Goal: Task Accomplishment & Management: Use online tool/utility

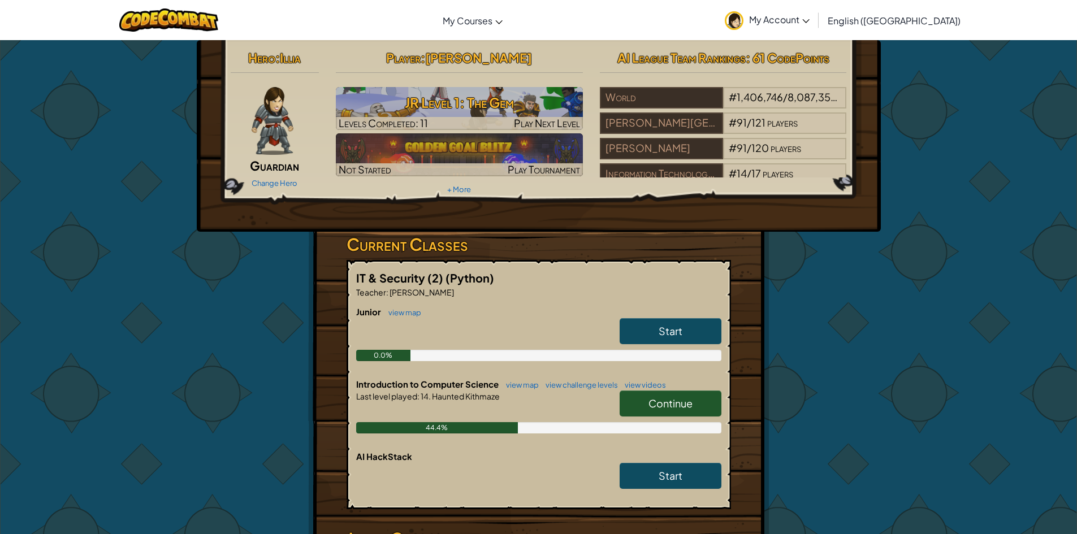
click at [694, 408] on link "Continue" at bounding box center [671, 404] width 102 height 26
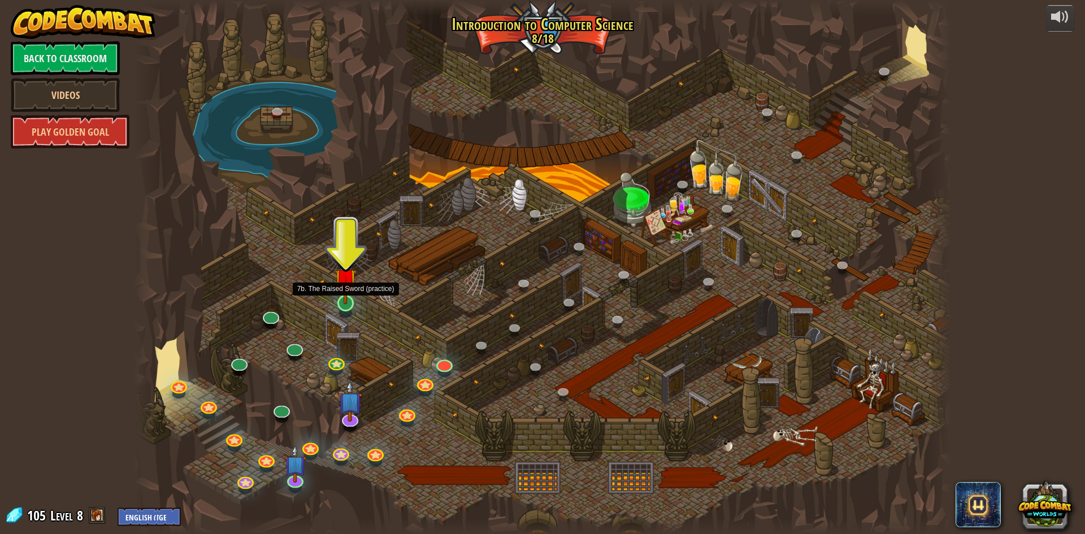
click at [340, 301] on img at bounding box center [346, 279] width 22 height 50
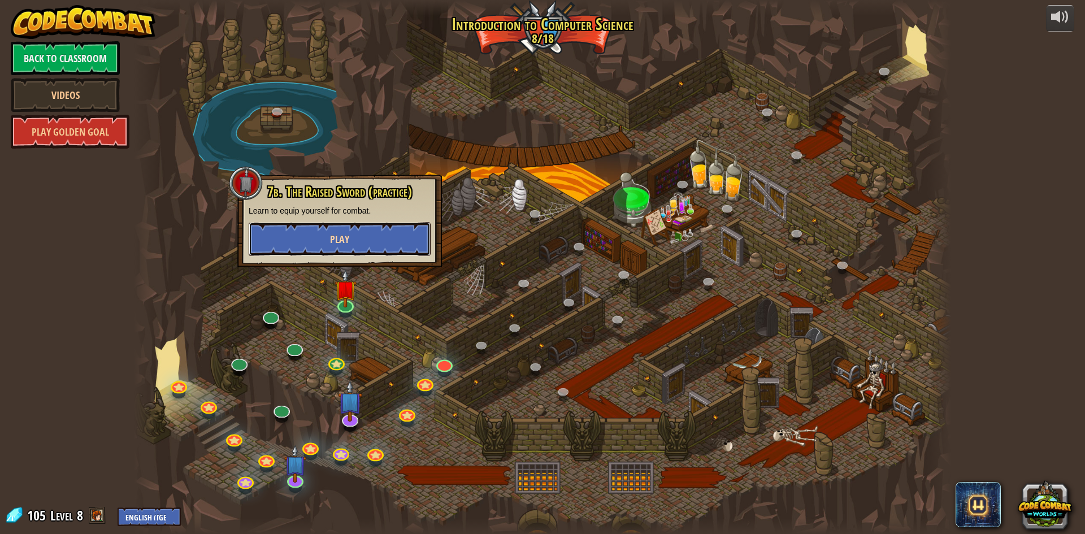
click at [374, 245] on button "Play" at bounding box center [340, 239] width 182 height 34
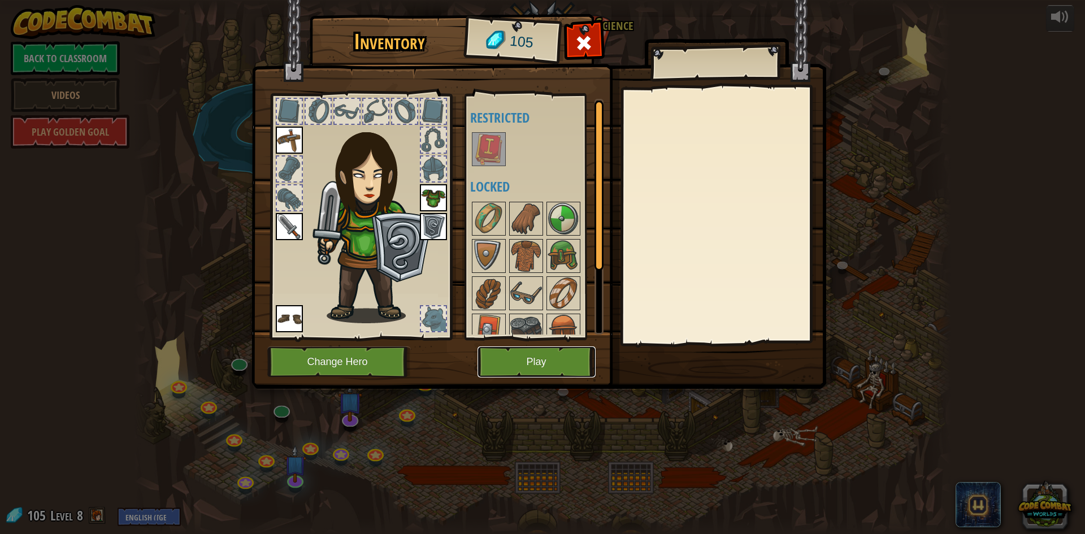
click at [526, 360] on button "Play" at bounding box center [537, 362] width 118 height 31
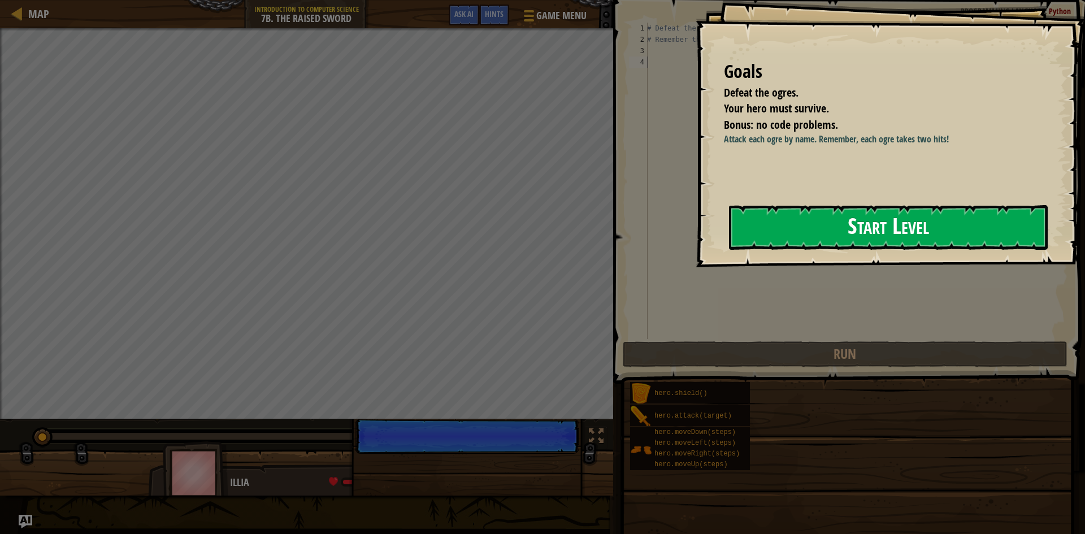
click at [937, 226] on button "Start Level" at bounding box center [888, 227] width 319 height 45
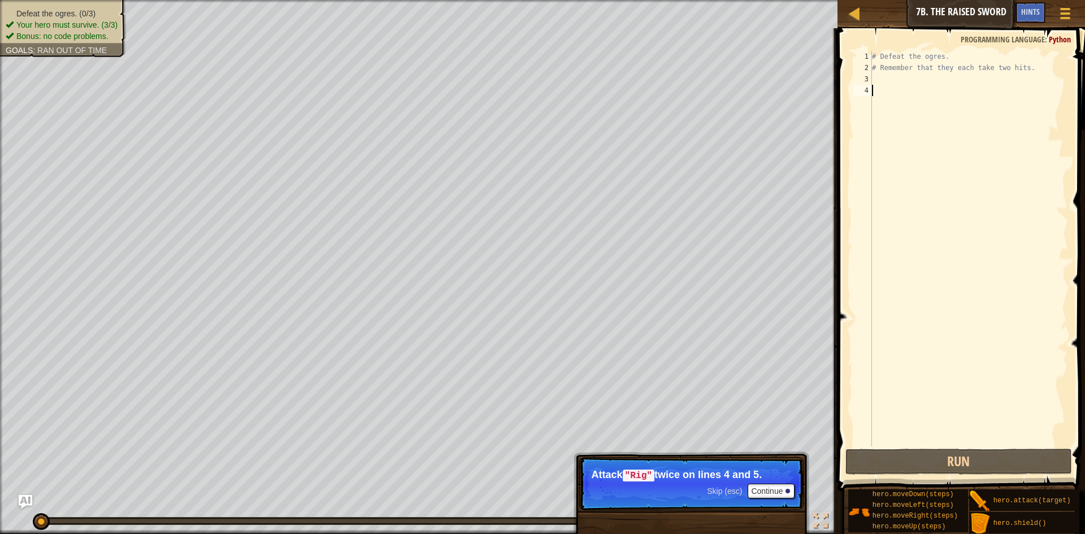
click at [892, 89] on div "# Defeat the ogres. # Remember that they each take two hits." at bounding box center [969, 260] width 198 height 418
click at [903, 73] on div "# Defeat the ogres. # Remember that they each take two hits." at bounding box center [969, 260] width 198 height 418
type textarea "m"
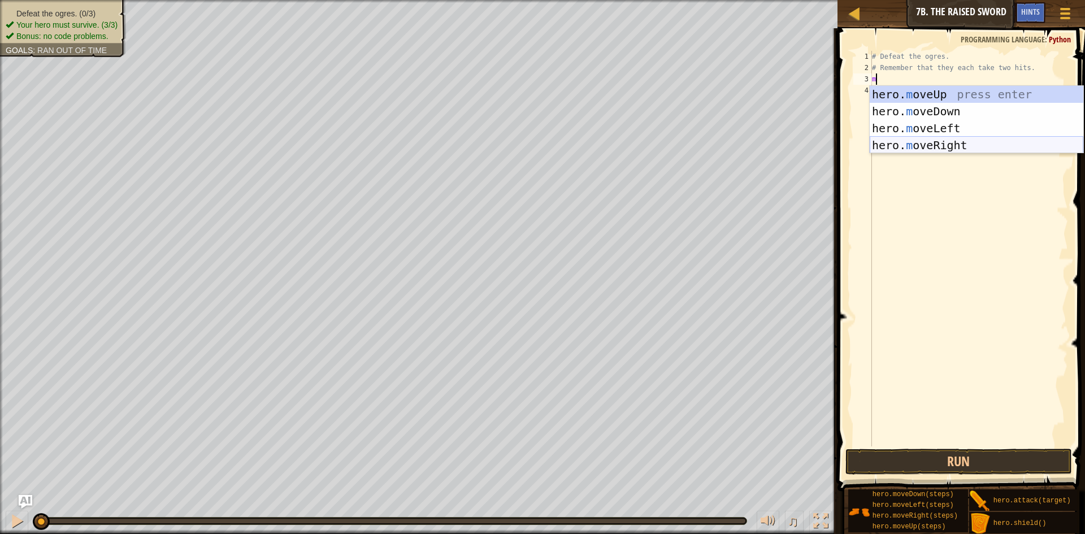
click at [939, 143] on div "hero. m oveUp press enter hero. m oveDown press enter hero. m oveLeft press ent…" at bounding box center [977, 137] width 214 height 102
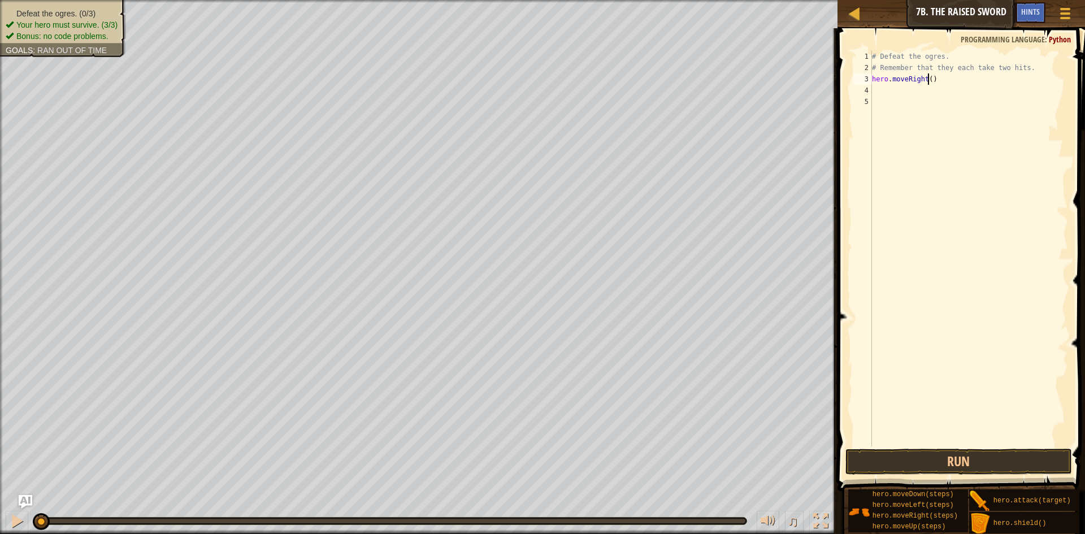
click at [927, 79] on div "# Defeat the ogres. # Remember that they each take two hits. hero . moveRight (…" at bounding box center [969, 260] width 198 height 418
type textarea "hero.moveRight(2)"
click at [877, 85] on div "# Defeat the ogres. # Remember that they each take two hits. hero . moveRight (…" at bounding box center [969, 260] width 198 height 418
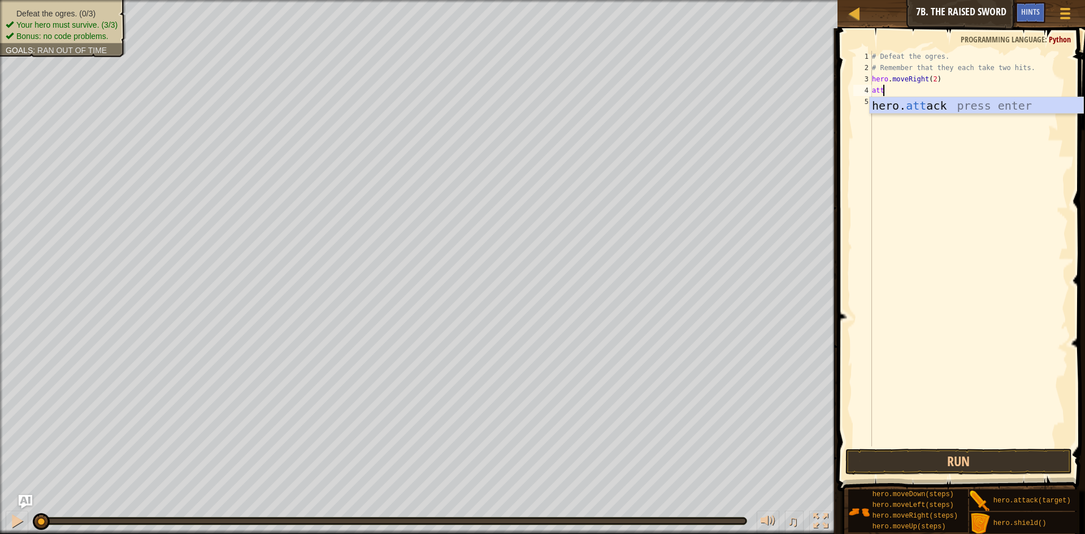
click at [895, 108] on div "hero. att ack press enter" at bounding box center [977, 122] width 214 height 51
type textarea "hero.attack("Rig")"
click at [913, 98] on div "# Defeat the ogres. # Remember that they each take two hits. hero . moveRight (…" at bounding box center [969, 260] width 198 height 418
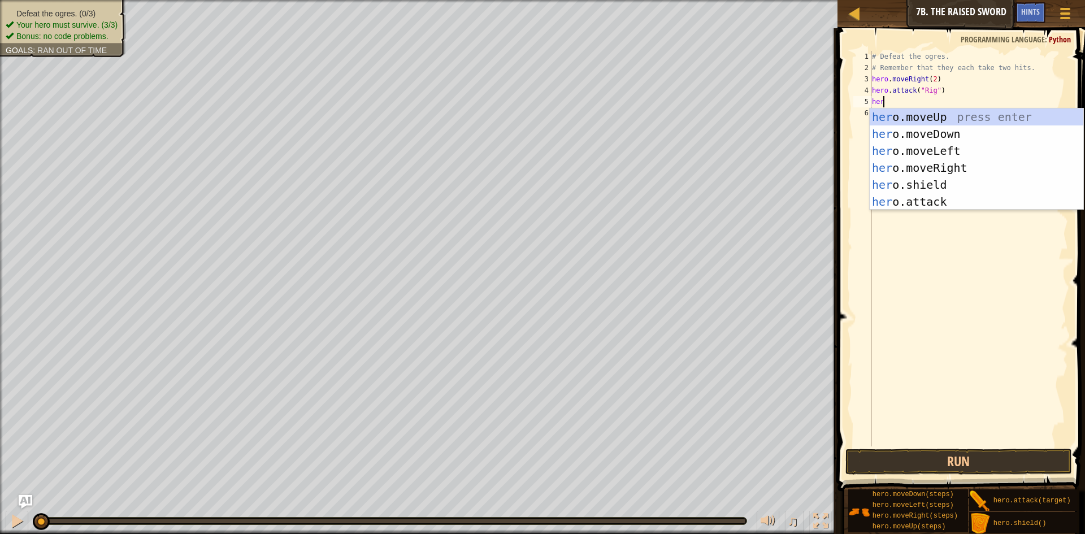
scroll to position [5, 1]
click at [900, 198] on div "her o.moveUp press enter her o.moveDown press enter her o.moveLeft press enter …" at bounding box center [977, 177] width 214 height 136
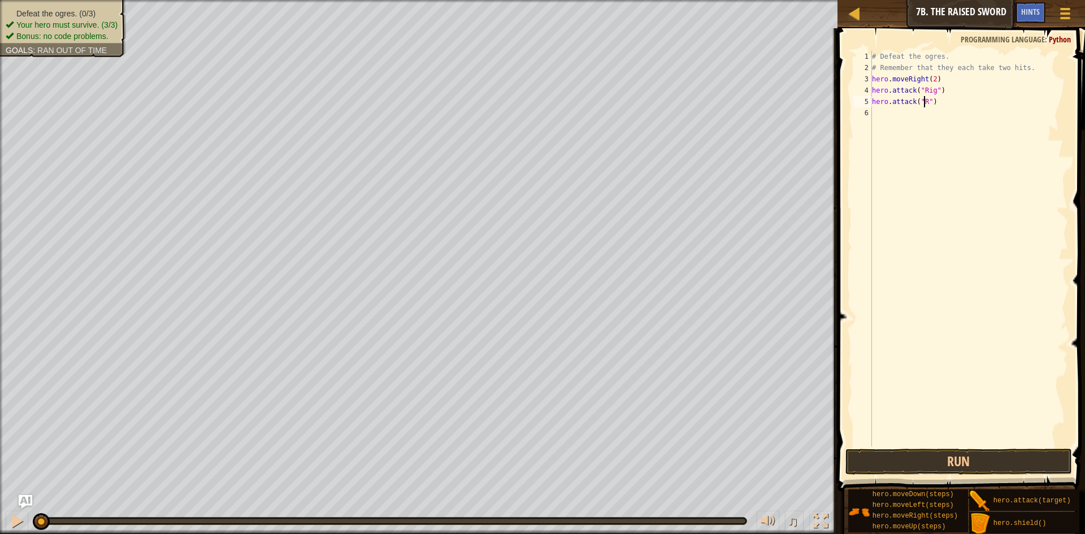
type textarea "hero.attack("Rig")"
click at [917, 117] on div "# Defeat the ogres. # Remember that they each take two hits. hero . moveRight (…" at bounding box center [969, 260] width 198 height 418
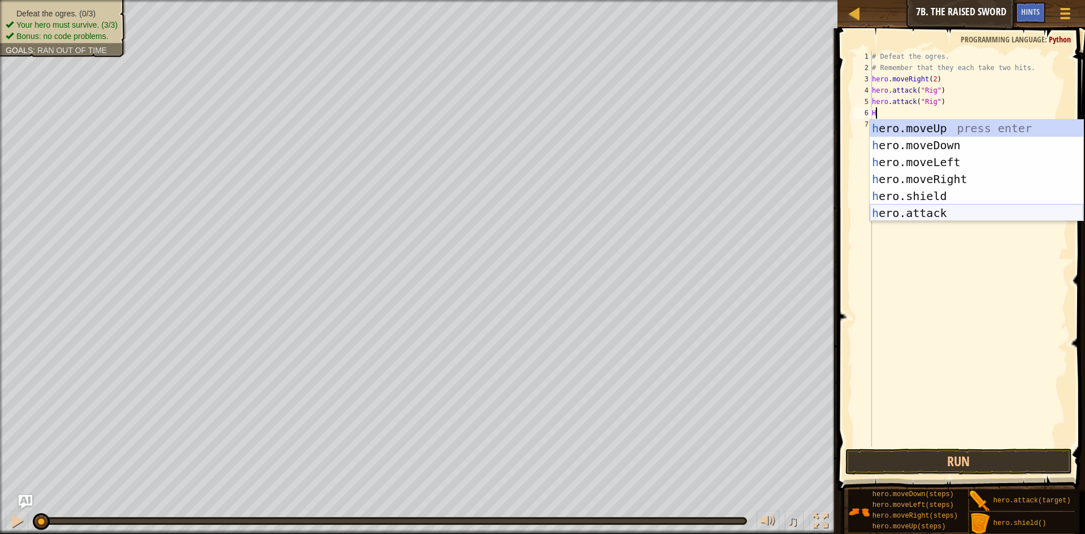
click at [919, 216] on div "h ero.moveUp press enter h ero.moveDown press enter h ero.moveLeft press enter …" at bounding box center [977, 188] width 214 height 136
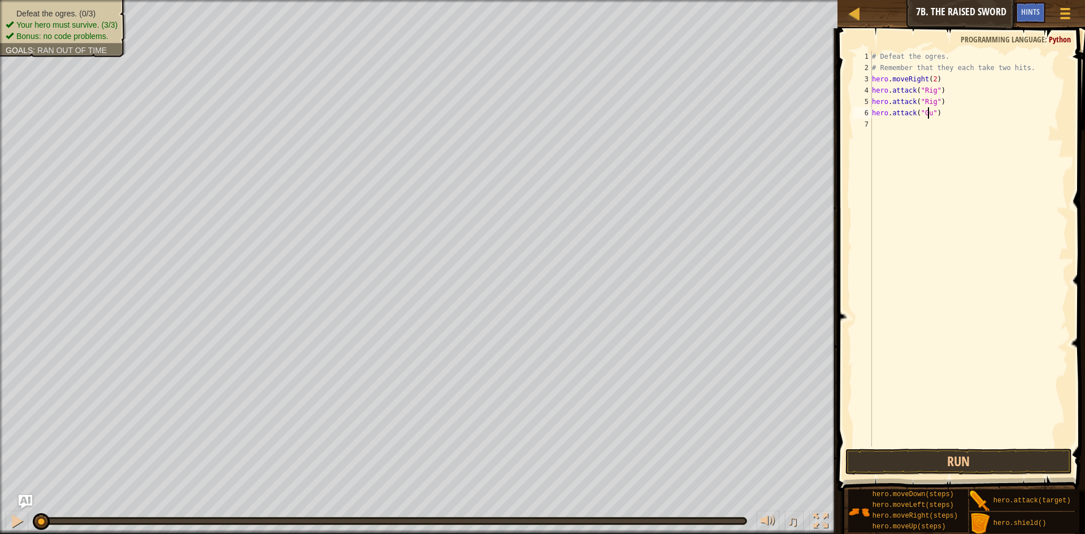
scroll to position [5, 5]
type textarea "hero.attack("Gurt")"
click at [953, 129] on div "# Defeat the ogres. # Remember that they each take two hits. hero . moveRight (…" at bounding box center [969, 260] width 198 height 418
type textarea "H"
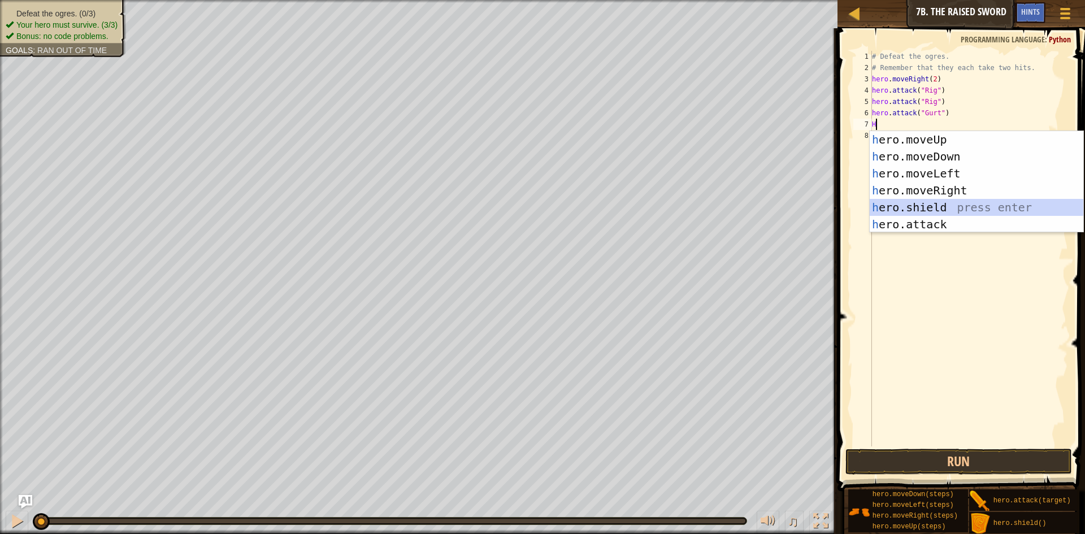
click at [905, 206] on div "h ero.moveUp press enter h ero.moveDown press enter h ero.moveLeft press enter …" at bounding box center [977, 199] width 214 height 136
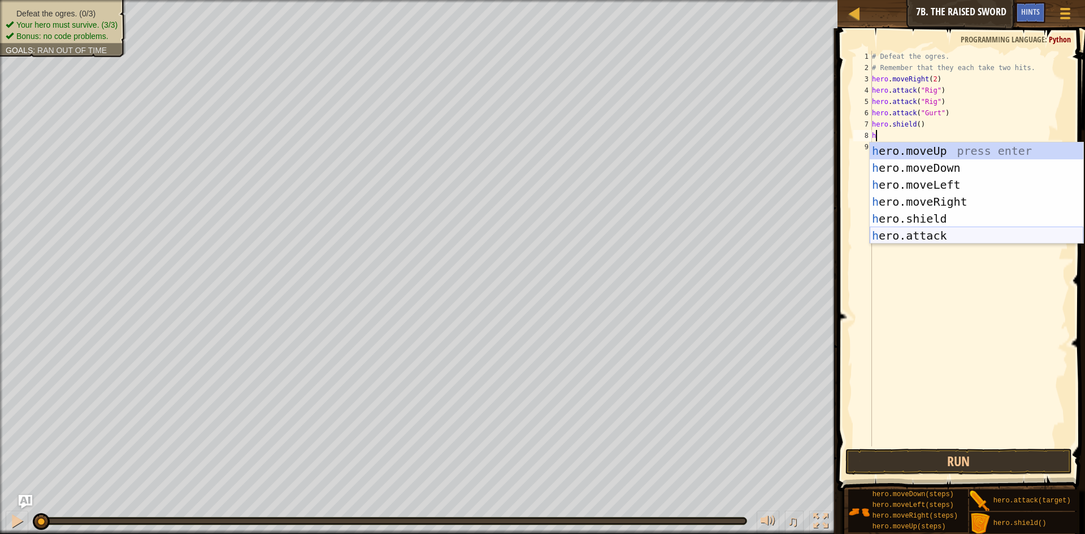
click at [942, 235] on div "h ero.moveUp press enter h ero.moveDown press enter h ero.moveLeft press enter …" at bounding box center [977, 210] width 214 height 136
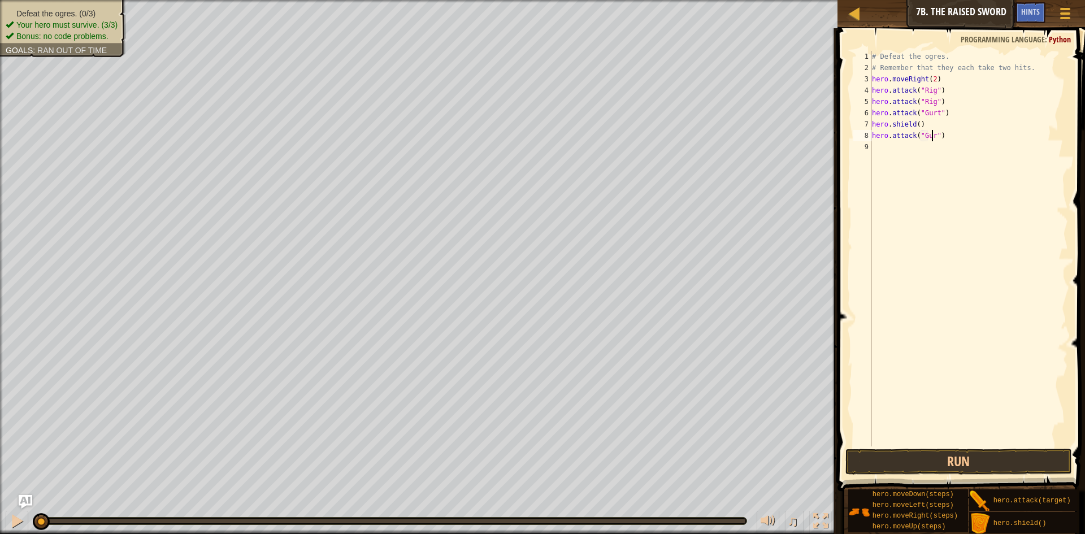
scroll to position [5, 5]
type textarea "hero.attack("Gurt")"
drag, startPoint x: 935, startPoint y: 145, endPoint x: 936, endPoint y: 137, distance: 7.9
click at [936, 143] on div "# Defeat the ogres. # Remember that they each take two hits. hero . moveRight (…" at bounding box center [969, 260] width 198 height 418
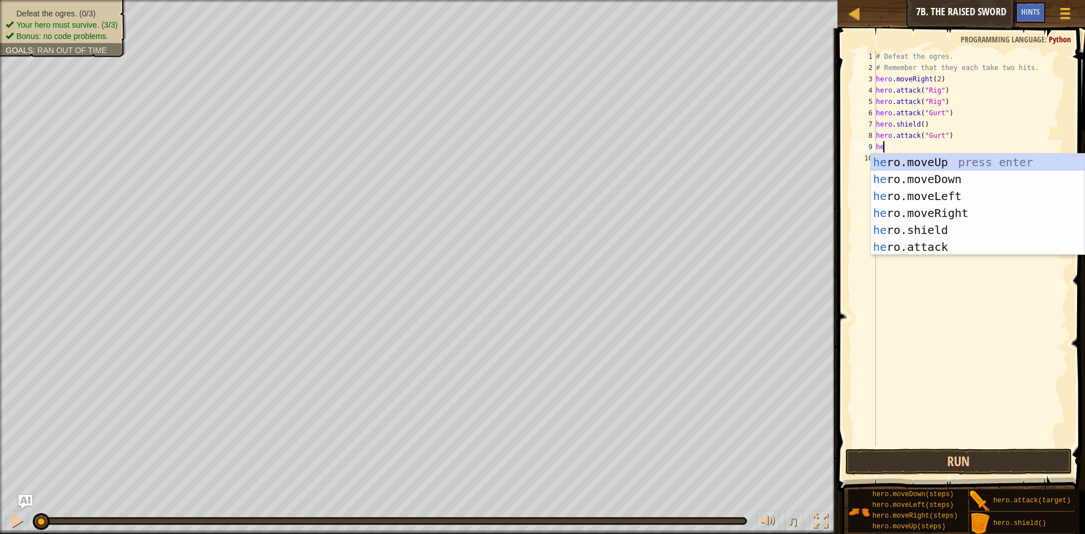
scroll to position [5, 1]
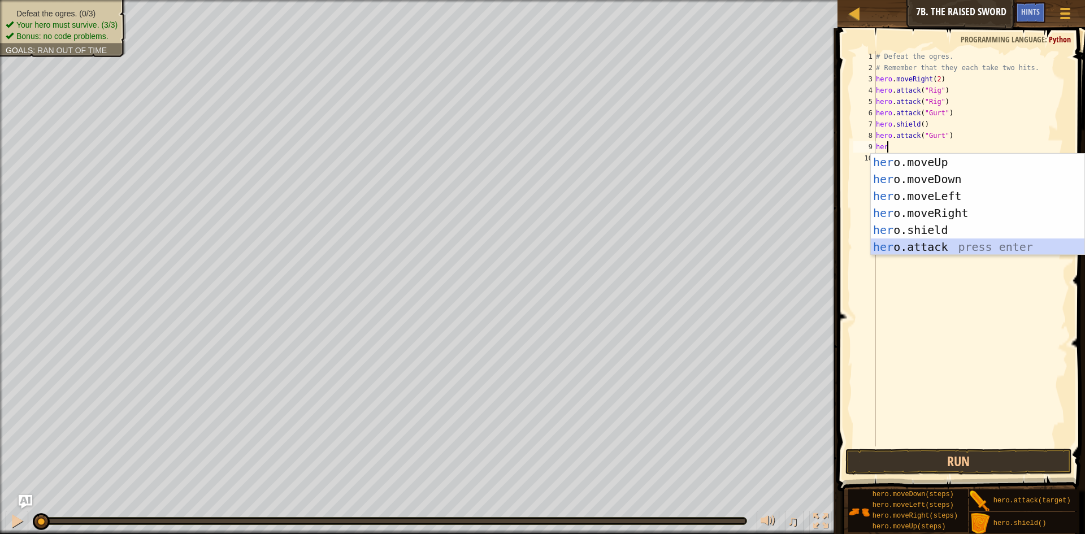
click at [951, 251] on div "her o.moveUp press enter her o.moveDown press enter her o.moveLeft press enter …" at bounding box center [978, 222] width 214 height 136
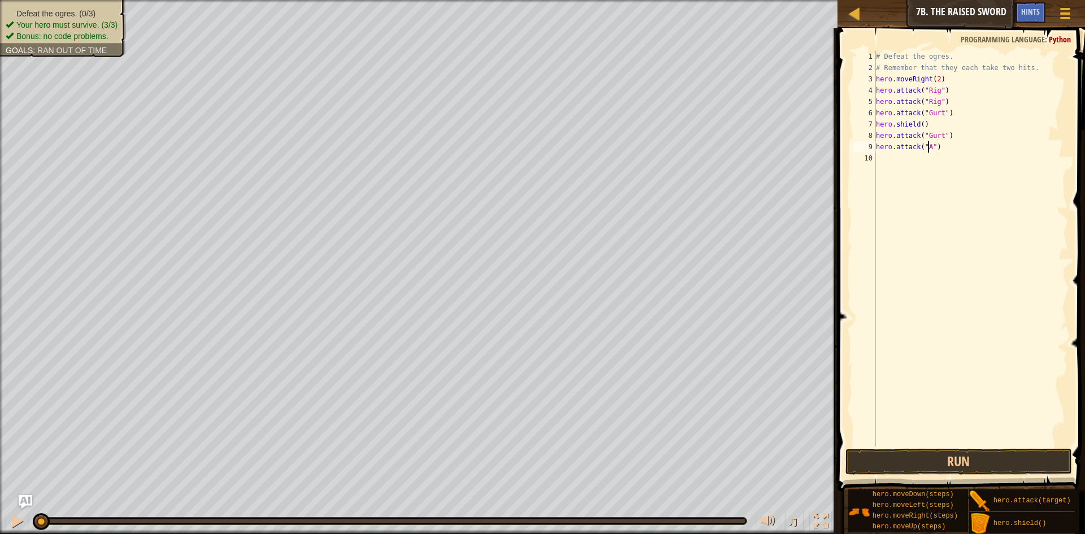
scroll to position [5, 5]
type textarea "hero.attack("Ack")"
click at [958, 160] on div "# Defeat the ogres. # Remember that they each take two hits. hero . moveRight (…" at bounding box center [971, 260] width 195 height 418
type textarea "h"
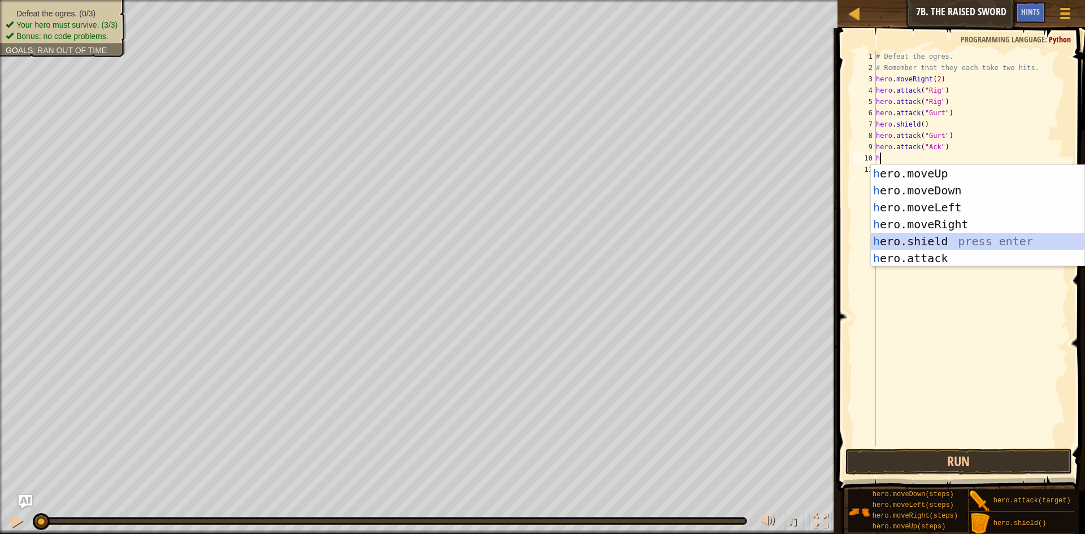
click at [921, 246] on div "h ero.moveUp press enter h ero.moveDown press enter h ero.moveLeft press enter …" at bounding box center [978, 233] width 214 height 136
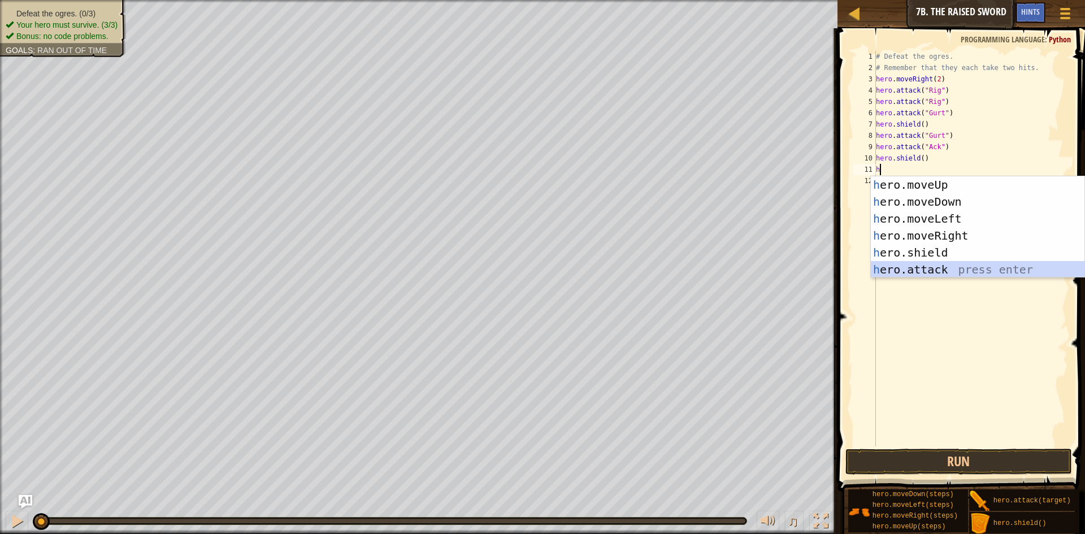
click at [953, 265] on div "h ero.moveUp press enter h ero.moveDown press enter h ero.moveLeft press enter …" at bounding box center [978, 244] width 214 height 136
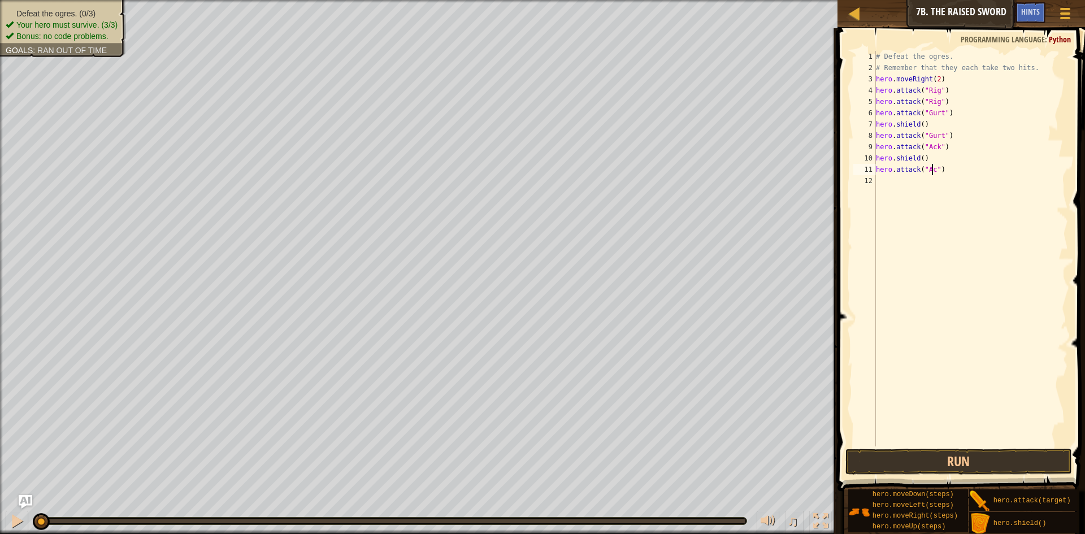
scroll to position [5, 5]
type textarea "hero.attack("Ack")"
click at [963, 461] on button "Run" at bounding box center [959, 462] width 227 height 26
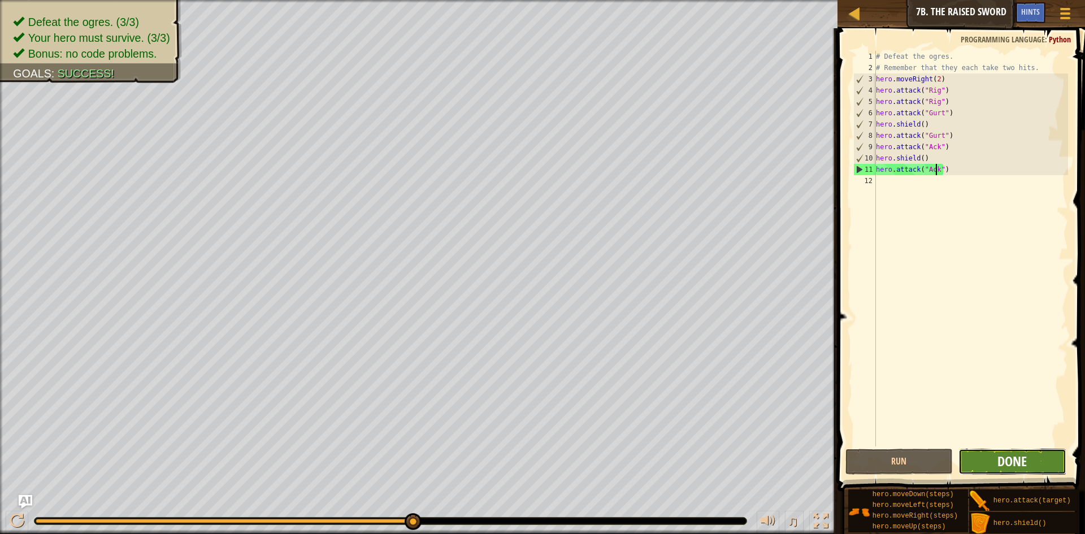
click at [998, 453] on span "Done" at bounding box center [1012, 461] width 29 height 18
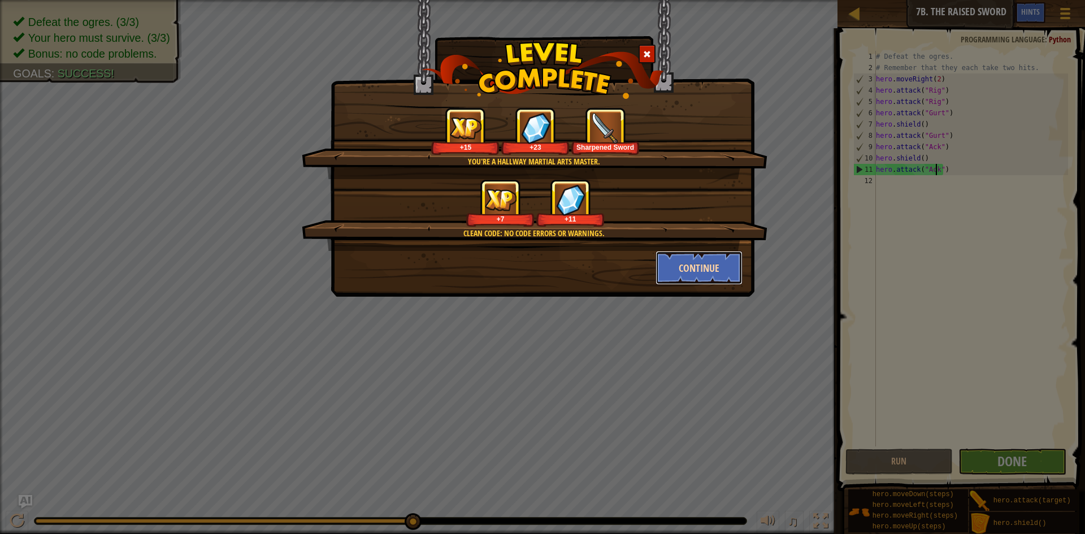
click at [678, 271] on button "Continue" at bounding box center [700, 268] width 88 height 34
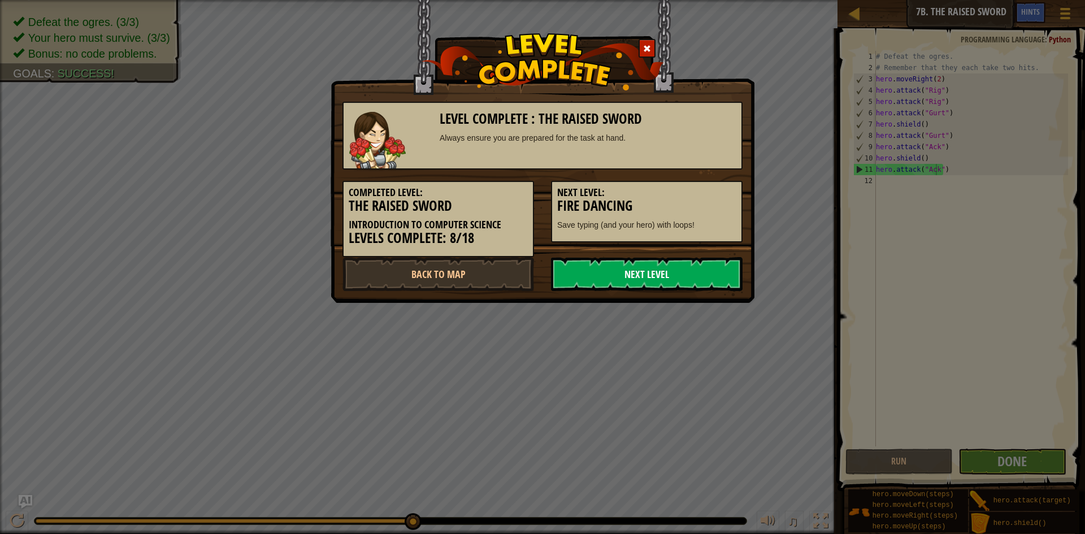
click at [593, 262] on link "Next Level" at bounding box center [647, 274] width 192 height 34
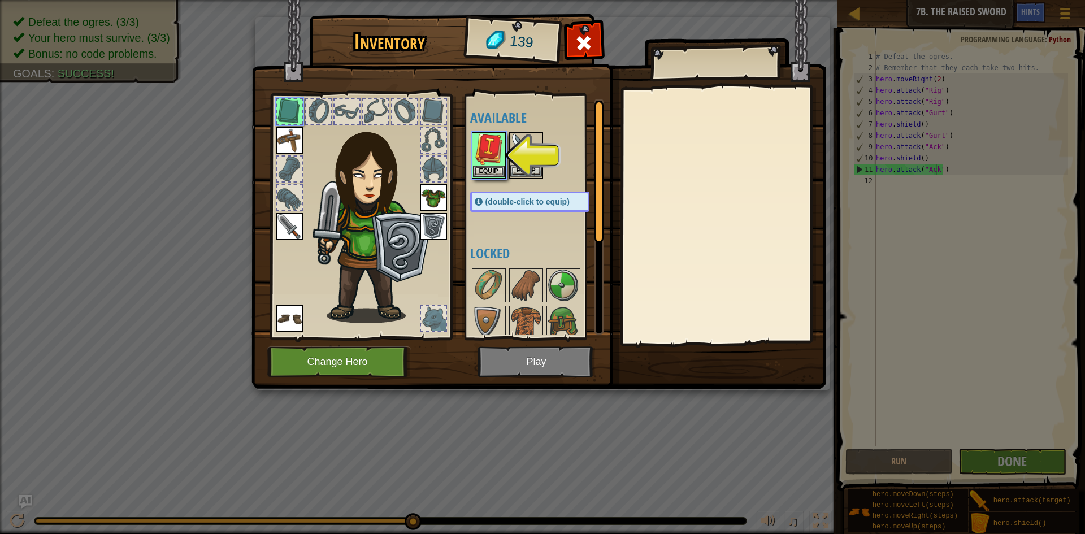
click at [513, 158] on img at bounding box center [526, 149] width 32 height 32
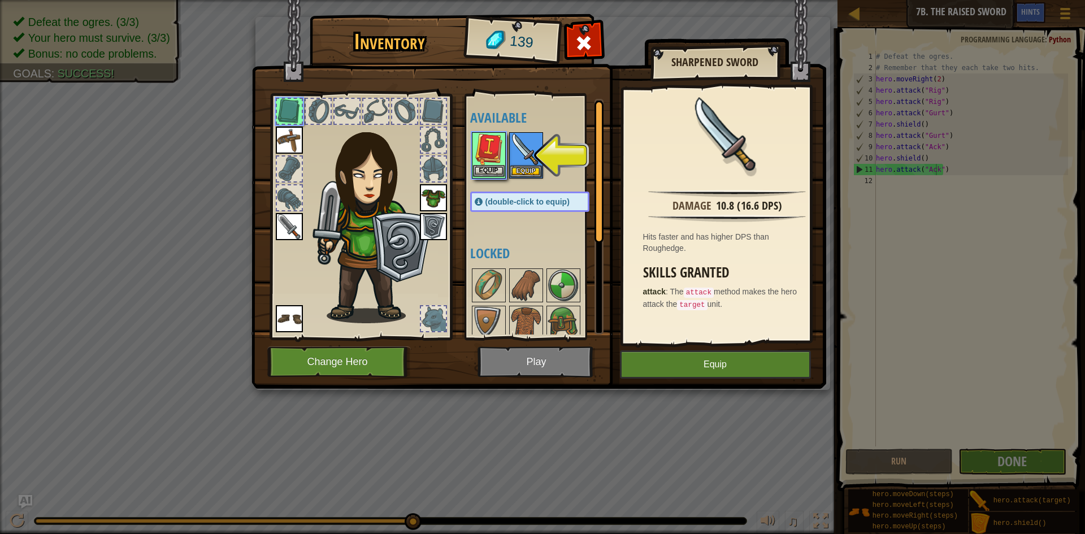
click at [495, 163] on img at bounding box center [489, 149] width 32 height 32
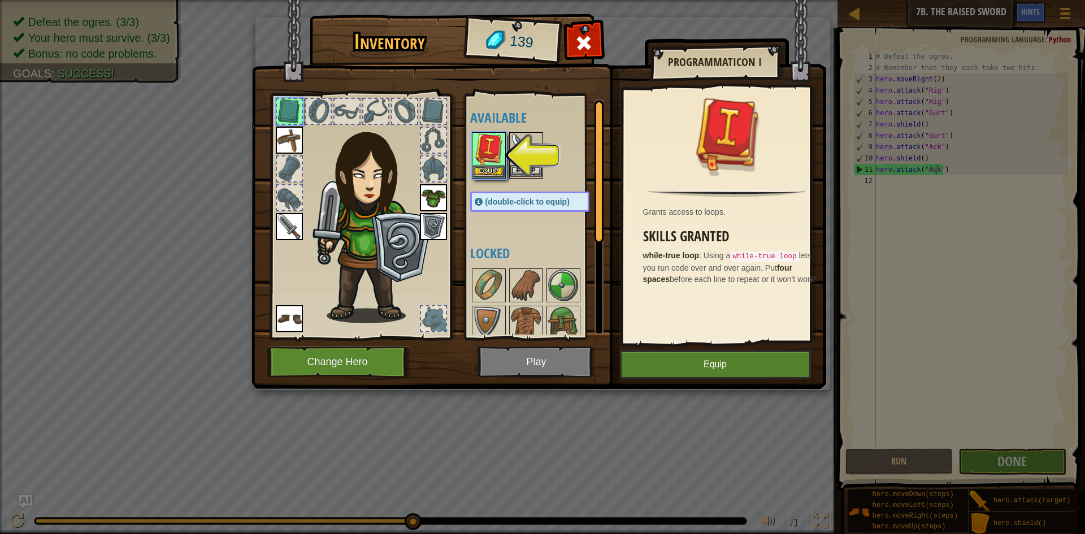
click at [515, 163] on img at bounding box center [526, 149] width 32 height 32
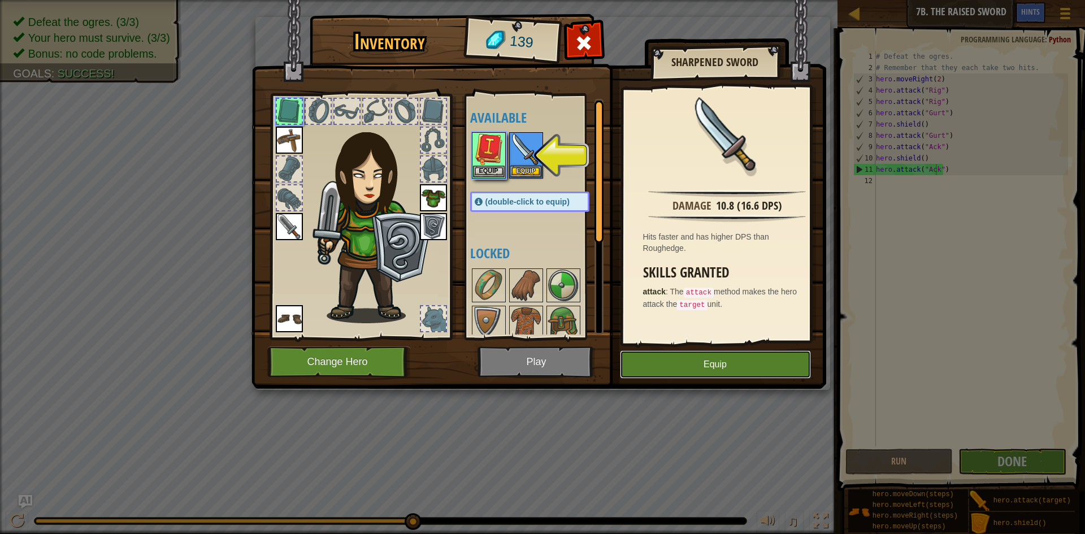
click at [701, 357] on button "Equip" at bounding box center [715, 365] width 191 height 28
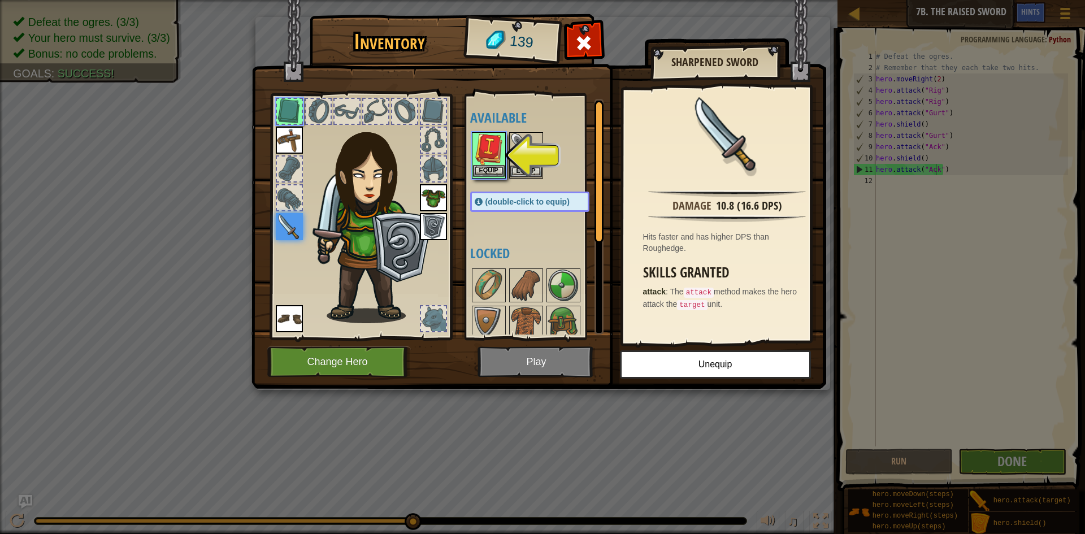
click at [484, 155] on img at bounding box center [489, 149] width 32 height 32
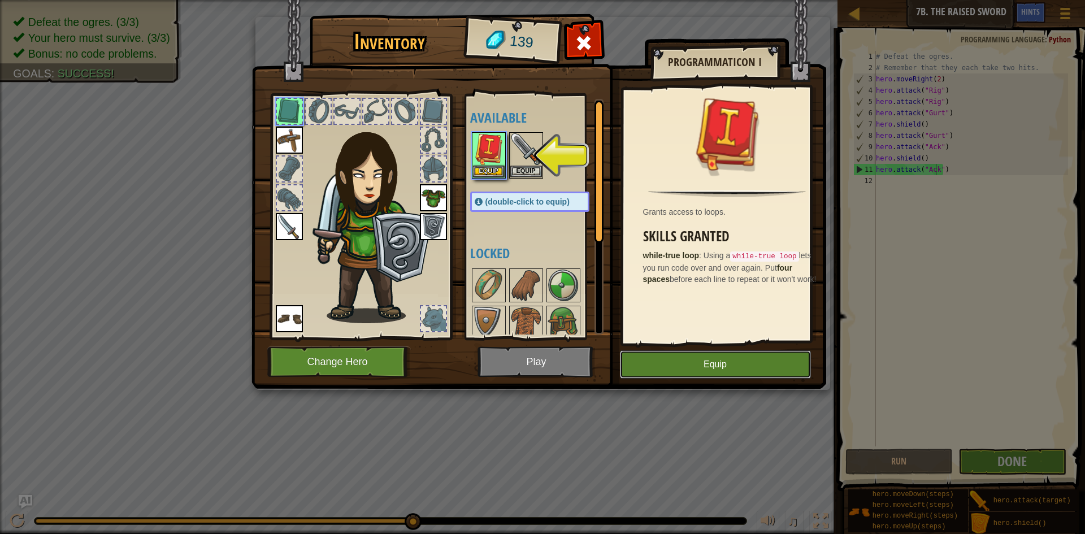
click at [660, 362] on button "Equip" at bounding box center [715, 365] width 191 height 28
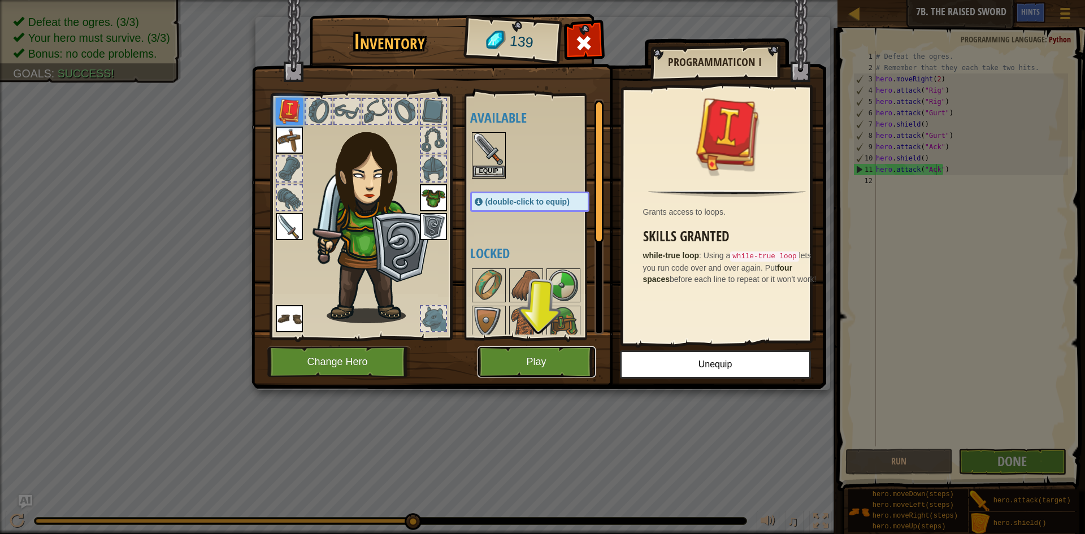
click at [542, 352] on button "Play" at bounding box center [537, 362] width 118 height 31
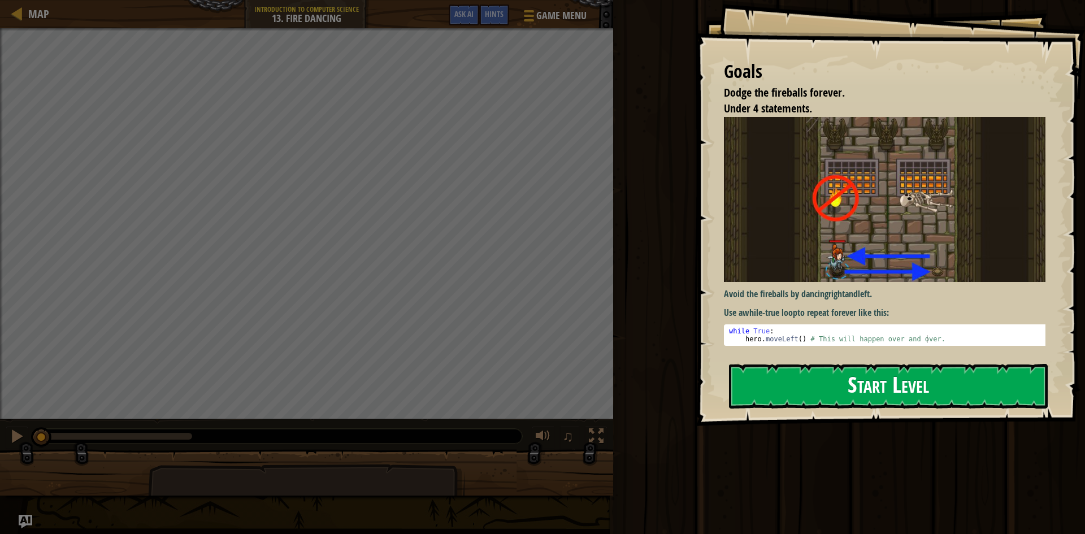
drag, startPoint x: 916, startPoint y: 386, endPoint x: 895, endPoint y: 390, distance: 21.4
click at [895, 390] on button "Start Level" at bounding box center [888, 386] width 319 height 45
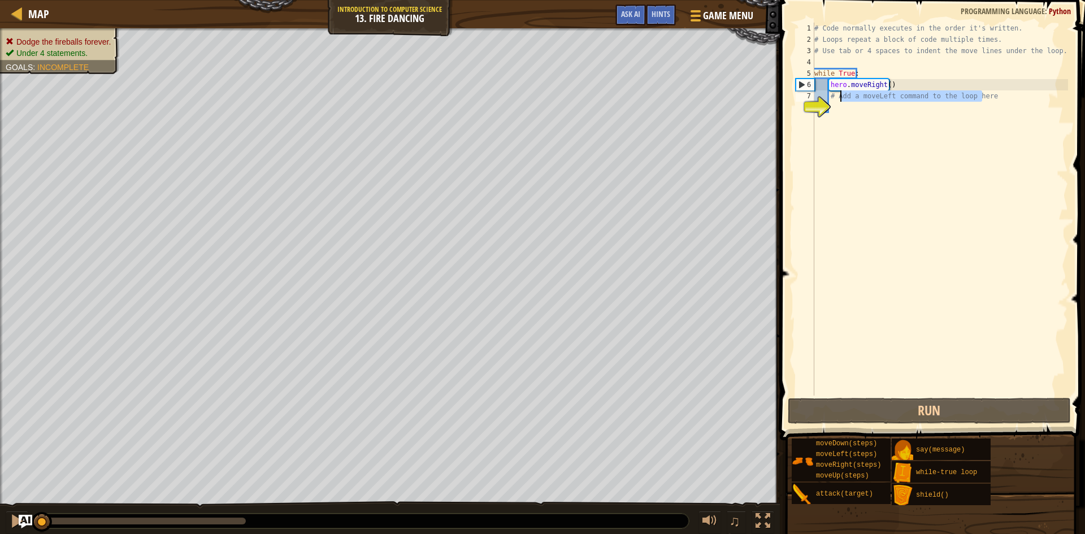
drag, startPoint x: 985, startPoint y: 98, endPoint x: 840, endPoint y: 101, distance: 145.3
click at [840, 101] on div "# Code normally executes in the order it's written. # Loops repeat a block of c…" at bounding box center [940, 221] width 256 height 396
type textarea "# Add a moveLeft command to the loop here"
click at [859, 110] on div "# Code normally executes in the order it's written. # Loops repeat a block of c…" at bounding box center [940, 221] width 256 height 396
type textarea "h"
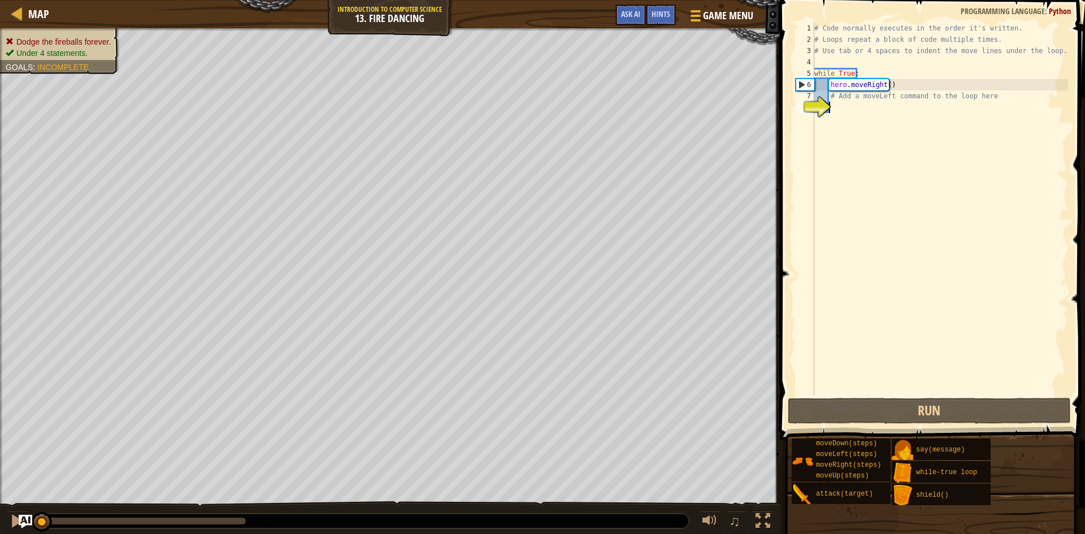
scroll to position [5, 1]
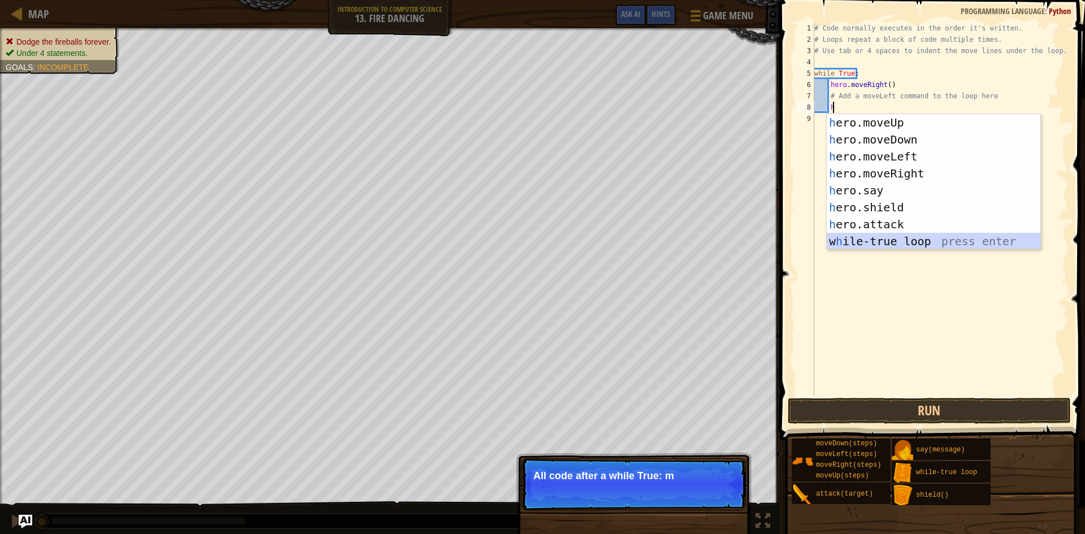
click at [883, 244] on div "h ero.moveUp press enter h ero.moveDown press enter h ero.moveLeft press enter …" at bounding box center [934, 199] width 214 height 170
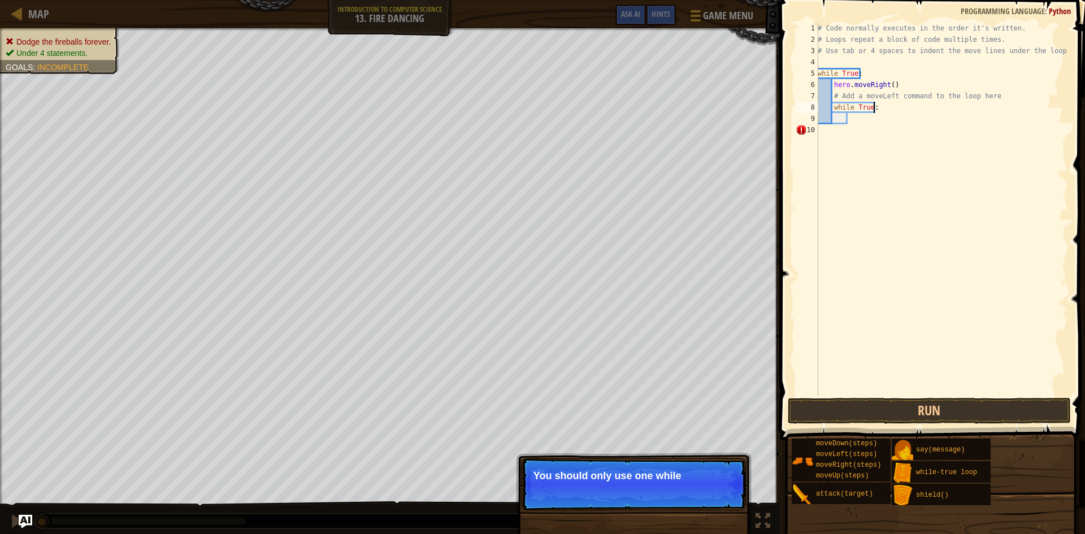
click at [884, 106] on div "# Code normally executes in the order it's written. # Loops repeat a block of c…" at bounding box center [942, 221] width 253 height 396
type textarea "w"
click at [903, 401] on button "Run" at bounding box center [929, 411] width 283 height 26
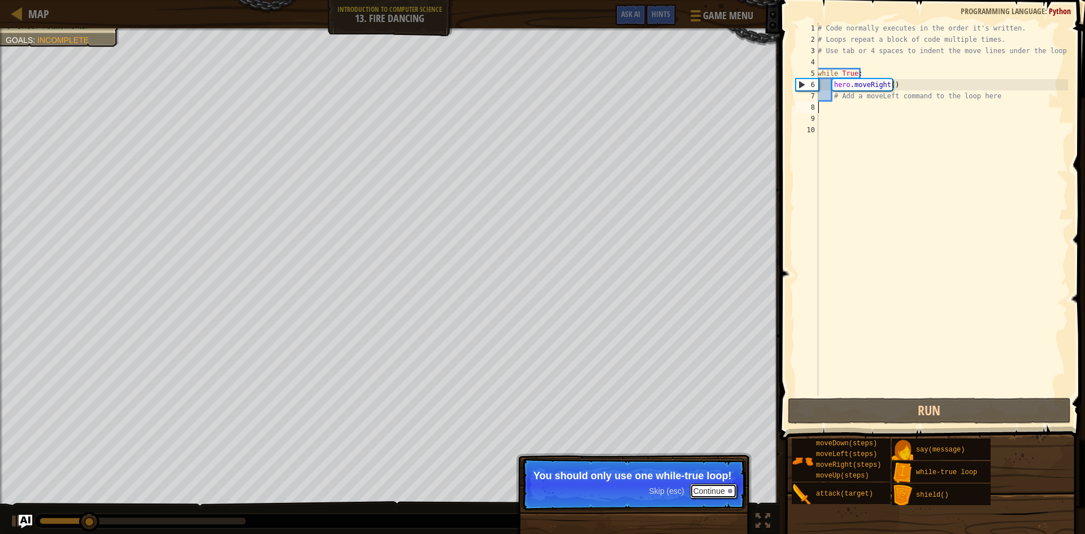
click at [710, 487] on button "Continue" at bounding box center [713, 491] width 47 height 15
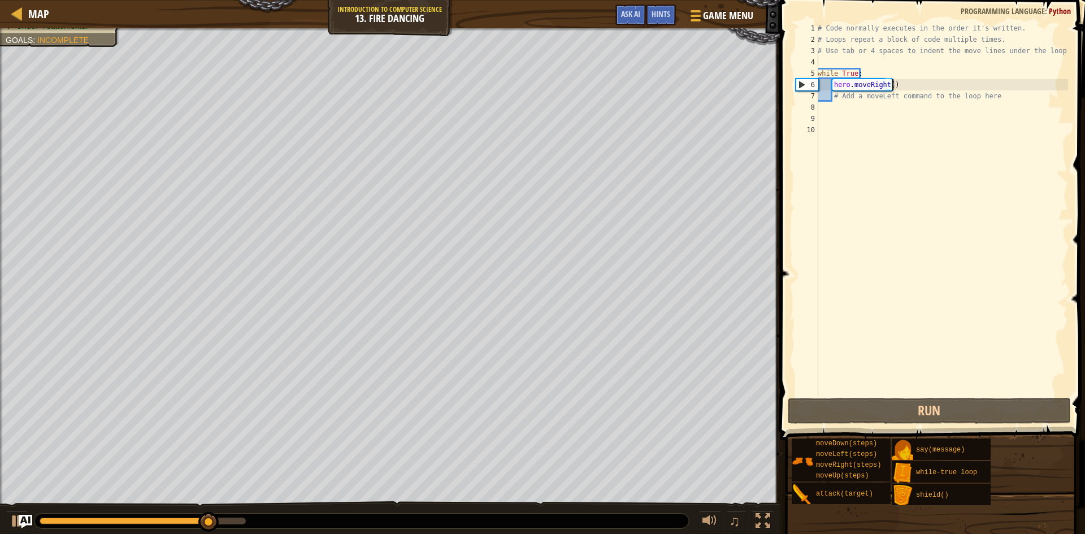
click at [941, 88] on div "# Code normally executes in the order it's written. # Loops repeat a block of c…" at bounding box center [942, 221] width 253 height 396
type textarea "hero.moveRight()"
click at [1002, 106] on div "# Code normally executes in the order it's written. # Loops repeat a block of c…" at bounding box center [942, 221] width 253 height 396
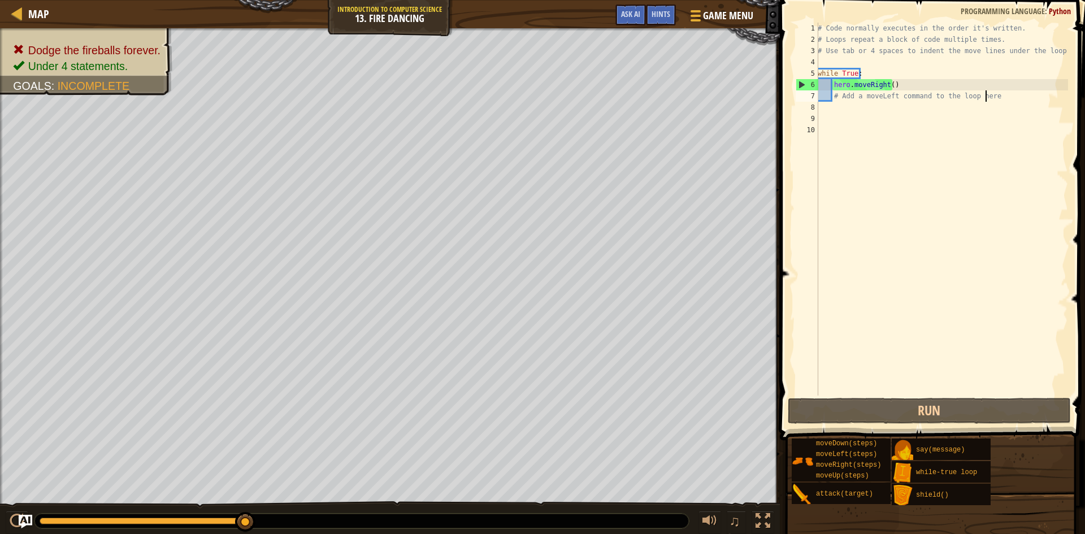
click at [998, 96] on div "# Code normally executes in the order it's written. # Loops repeat a block of c…" at bounding box center [942, 221] width 253 height 396
drag, startPoint x: 996, startPoint y: 96, endPoint x: 839, endPoint y: 97, distance: 156.6
click at [839, 97] on div "# Code normally executes in the order it's written. # Loops repeat a block of c…" at bounding box center [942, 221] width 253 height 396
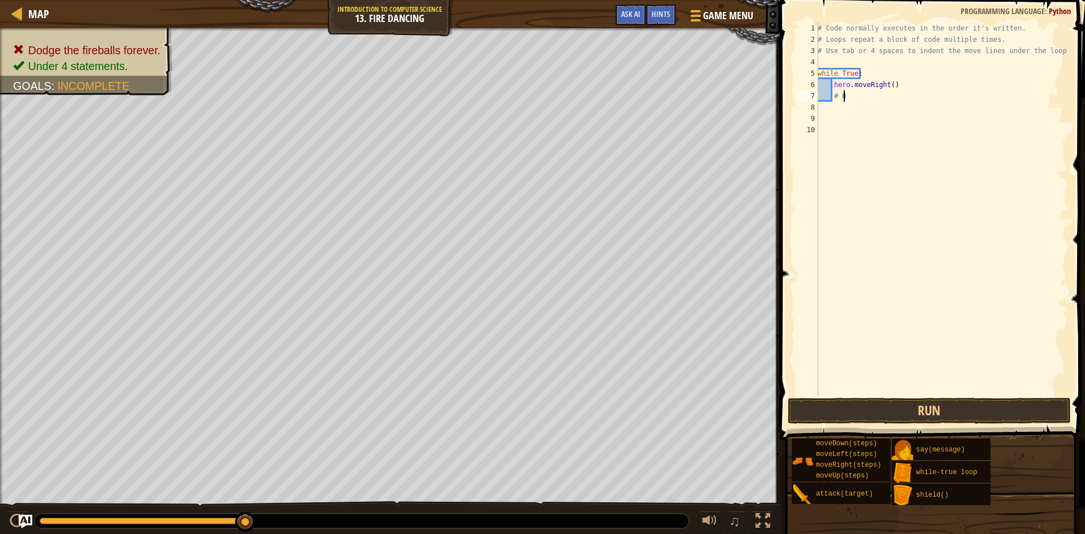
scroll to position [5, 1]
type textarea "#"
click at [851, 111] on div "# Code normally executes in the order it's written. # Loops repeat a block of c…" at bounding box center [942, 221] width 253 height 396
click at [807, 87] on div "6" at bounding box center [807, 84] width 23 height 11
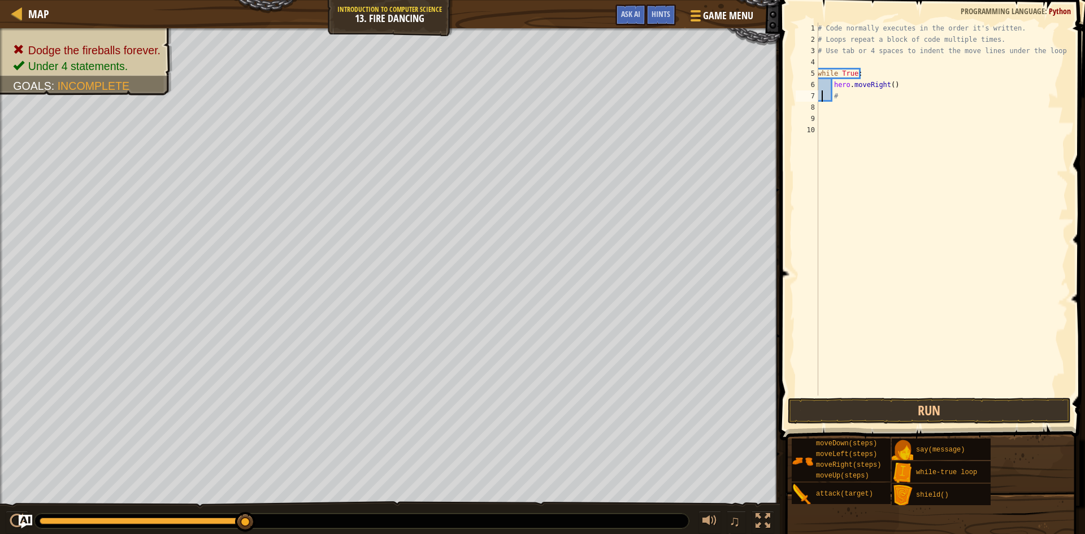
click at [824, 93] on div "# Code normally executes in the order it's written. # Loops repeat a block of c…" at bounding box center [942, 221] width 253 height 396
click at [829, 94] on div "# Code normally executes in the order it's written. # Loops repeat a block of c…" at bounding box center [942, 221] width 253 height 396
click at [832, 98] on div "# Code normally executes in the order it's written. # Loops repeat a block of c…" at bounding box center [942, 209] width 253 height 373
type textarea "#"
click at [828, 114] on div "# Code normally executes in the order it's written. # Loops repeat a block of c…" at bounding box center [942, 221] width 253 height 396
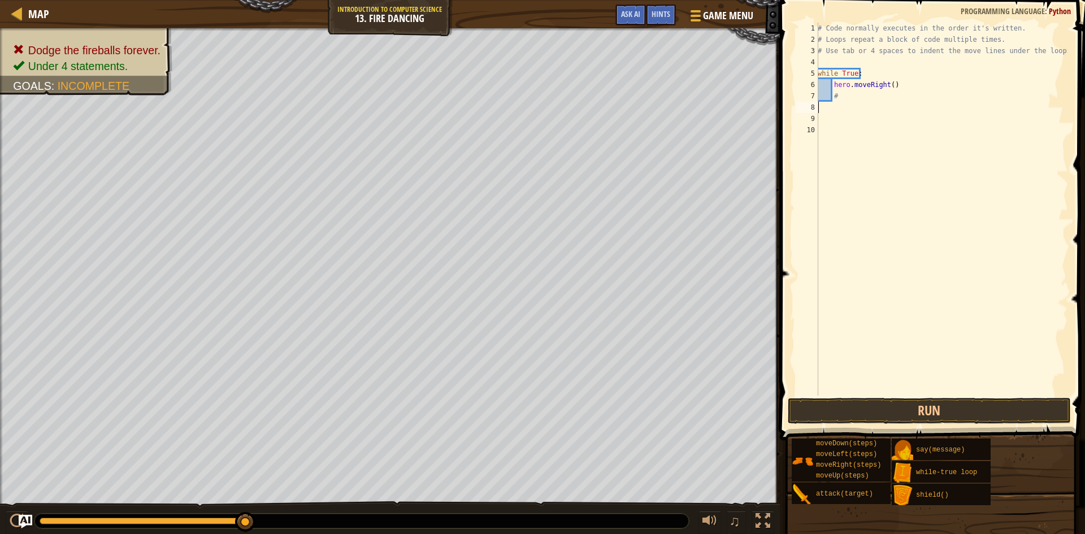
click at [834, 108] on div "# Code normally executes in the order it's written. # Loops repeat a block of c…" at bounding box center [942, 221] width 253 height 396
click at [835, 105] on div "# Code normally executes in the order it's written. # Loops repeat a block of c…" at bounding box center [942, 221] width 253 height 396
type textarea "h"
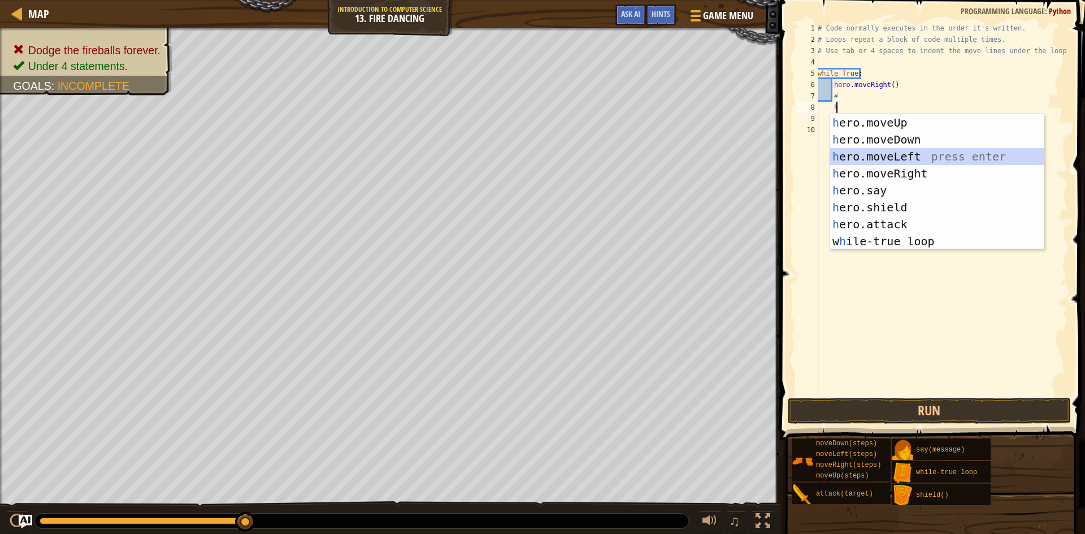
click at [911, 160] on div "h ero.moveUp press enter h ero.moveDown press enter h ero.moveLeft press enter …" at bounding box center [937, 199] width 214 height 170
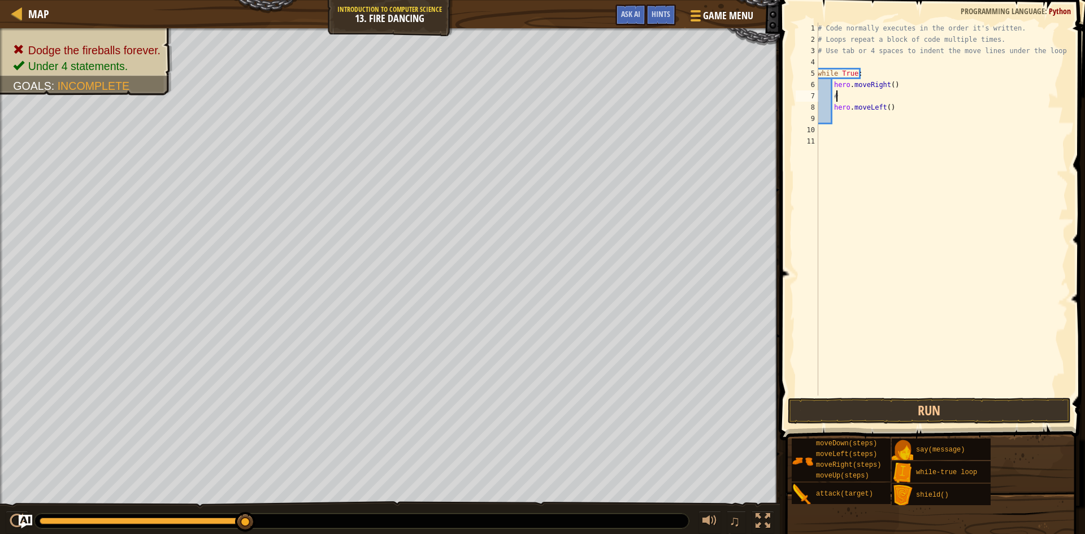
click at [854, 97] on div "# Code normally executes in the order it's written. # Loops repeat a block of c…" at bounding box center [942, 221] width 253 height 396
type textarea "# hero will do this forever"
click at [880, 410] on button "Run" at bounding box center [929, 411] width 283 height 26
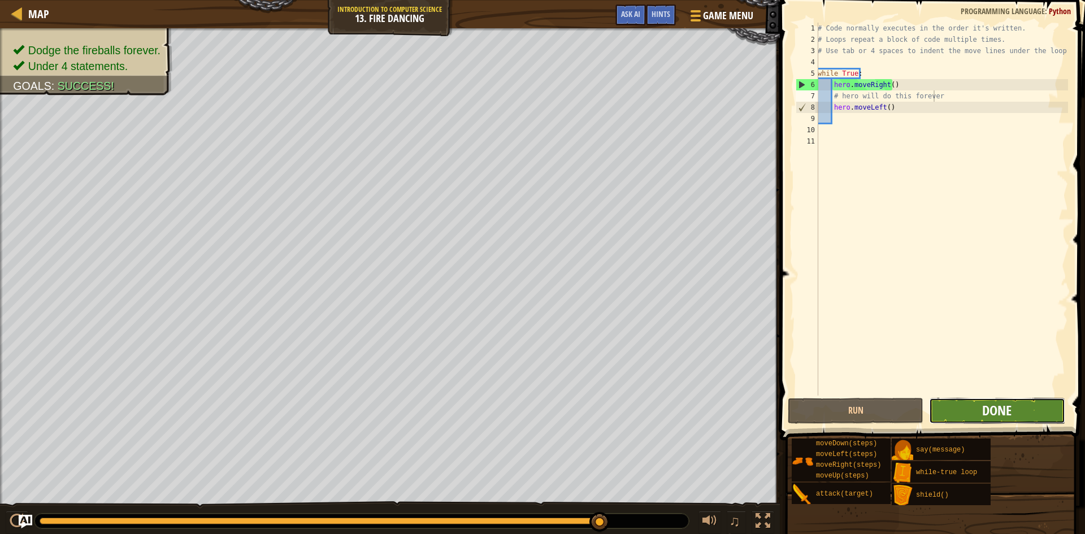
click at [1006, 414] on span "Done" at bounding box center [997, 410] width 29 height 18
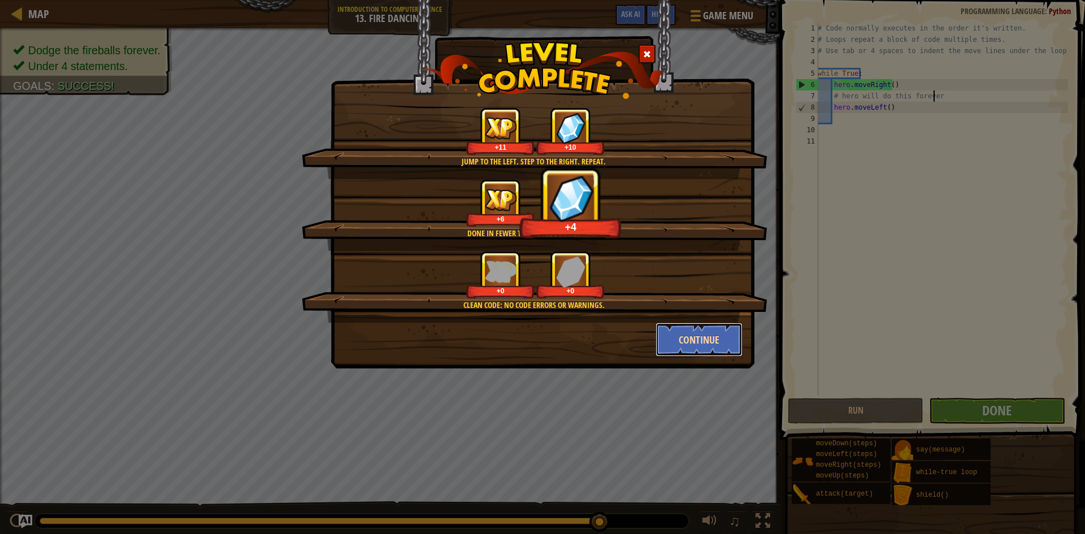
click at [706, 334] on button "Continue" at bounding box center [700, 340] width 88 height 34
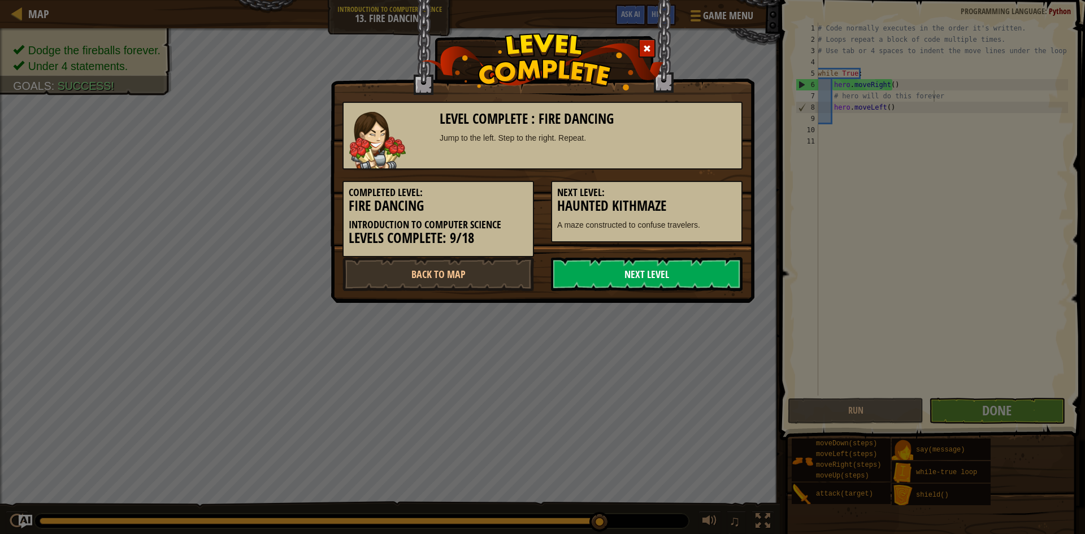
click at [678, 279] on link "Next Level" at bounding box center [647, 274] width 192 height 34
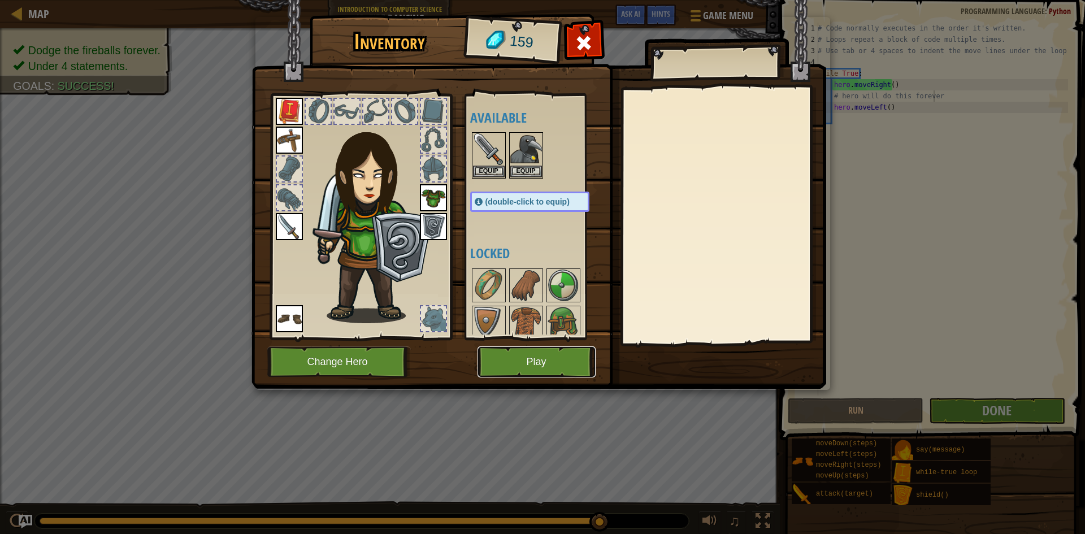
click at [561, 354] on button "Play" at bounding box center [537, 362] width 118 height 31
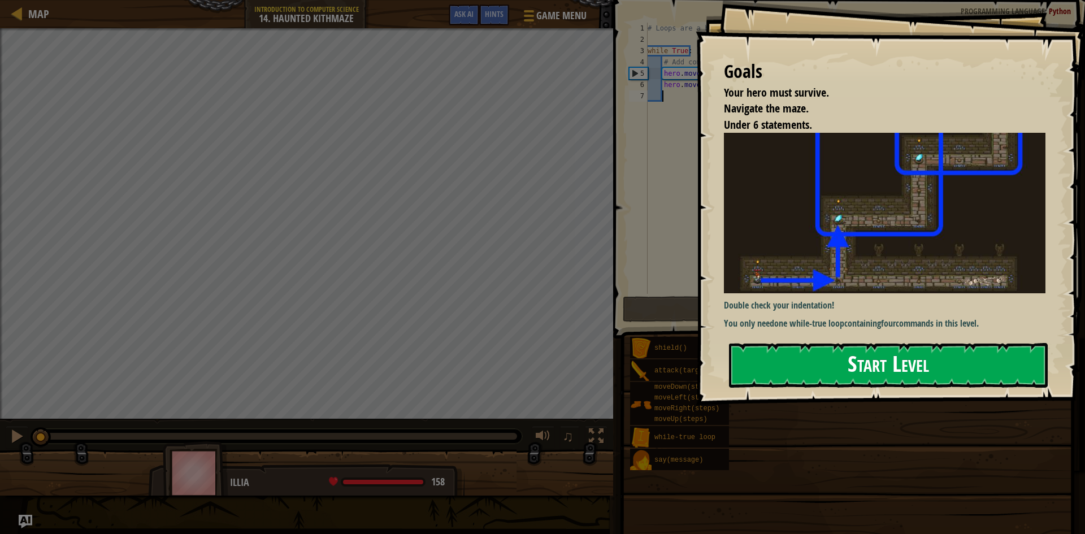
click at [833, 366] on button "Start Level" at bounding box center [888, 365] width 319 height 45
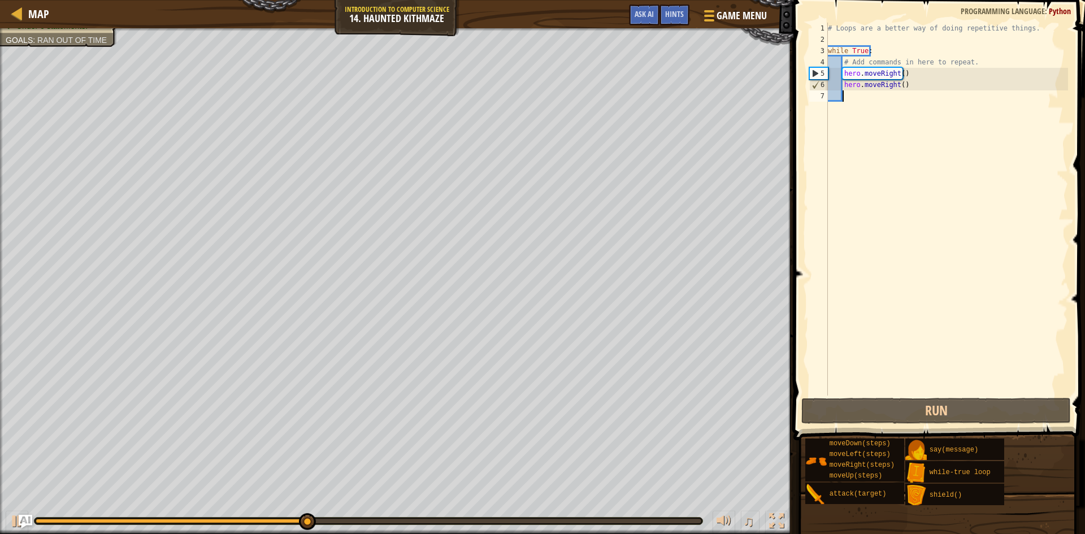
click at [915, 80] on div "# Loops are a better way of doing repetitive things. while True : # Add command…" at bounding box center [947, 221] width 243 height 396
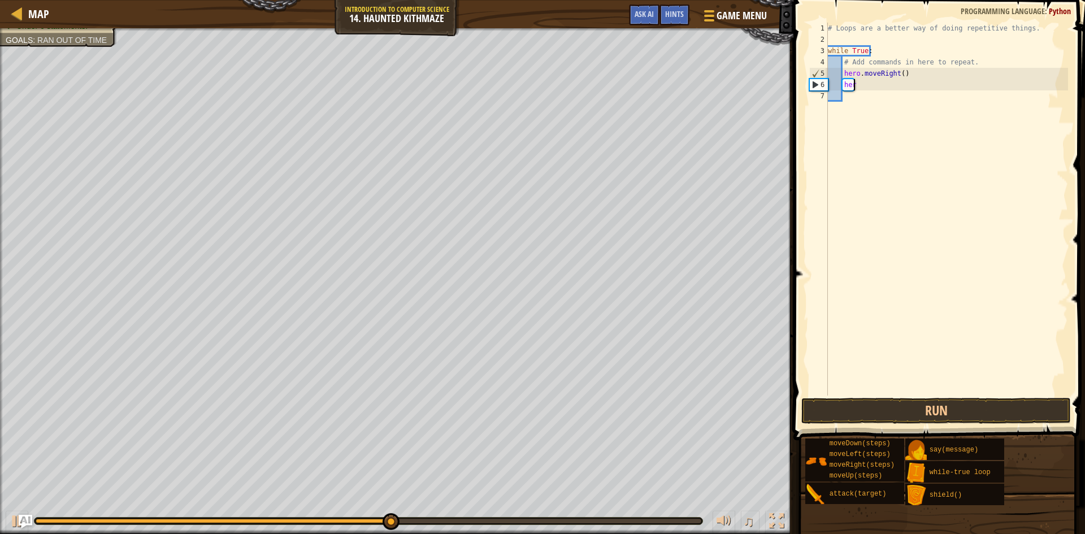
type textarea "h"
click at [895, 416] on button "Run" at bounding box center [937, 411] width 270 height 26
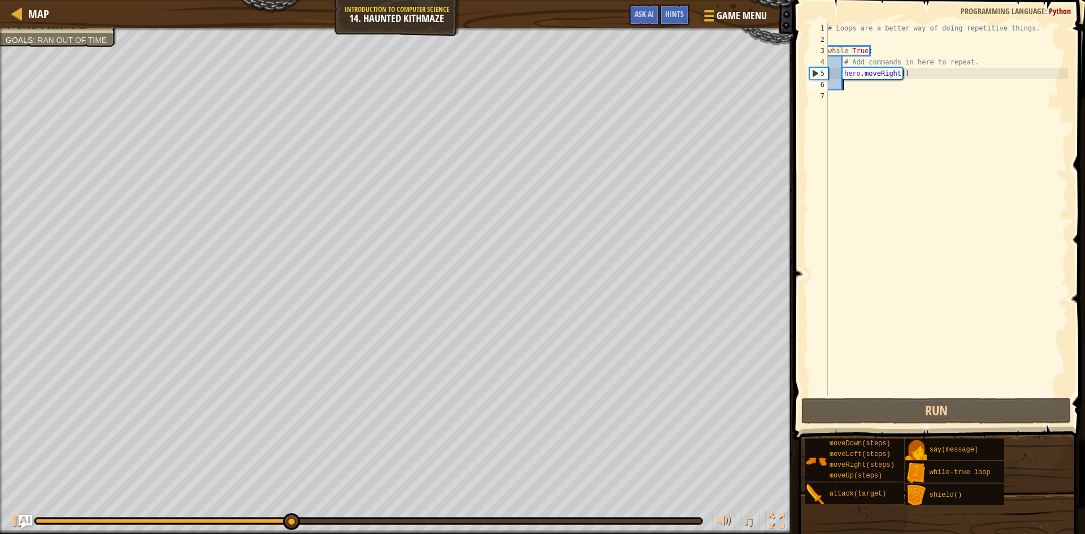
click at [910, 79] on div "# Loops are a better way of doing repetitive things. while True : # Add command…" at bounding box center [947, 221] width 243 height 396
click at [975, 60] on div "# Loops are a better way of doing repetitive things. while True : # Add command…" at bounding box center [947, 221] width 243 height 396
click at [970, 62] on div "# Loops are a better way of doing repetitive things. while True : # Add command…" at bounding box center [947, 221] width 243 height 396
click at [959, 76] on div "# Loops are a better way of doing repetitive things. while True : # Add command…" at bounding box center [947, 221] width 243 height 396
type textarea "hero.moveRight()"
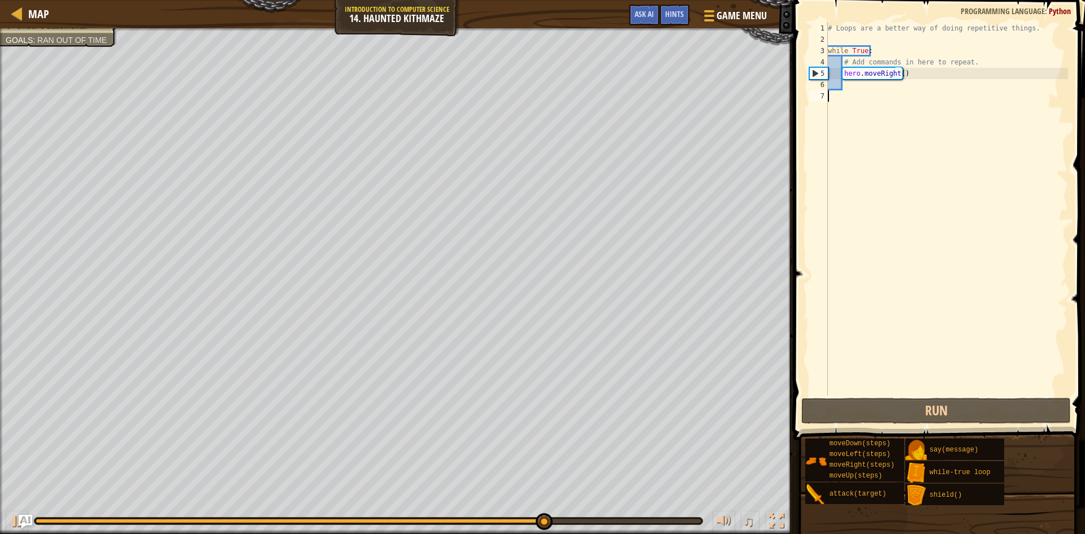
click at [829, 96] on div "# Loops are a better way of doing repetitive things. while True : # Add command…" at bounding box center [947, 221] width 243 height 396
click at [905, 74] on div "# Loops are a better way of doing repetitive things. while True : # Add command…" at bounding box center [947, 221] width 243 height 396
type textarea "hero.moveRight()"
drag, startPoint x: 905, startPoint y: 74, endPoint x: 844, endPoint y: 77, distance: 61.1
click at [844, 77] on div "# Loops are a better way of doing repetitive things. while True : # Add command…" at bounding box center [947, 221] width 243 height 396
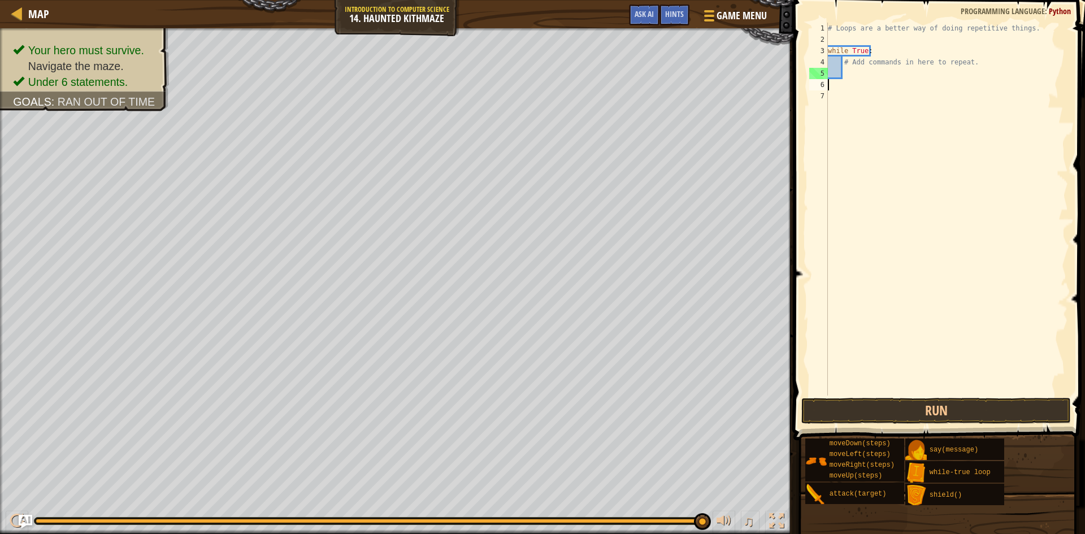
click at [829, 83] on div "# Loops are a better way of doing repetitive things. while True : # Add command…" at bounding box center [947, 221] width 243 height 396
type textarea "h"
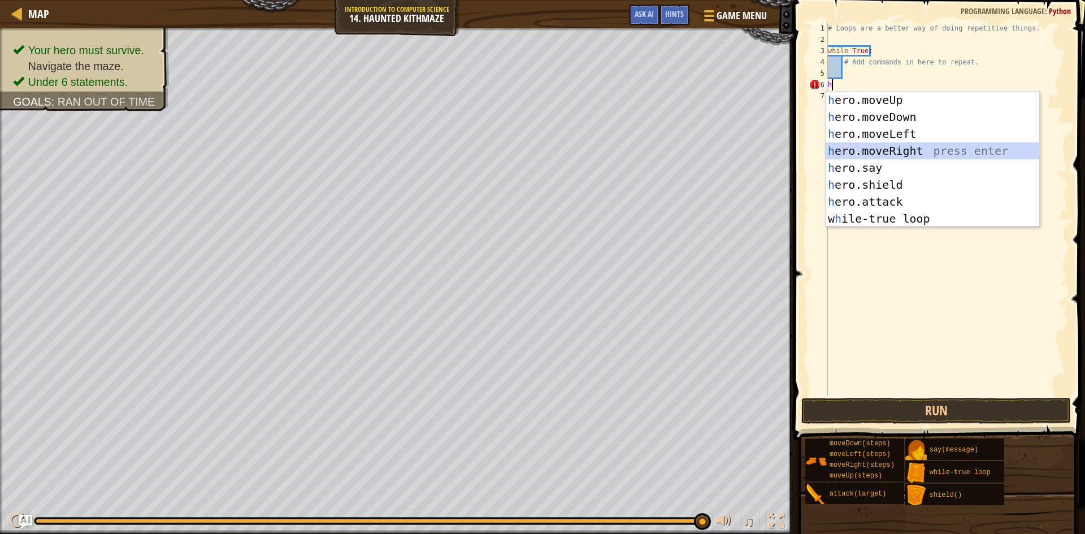
click at [893, 148] on div "h ero.moveUp press enter h ero.moveDown press enter h ero.moveLeft press enter …" at bounding box center [933, 177] width 214 height 170
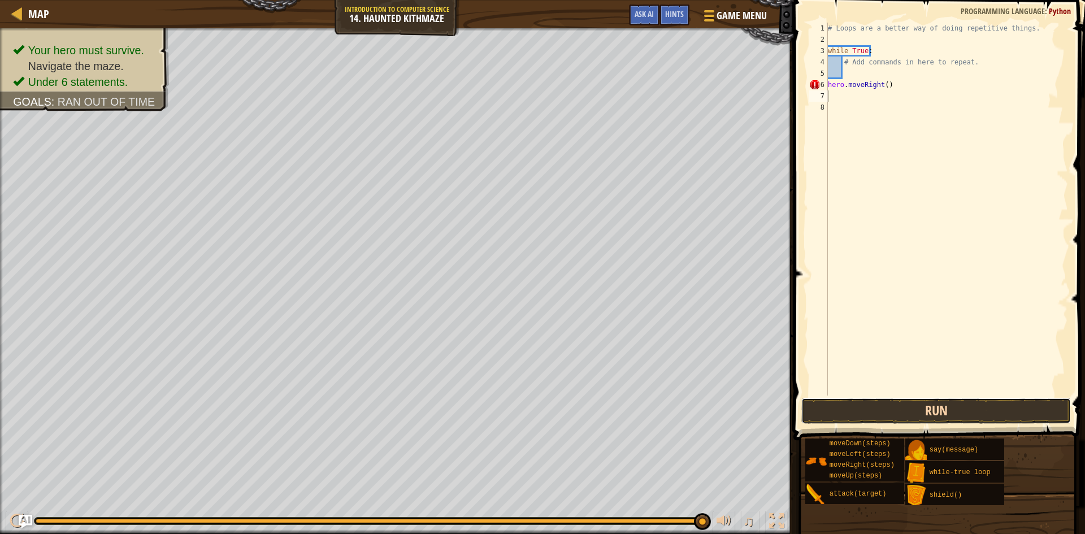
click at [858, 408] on button "Run" at bounding box center [937, 411] width 270 height 26
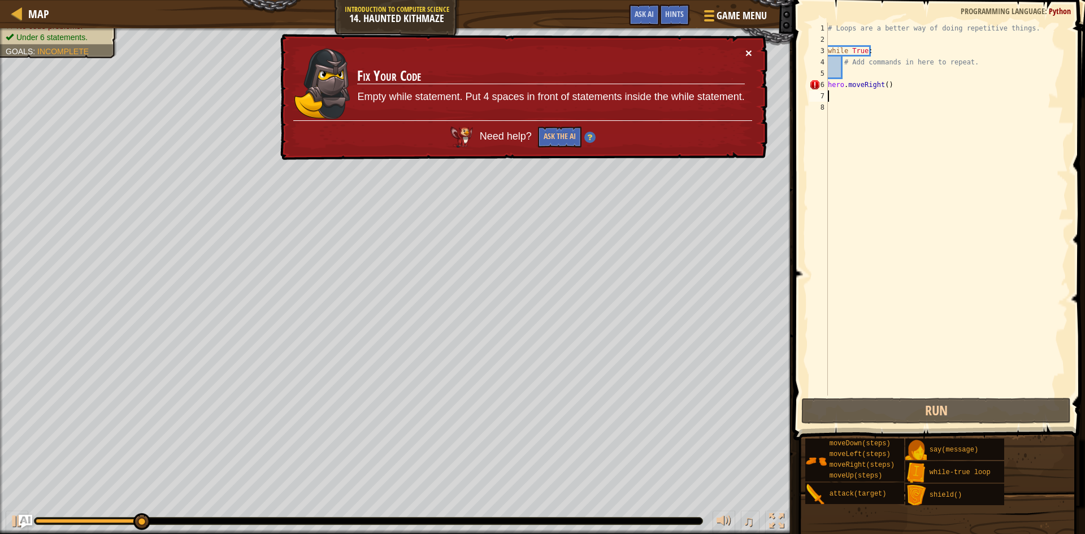
click at [749, 52] on button "×" at bounding box center [749, 53] width 7 height 12
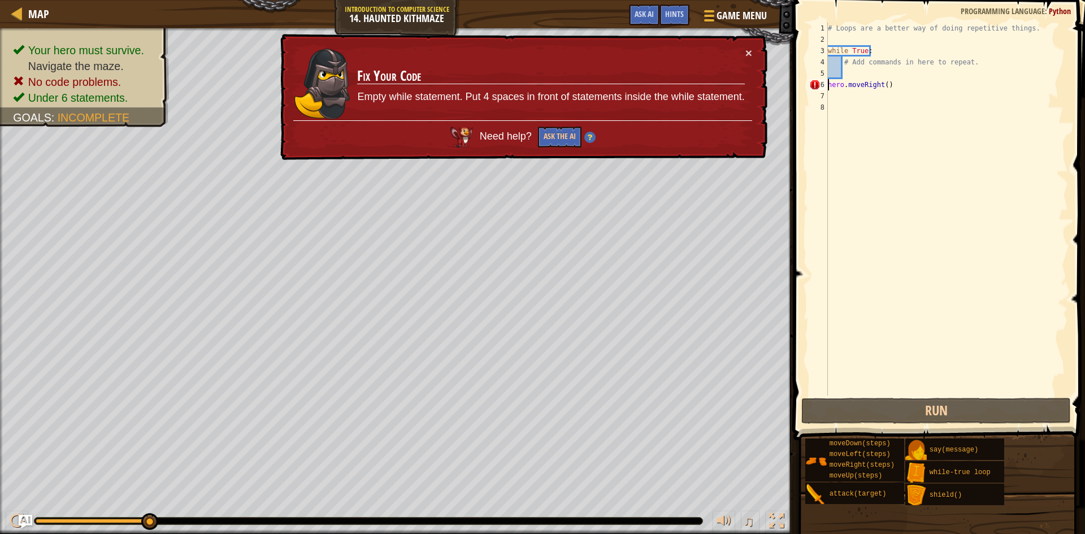
click at [829, 84] on div "# Loops are a better way of doing repetitive things. while True : # Add command…" at bounding box center [947, 221] width 243 height 396
type textarea "hero.moveRight()"
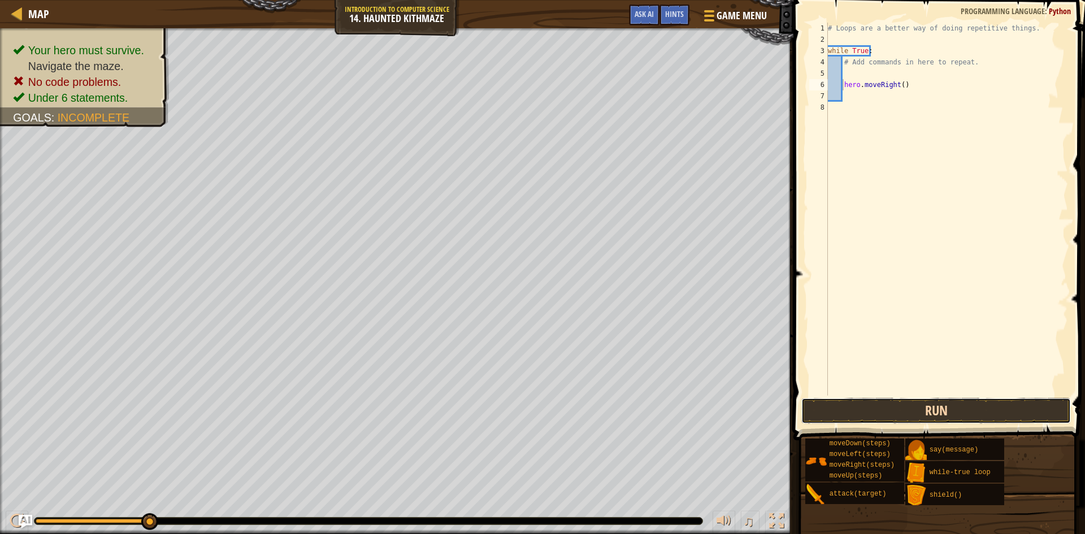
click at [940, 409] on button "Run" at bounding box center [937, 411] width 270 height 26
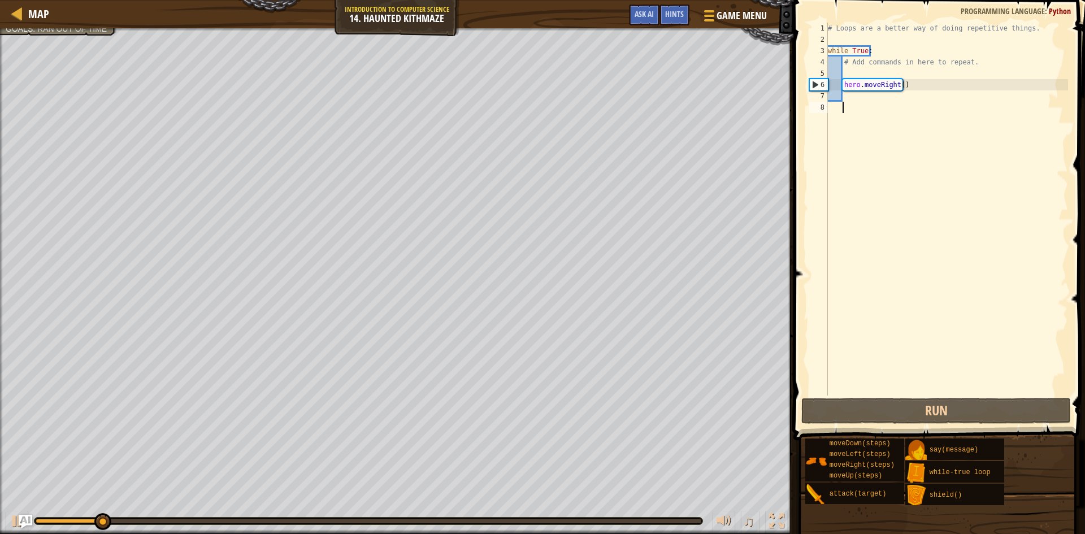
click at [893, 110] on div "# Loops are a better way of doing repetitive things. while True : # Add command…" at bounding box center [947, 221] width 243 height 396
click at [888, 97] on div "# Loops are a better way of doing repetitive things. while True : # Add command…" at bounding box center [947, 221] width 243 height 396
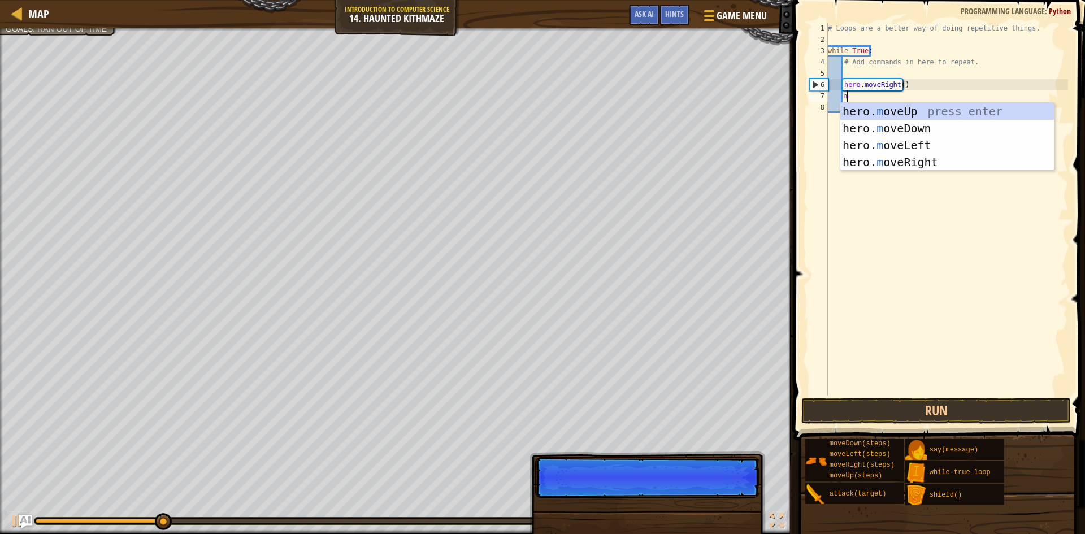
type textarea "mo"
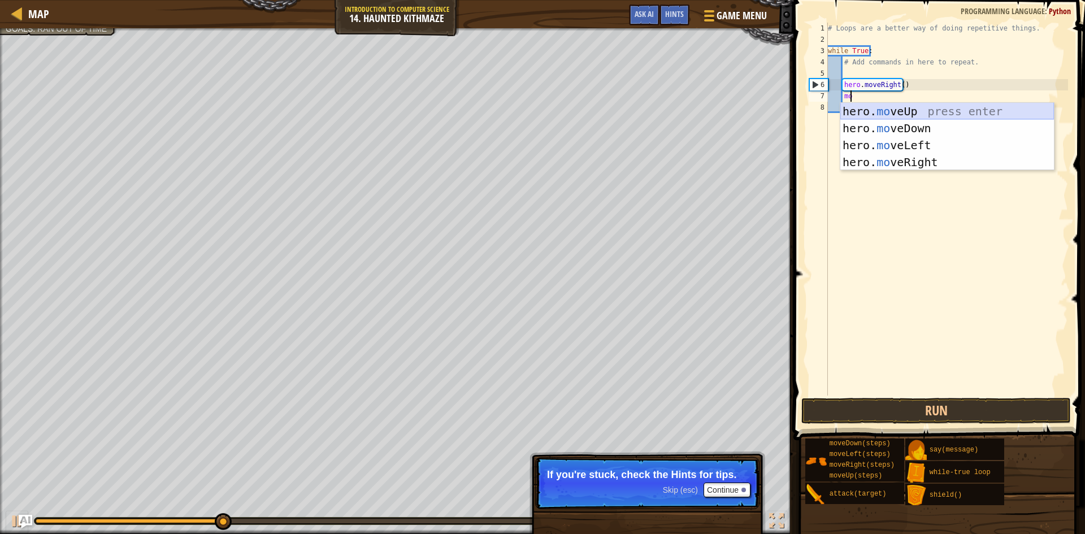
click at [985, 109] on div "hero. mo veUp press enter hero. mo veDown press enter hero. mo veLeft press ent…" at bounding box center [948, 154] width 214 height 102
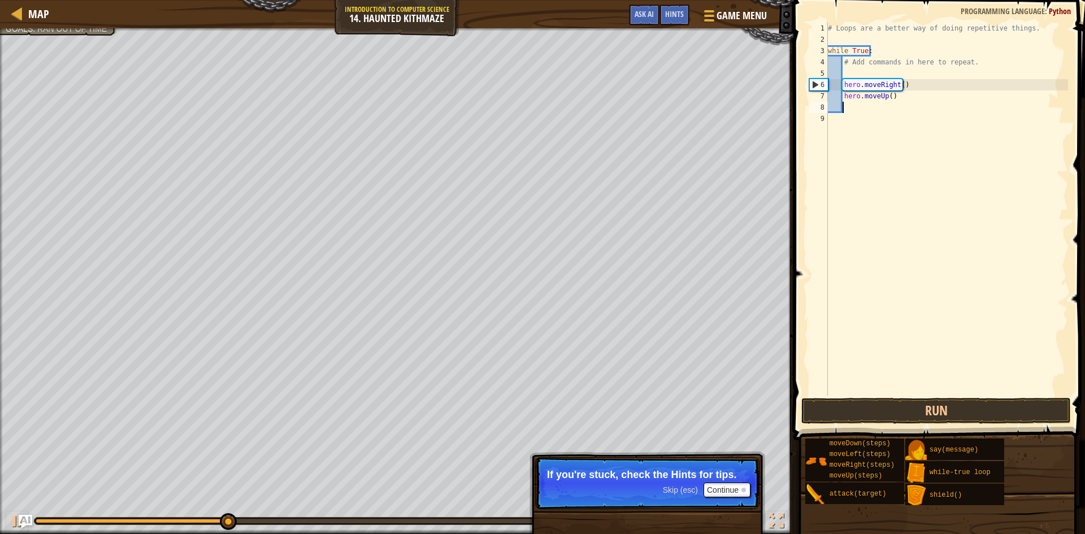
scroll to position [5, 1]
click at [947, 410] on button "Run" at bounding box center [937, 411] width 270 height 26
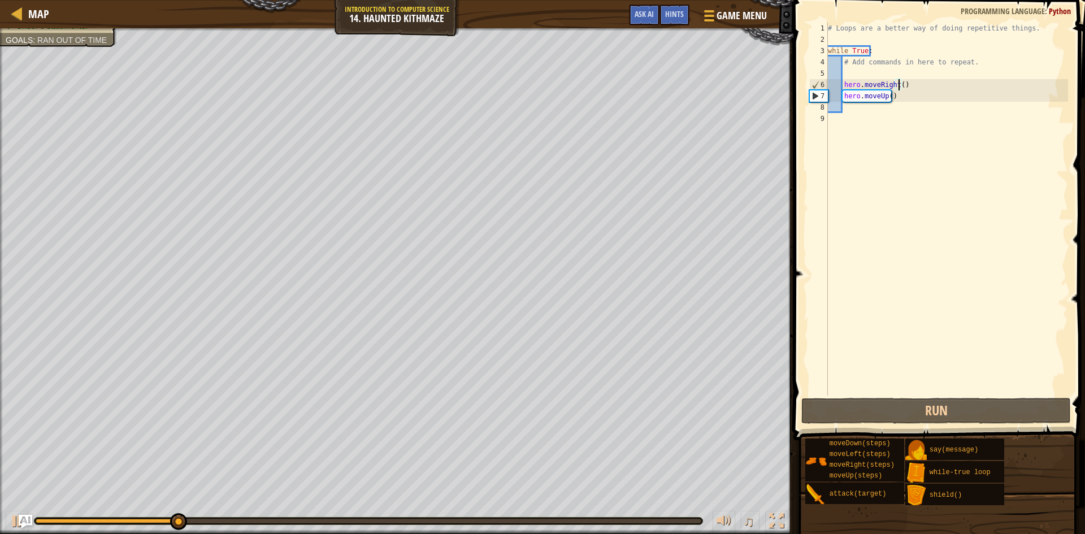
click at [898, 89] on div "# Loops are a better way of doing repetitive things. while True : # Add command…" at bounding box center [947, 221] width 243 height 396
click at [885, 97] on div "# Loops are a better way of doing repetitive things. while True : # Add command…" at bounding box center [947, 221] width 243 height 396
type textarea "hero.moveUp()"
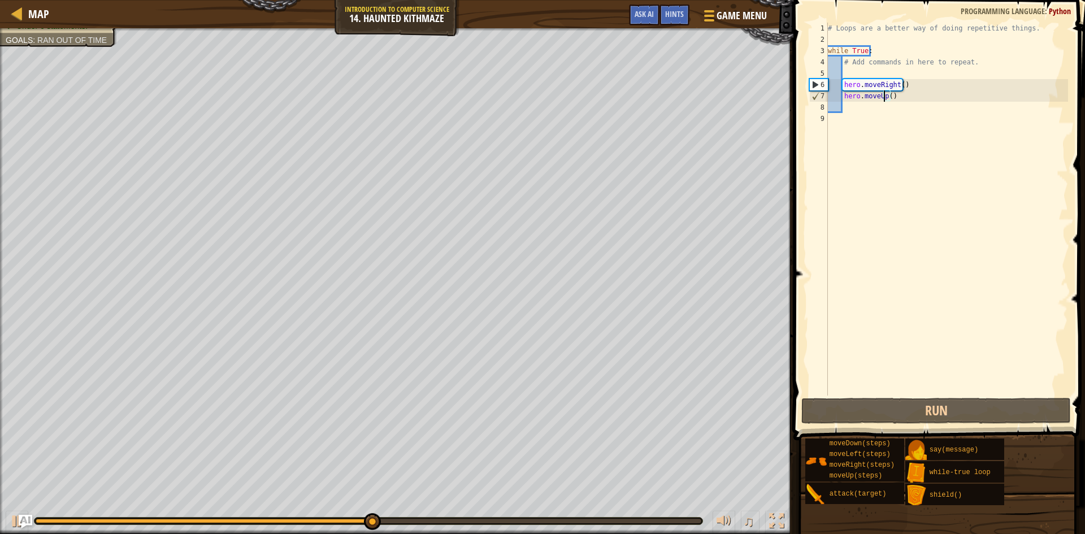
click at [889, 103] on div "# Loops are a better way of doing repetitive things. while True : # Add command…" at bounding box center [947, 221] width 243 height 396
click at [887, 101] on div "# Loops are a better way of doing repetitive things. while True : # Add command…" at bounding box center [947, 221] width 243 height 396
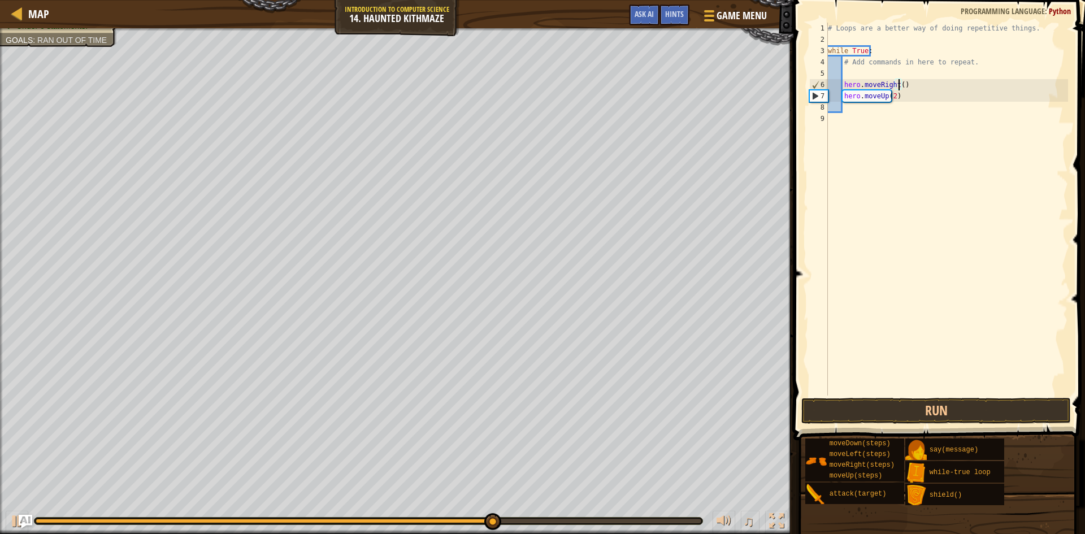
click at [898, 84] on div "# Loops are a better way of doing repetitive things. while True : # Add command…" at bounding box center [947, 221] width 243 height 396
type textarea "hero.moveRight(2)"
drag, startPoint x: 877, startPoint y: 396, endPoint x: 881, endPoint y: 418, distance: 22.4
click at [877, 398] on div "hero.moveRight(2) 1 2 3 4 5 6 7 8 9 # Loops are a better way of doing repetitiv…" at bounding box center [937, 243] width 295 height 474
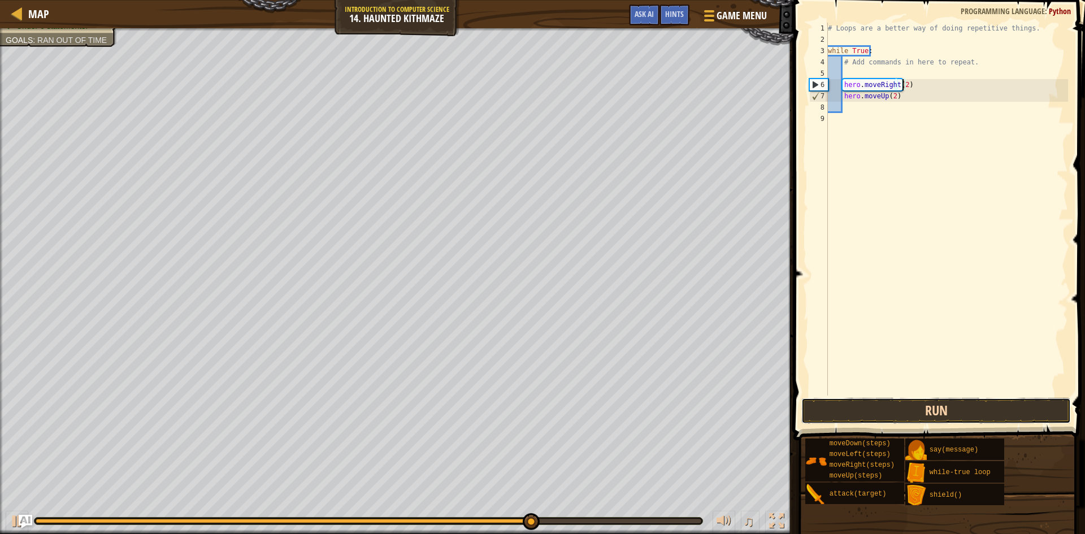
click at [883, 414] on button "Run" at bounding box center [937, 411] width 270 height 26
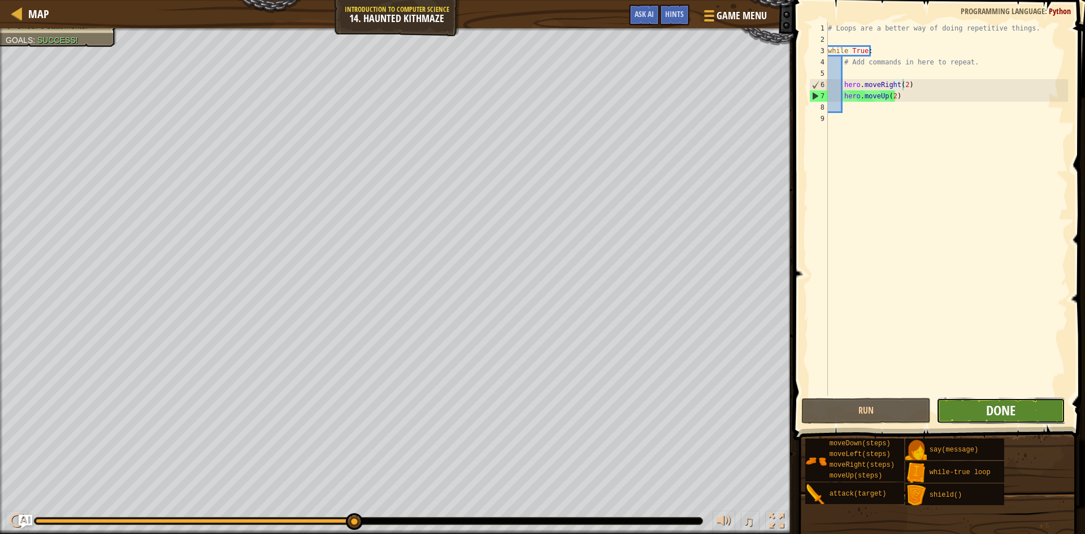
click at [1006, 410] on span "Done" at bounding box center [1000, 410] width 29 height 18
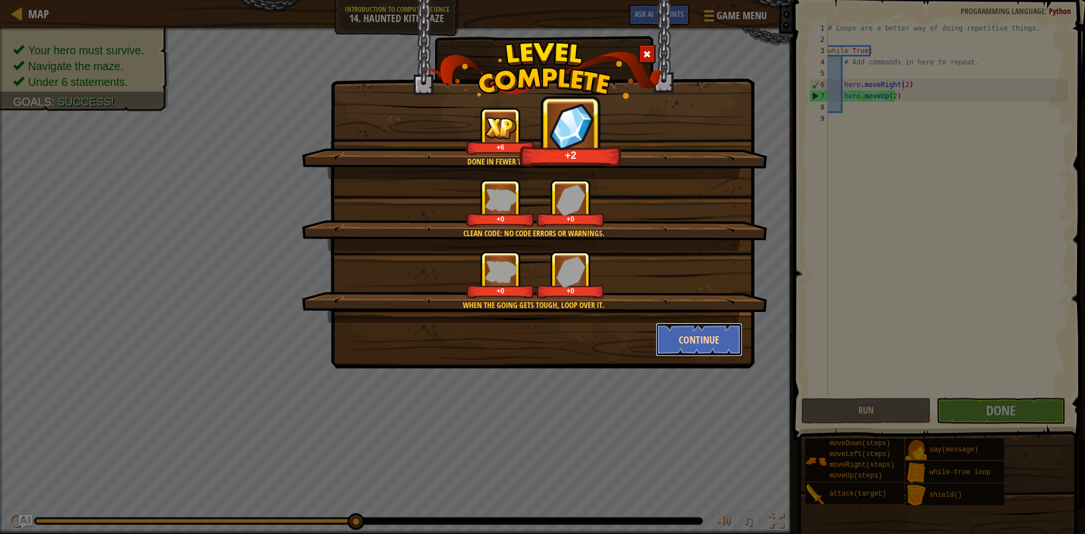
click at [711, 337] on button "Continue" at bounding box center [700, 340] width 88 height 34
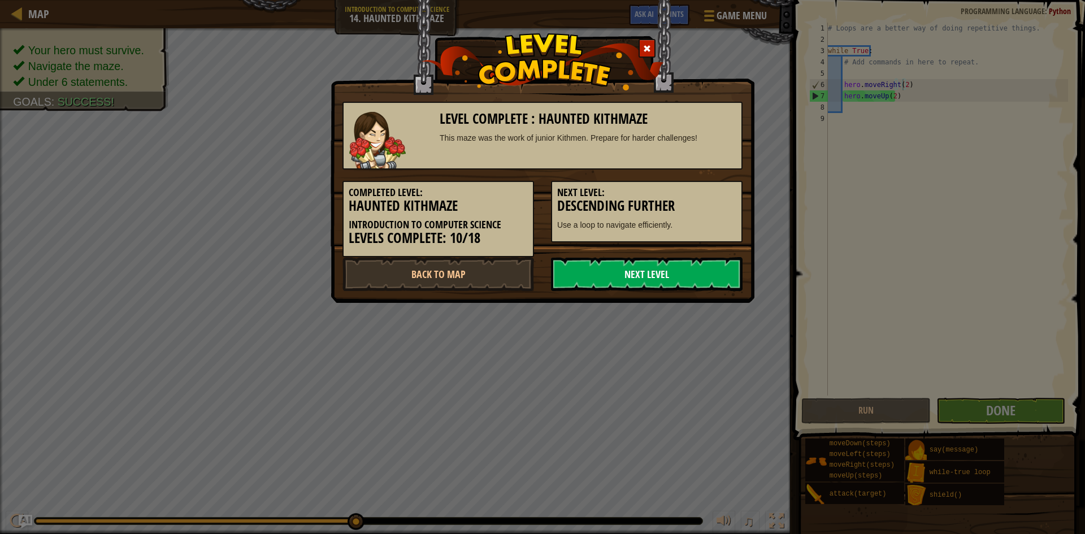
click at [625, 285] on link "Next Level" at bounding box center [647, 274] width 192 height 34
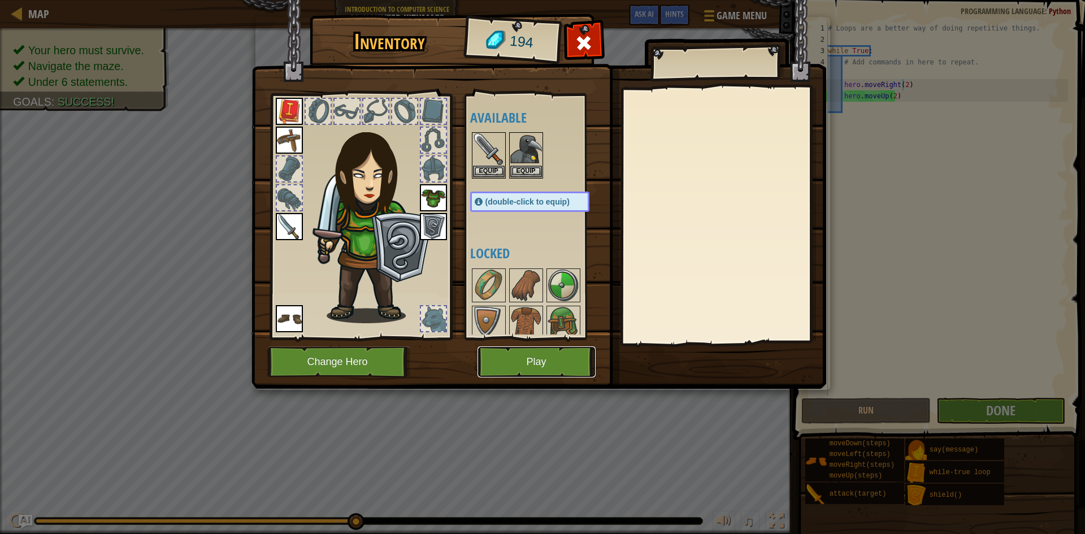
click at [526, 359] on button "Play" at bounding box center [537, 362] width 118 height 31
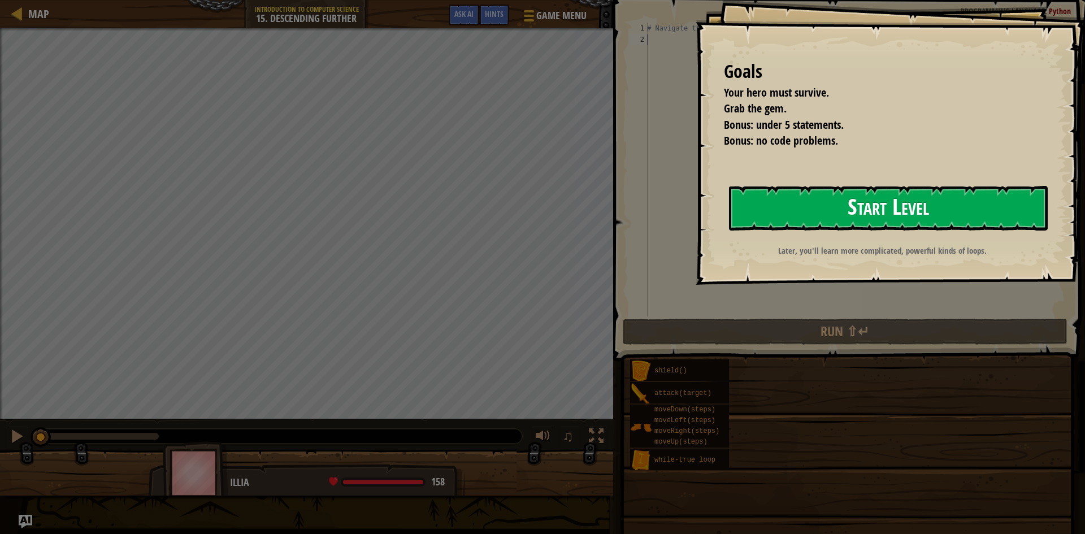
click at [754, 198] on button "Start Level" at bounding box center [888, 208] width 319 height 45
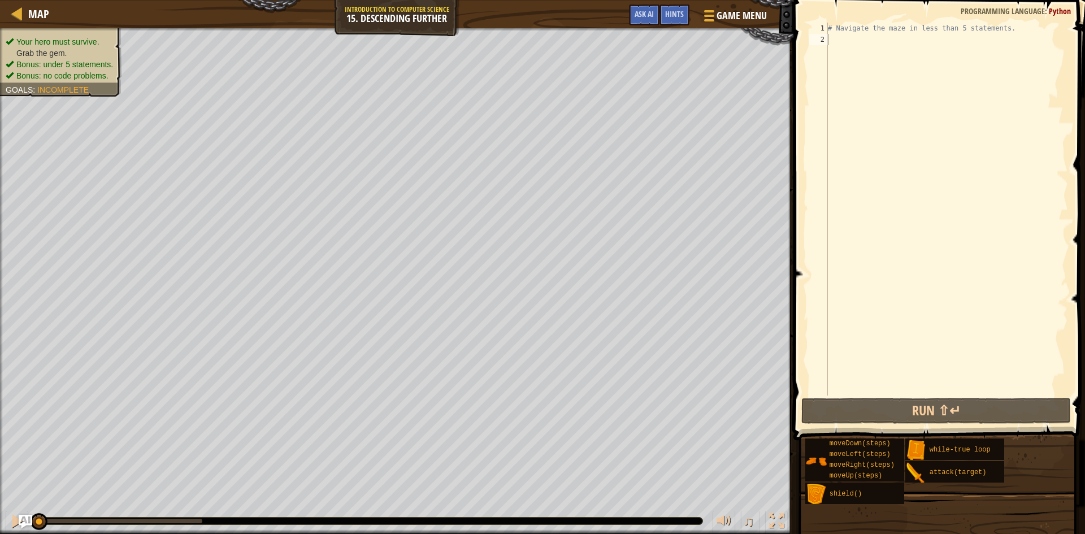
drag, startPoint x: 874, startPoint y: 45, endPoint x: 858, endPoint y: 58, distance: 21.3
click at [865, 53] on div "# Navigate the maze in less than 5 statements." at bounding box center [947, 221] width 243 height 396
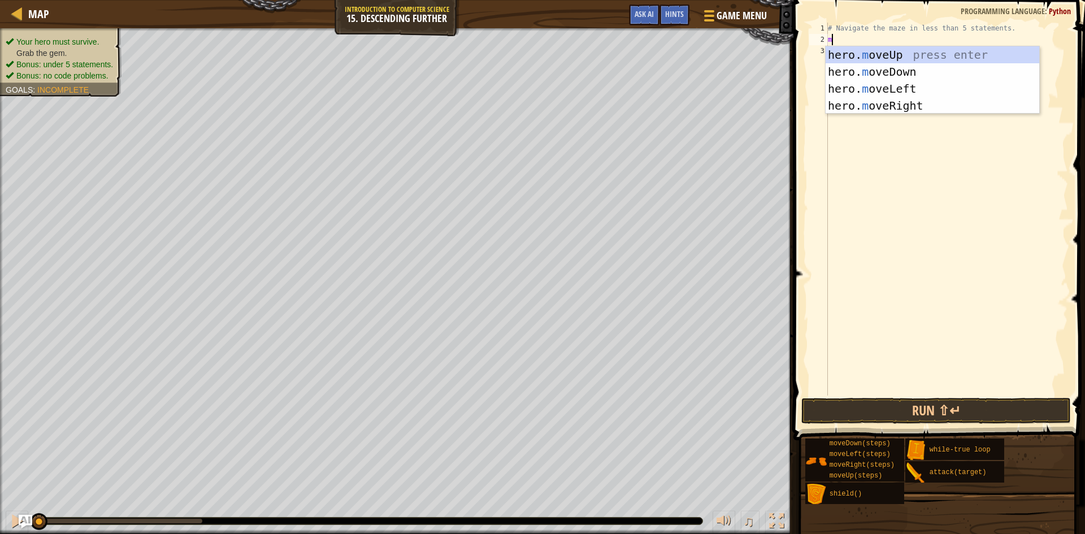
scroll to position [5, 0]
type textarea "mo"
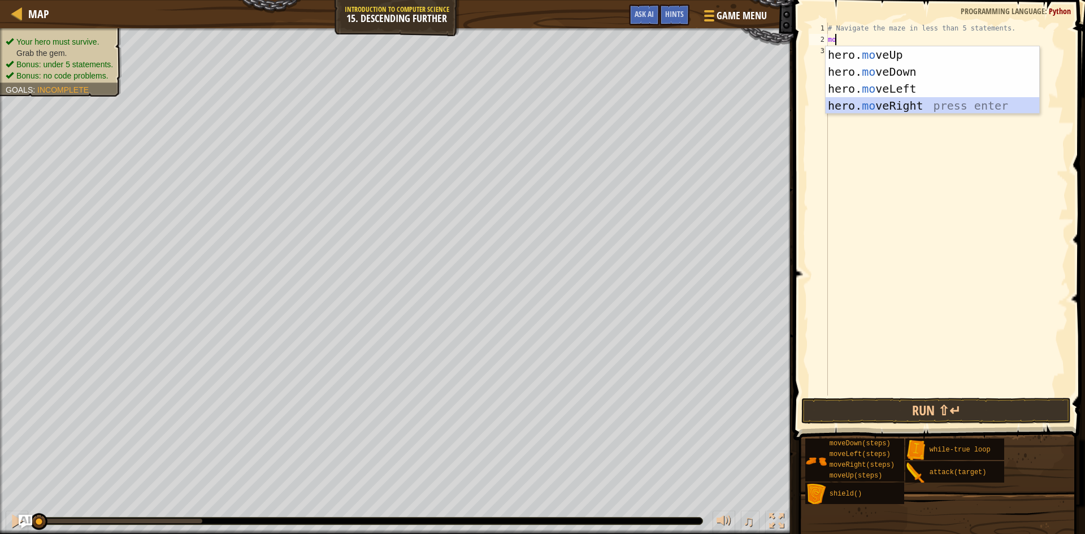
click at [855, 101] on div "hero. mo veUp press enter hero. mo veDown press enter hero. mo veLeft press ent…" at bounding box center [933, 97] width 214 height 102
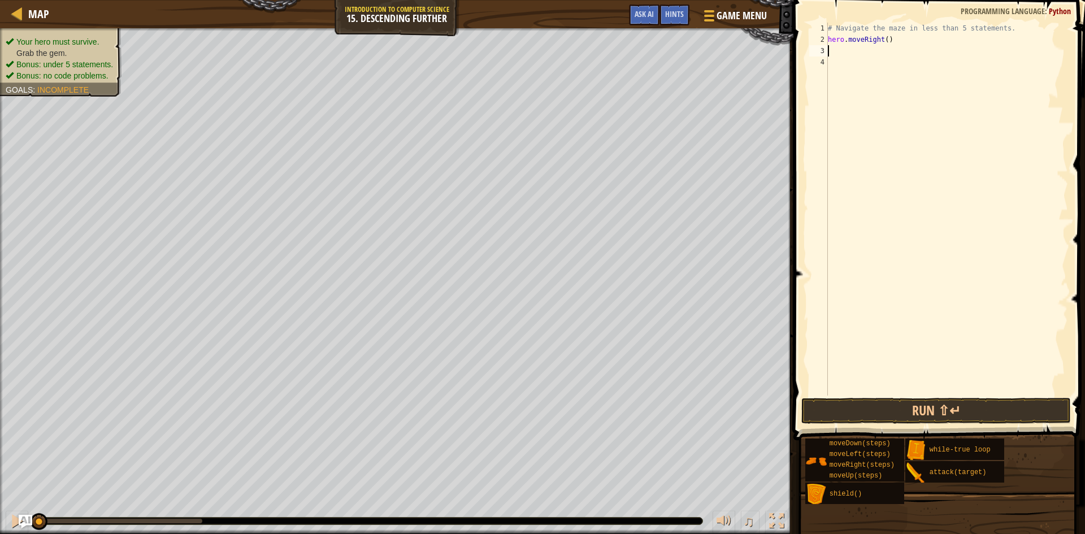
click at [882, 37] on div "# Navigate the maze in less than 5 statements. hero . moveRight ( )" at bounding box center [947, 221] width 243 height 396
type textarea "hero.moveRight(2)"
click at [858, 49] on div "# Navigate the maze in less than 5 statements. hero . moveRight ( 2 )" at bounding box center [947, 221] width 243 height 396
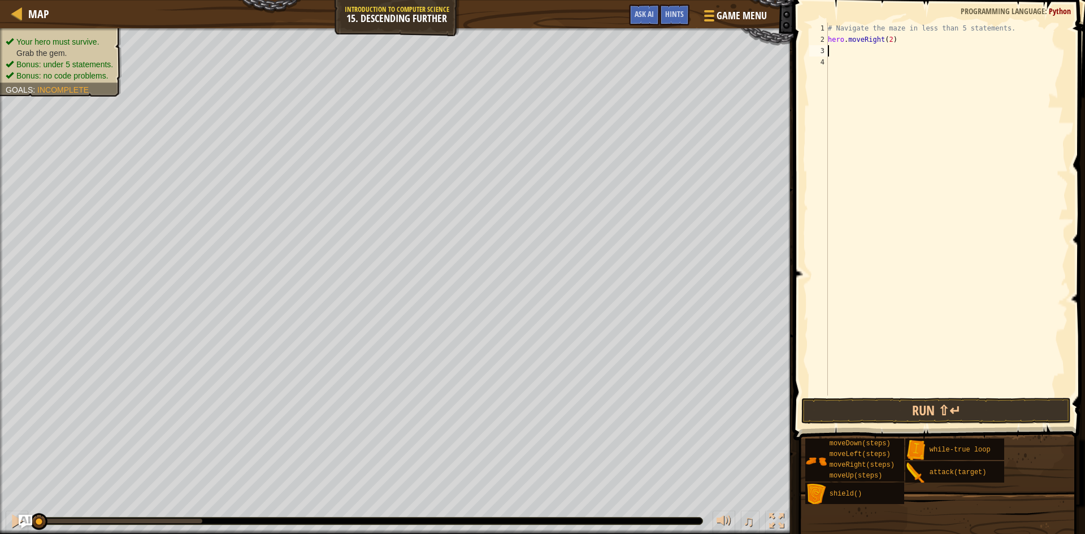
type textarea "m"
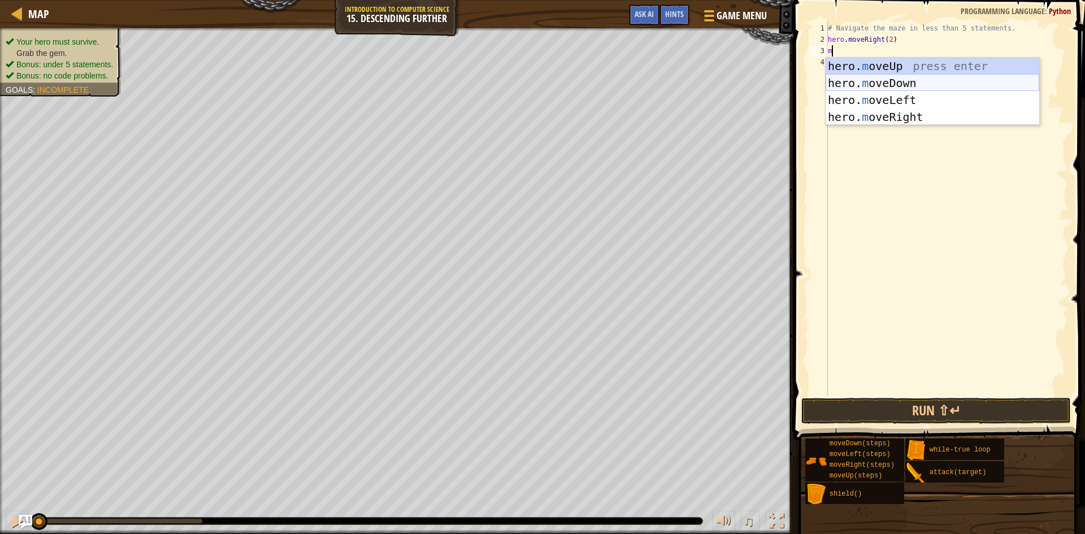
drag, startPoint x: 863, startPoint y: 82, endPoint x: 863, endPoint y: 72, distance: 10.2
click at [863, 72] on div "hero. m oveUp press enter hero. m oveDown press enter hero. m oveLeft press ent…" at bounding box center [933, 109] width 214 height 102
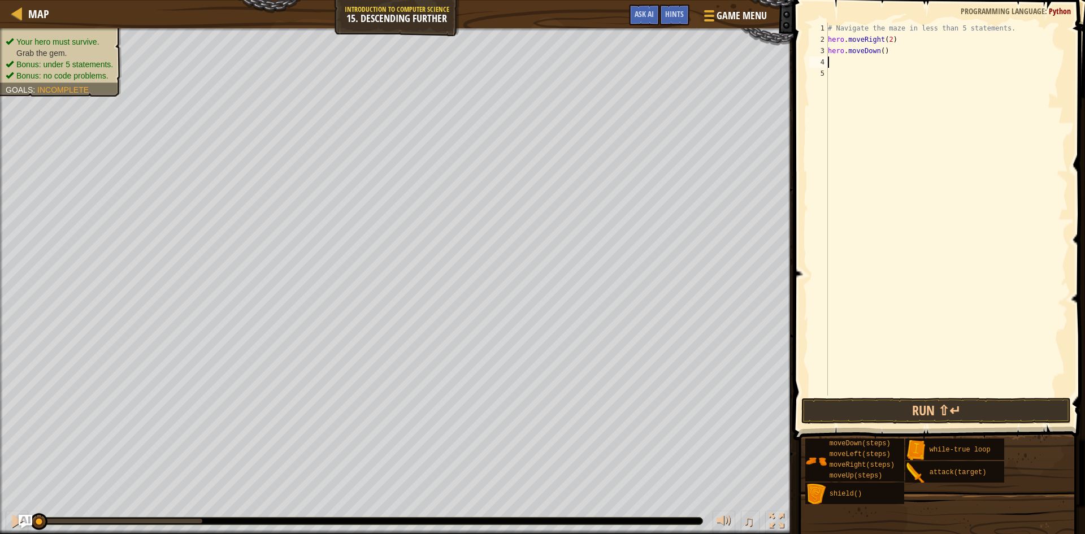
drag, startPoint x: 848, startPoint y: 68, endPoint x: 872, endPoint y: 66, distance: 24.4
click at [874, 63] on div "# Navigate the maze in less than 5 statements. hero . moveRight ( 2 ) hero . mo…" at bounding box center [947, 221] width 243 height 396
click at [935, 412] on button "Run ⇧↵" at bounding box center [937, 411] width 270 height 26
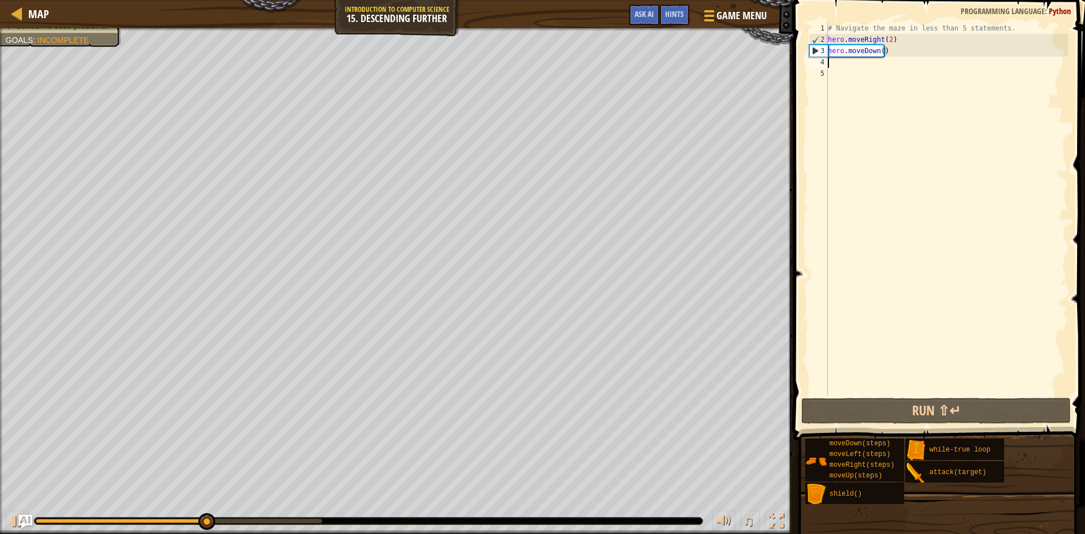
click at [1003, 28] on div "# Navigate the maze in less than 5 statements. hero . moveRight ( 2 ) hero . mo…" at bounding box center [947, 221] width 243 height 396
drag, startPoint x: 1003, startPoint y: 28, endPoint x: 843, endPoint y: 30, distance: 160.6
click at [843, 30] on div "# Navigate the maze in less than 5 statements. hero . moveRight ( 2 ) hero . mo…" at bounding box center [947, 221] width 243 height 396
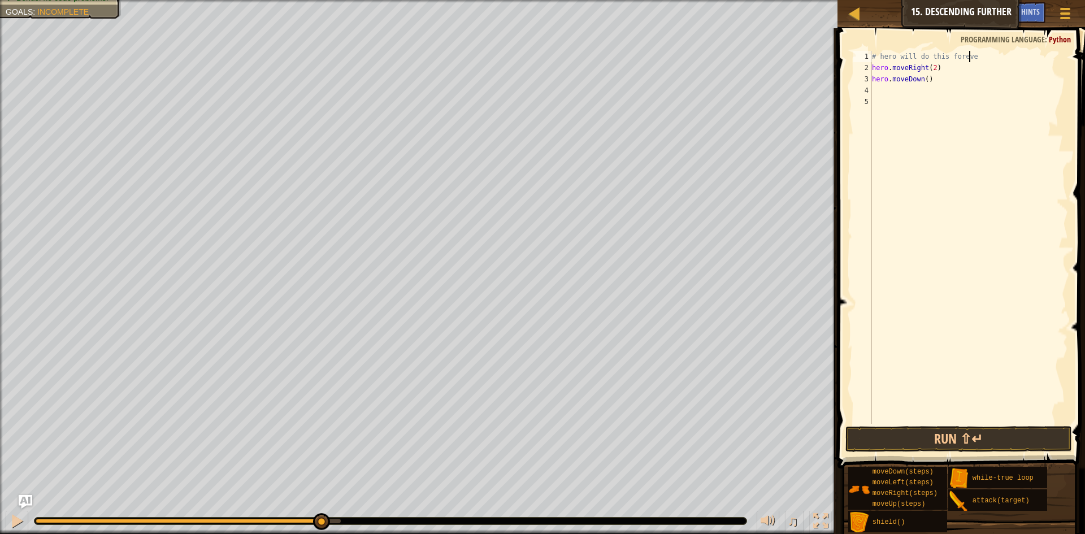
scroll to position [5, 8]
click at [943, 432] on button "Run ⇧↵" at bounding box center [959, 439] width 227 height 26
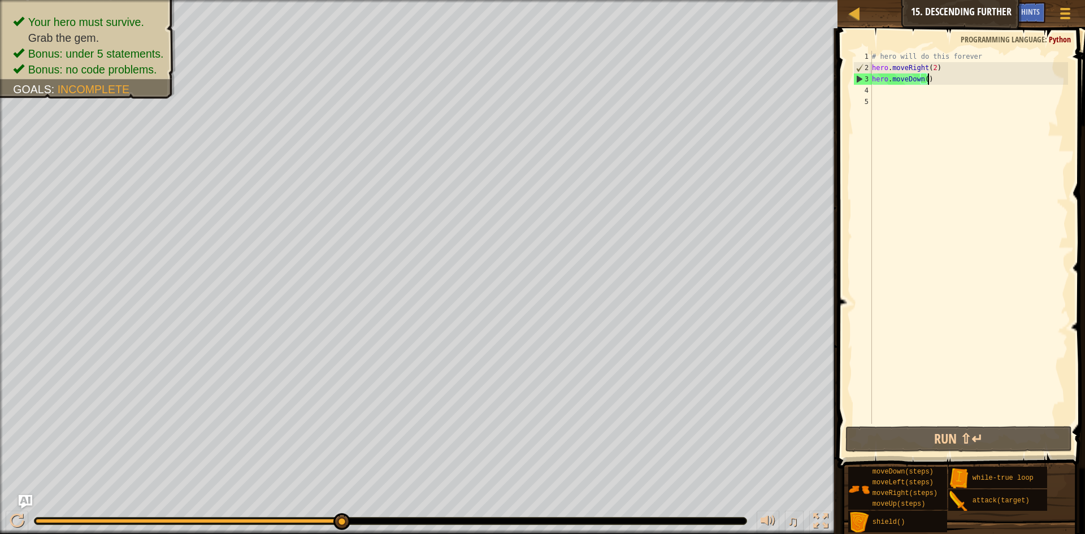
click at [929, 83] on div "# hero will do this forever hero . moveRight ( 2 ) hero . moveDown ( )" at bounding box center [969, 249] width 198 height 396
click at [901, 435] on button "Run ⇧↵" at bounding box center [959, 439] width 227 height 26
click at [968, 72] on div "# hero will do this forever hero . moveRight ( 2 ) hero . moveDown ( )" at bounding box center [969, 249] width 198 height 396
click at [976, 55] on div "# hero will do this forever hero . moveRight ( 2 ) hero . moveDown ( )" at bounding box center [969, 249] width 198 height 396
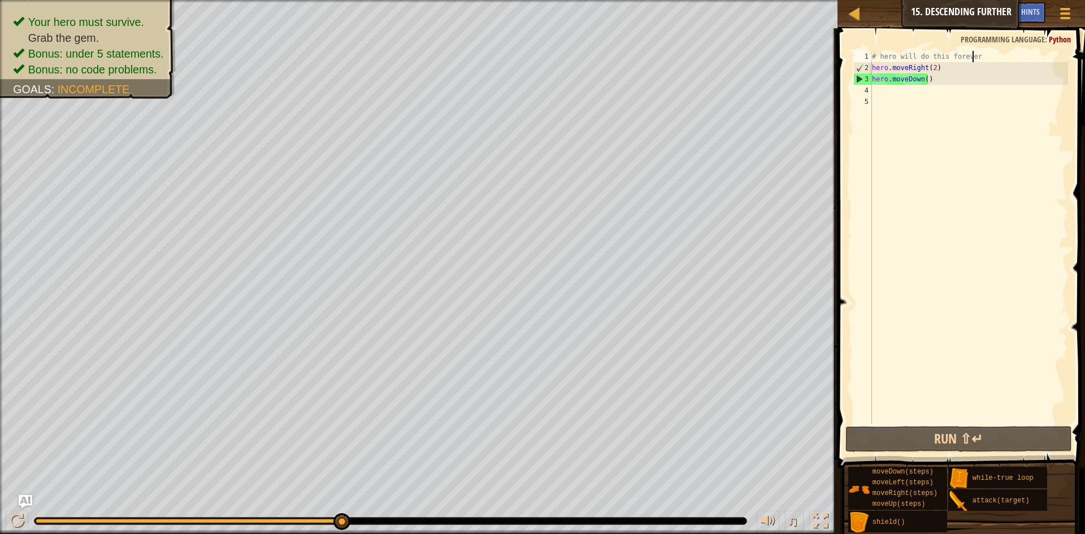
click at [872, 67] on div "# hero will do this forever hero . moveRight ( 2 ) hero . moveDown ( )" at bounding box center [969, 249] width 198 height 396
click at [973, 57] on div "# hero will do this forever hero . moveRight ( 2 ) hero . moveDown ( )" at bounding box center [969, 249] width 198 height 396
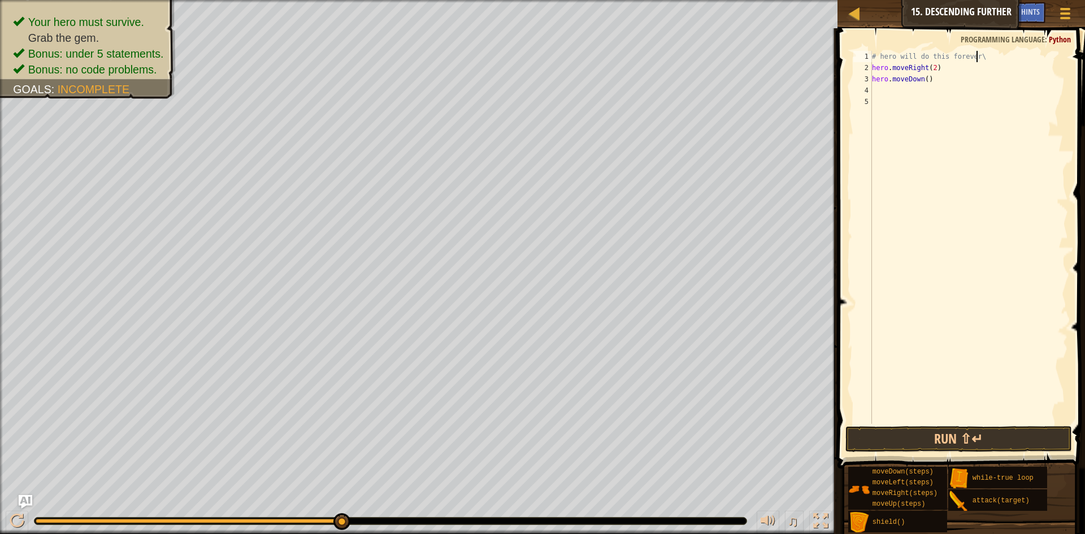
type textarea "# hero will do this forever"
type textarea "h"
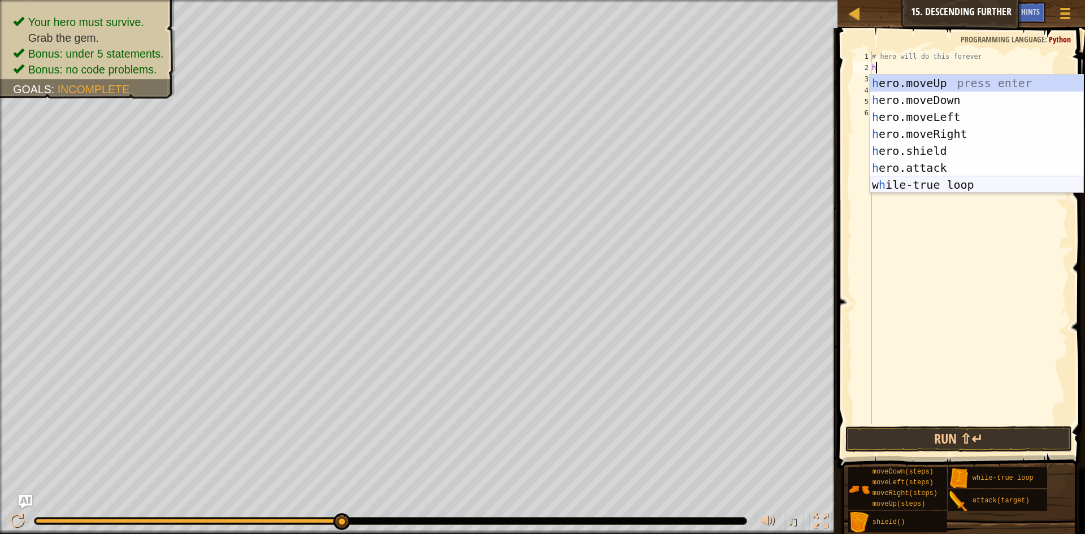
click at [961, 185] on div "h ero.moveUp press enter h ero.moveDown press enter h ero.moveLeft press enter …" at bounding box center [977, 151] width 214 height 153
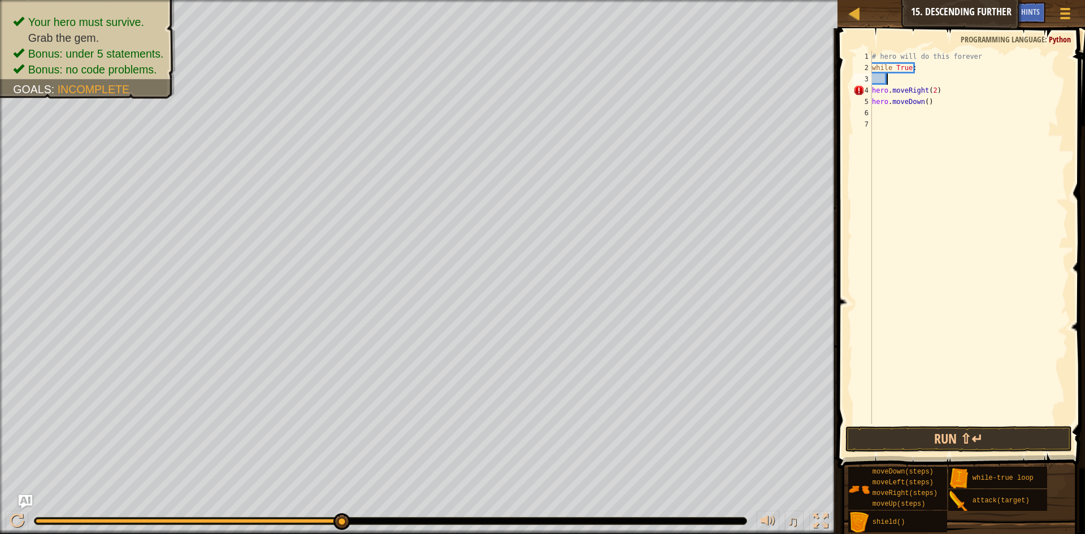
click at [873, 90] on div "# hero will do this forever while True : hero . moveRight ( 2 ) hero . moveDown…" at bounding box center [969, 249] width 198 height 396
click at [872, 104] on div "# hero will do this forever while True : hero . moveRight ( 2 ) hero . moveDown…" at bounding box center [969, 249] width 198 height 396
type textarea "hero.moveDown()"
drag, startPoint x: 963, startPoint y: 431, endPoint x: 984, endPoint y: 428, distance: 21.1
click at [963, 431] on button "Run ⇧↵" at bounding box center [959, 439] width 227 height 26
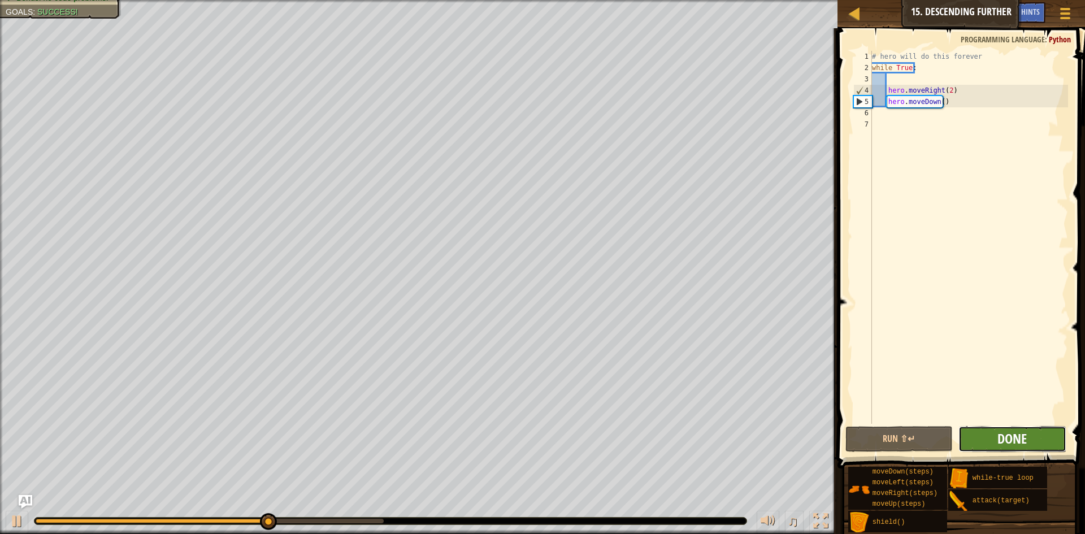
click at [1002, 430] on button "Done" at bounding box center [1013, 439] width 108 height 26
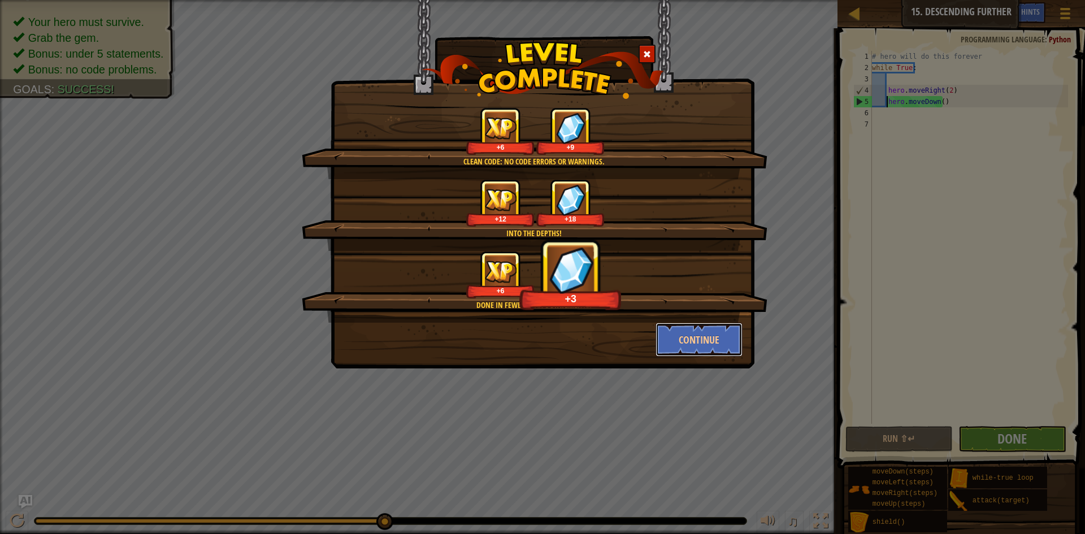
drag, startPoint x: 730, startPoint y: 337, endPoint x: 1047, endPoint y: 526, distance: 369.1
click at [730, 340] on button "Continue" at bounding box center [700, 340] width 88 height 34
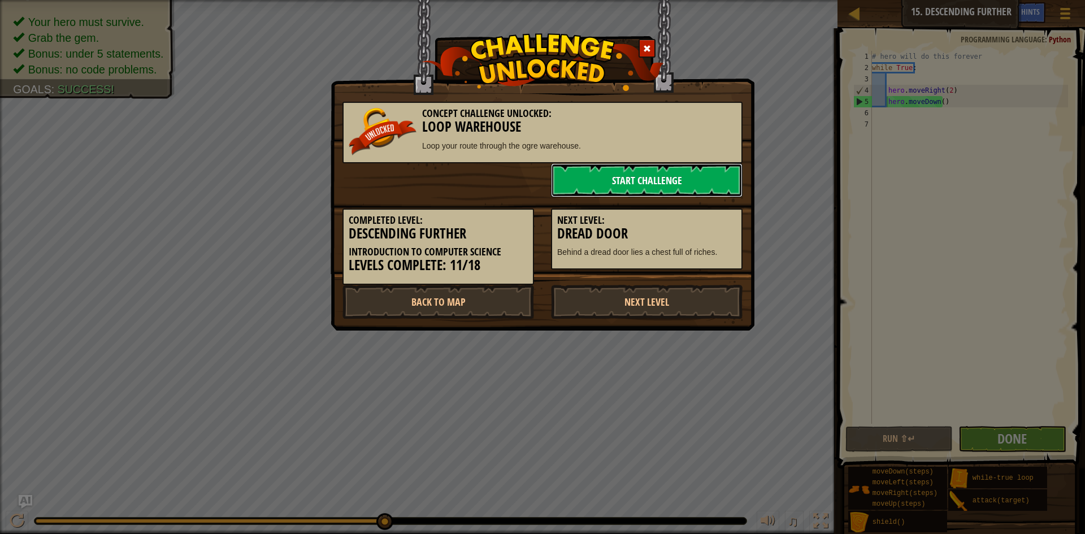
click at [686, 189] on link "Start Challenge" at bounding box center [647, 180] width 192 height 34
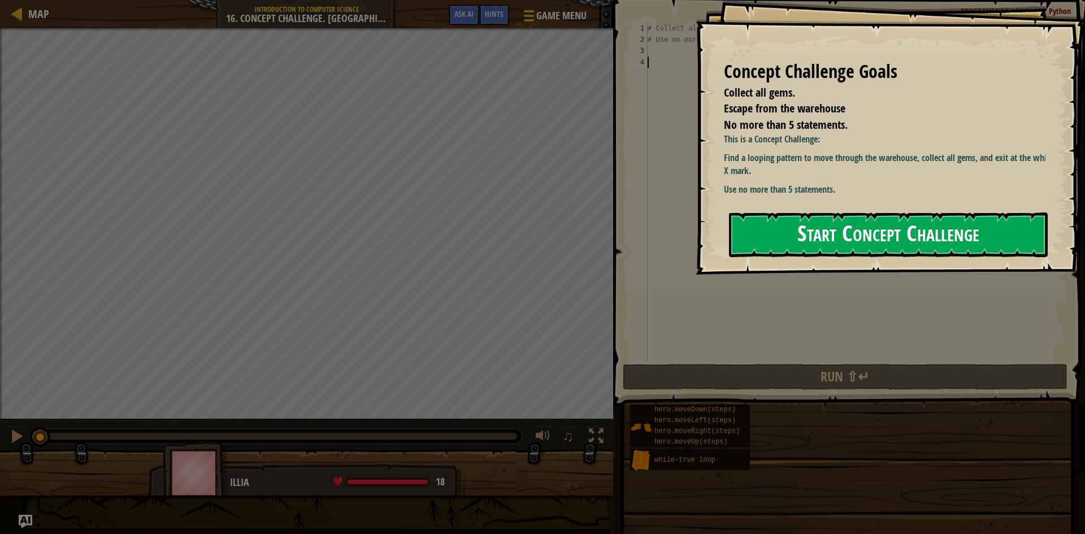
click at [843, 231] on button "Start Concept Challenge" at bounding box center [888, 235] width 319 height 45
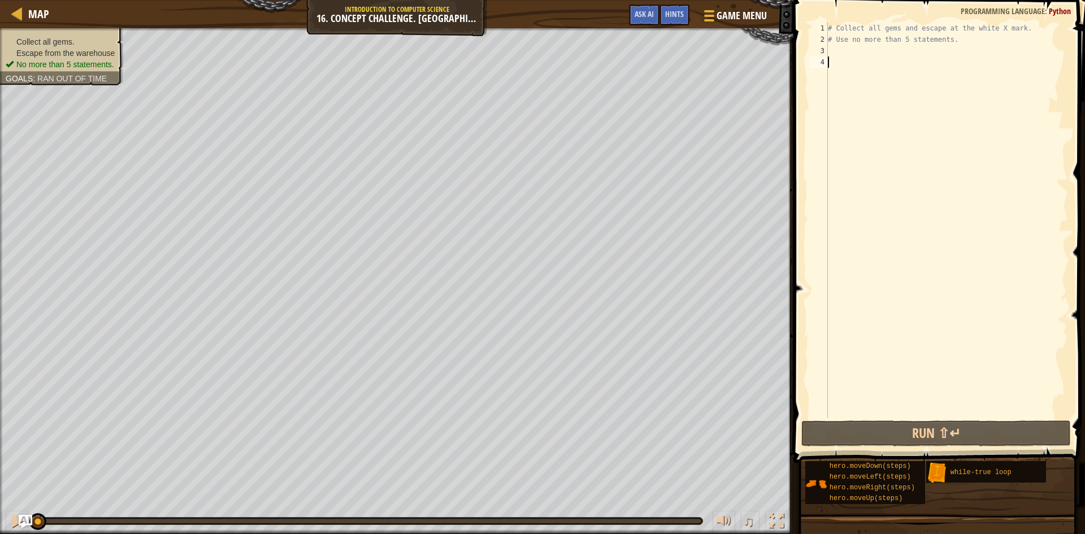
click at [851, 51] on div "# Collect all gems and escape at the white X mark. # Use no more than 5 stateme…" at bounding box center [947, 232] width 243 height 418
type textarea "w"
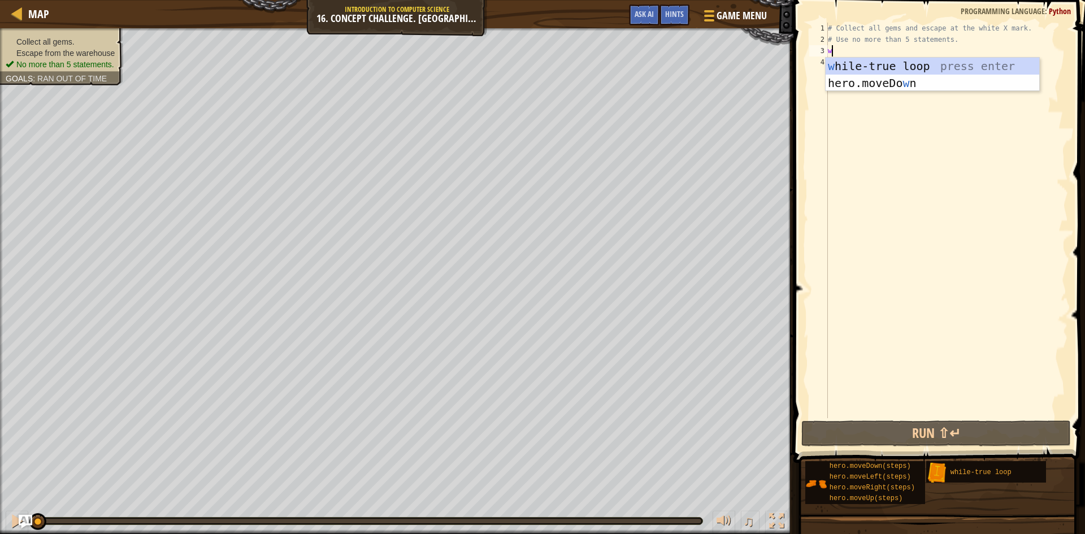
scroll to position [5, 0]
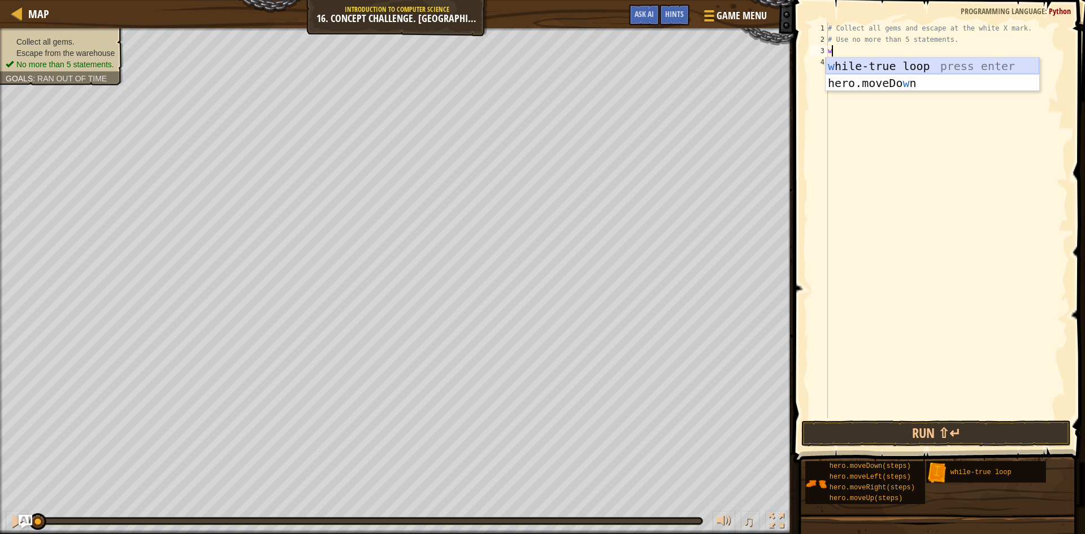
click at [860, 68] on div "w [PERSON_NAME]-true loop press enter hero.moveDo w n press enter" at bounding box center [933, 92] width 214 height 68
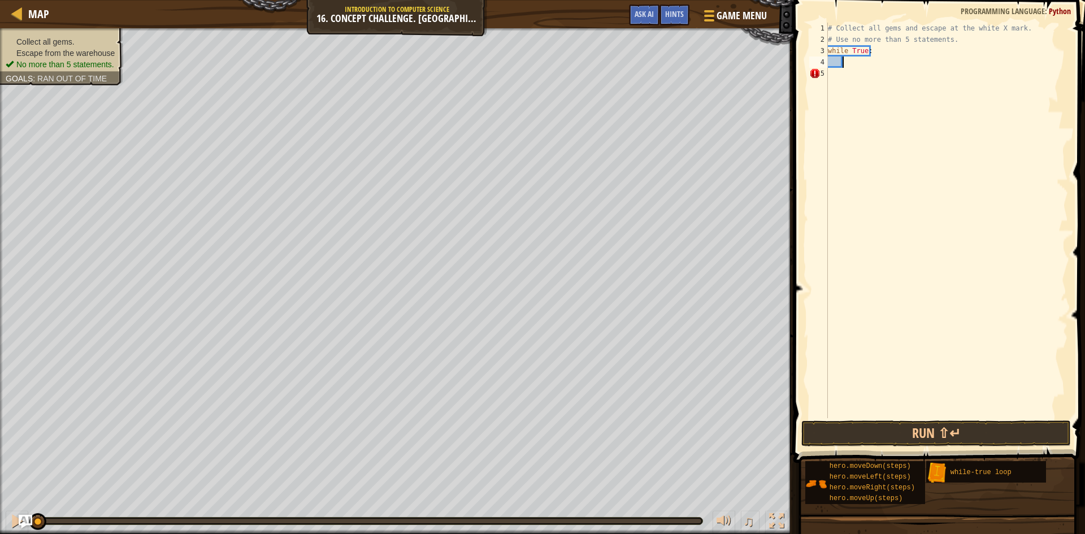
click at [850, 78] on div "# Collect all gems and escape at the white X mark. # Use no more than 5 stateme…" at bounding box center [947, 232] width 243 height 418
type textarea "m"
click at [847, 72] on div "# Collect all gems and escape at the white X mark. # Use no more than 5 stateme…" at bounding box center [947, 232] width 243 height 418
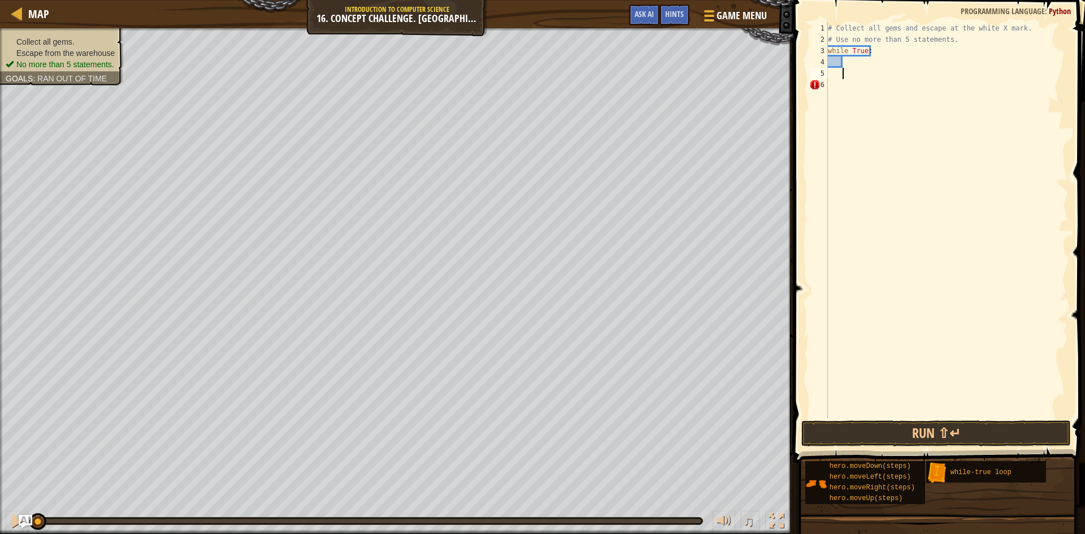
type textarea "m"
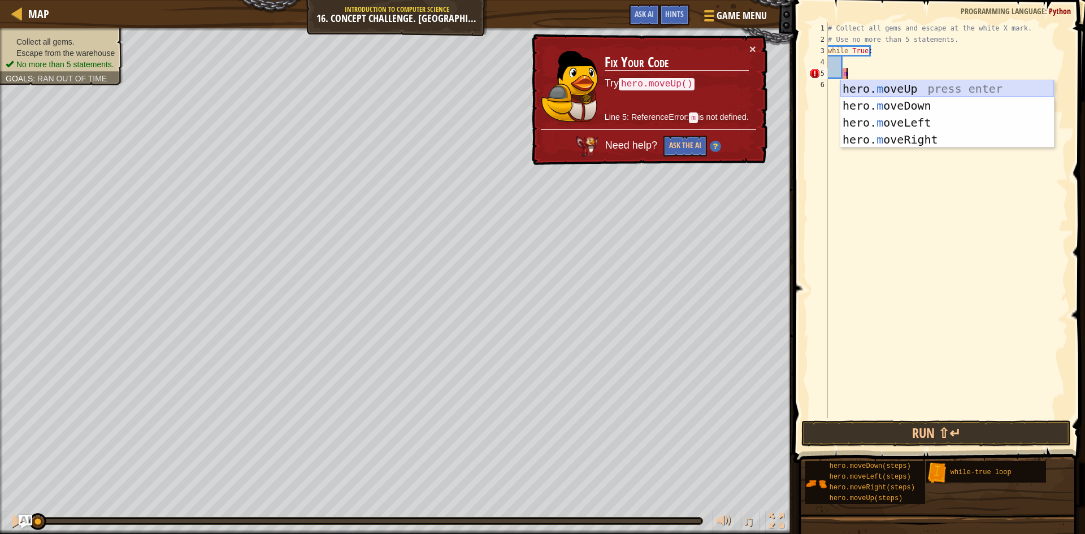
click at [923, 87] on div "hero. m oveUp press enter hero. m oveDown press enter hero. m oveLeft press ent…" at bounding box center [948, 131] width 214 height 102
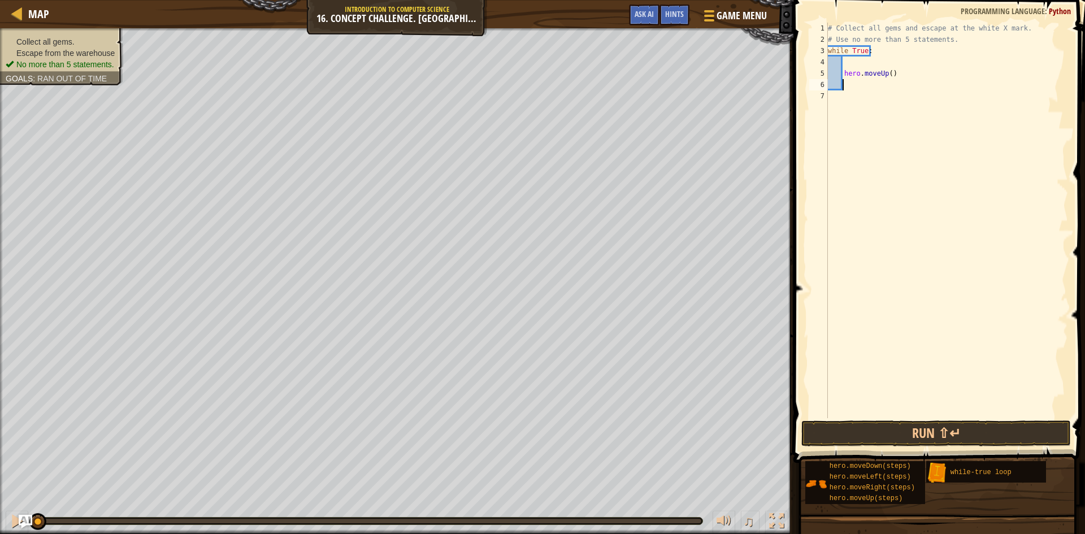
type textarea "m"
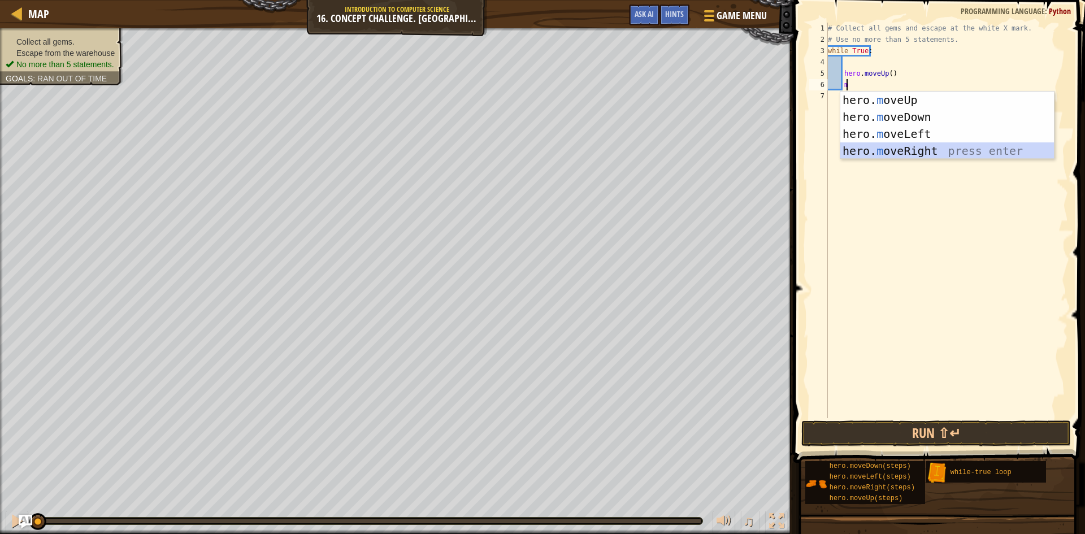
click at [886, 151] on div "hero. m oveUp press enter hero. m oveDown press enter hero. m oveLeft press ent…" at bounding box center [948, 143] width 214 height 102
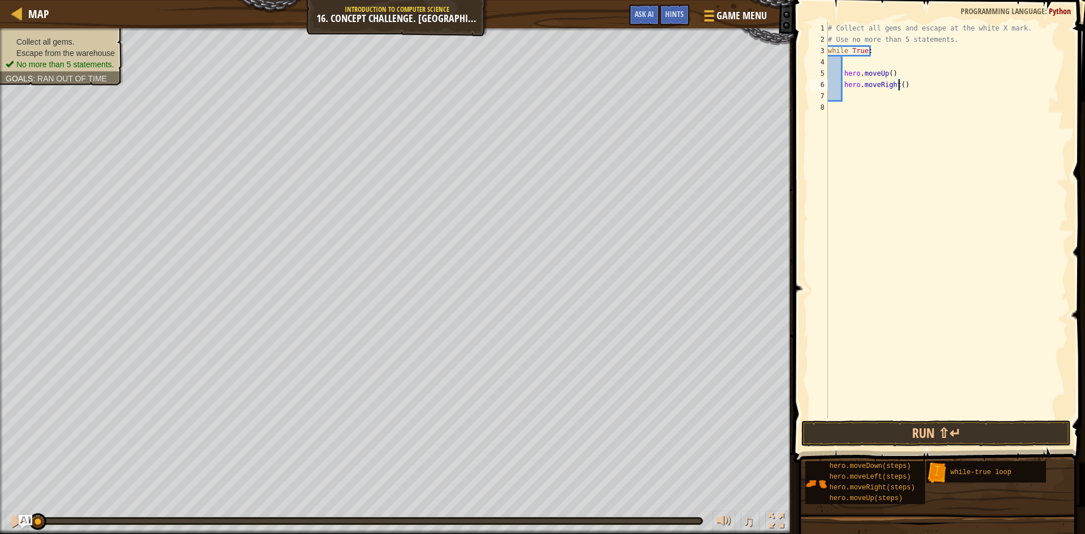
click at [898, 84] on div "# Collect all gems and escape at the white X mark. # Use no more than 5 stateme…" at bounding box center [947, 232] width 243 height 418
type textarea "hero.moveRight(2)"
click at [905, 93] on div "# Collect all gems and escape at the white X mark. # Use no more than 5 stateme…" at bounding box center [947, 232] width 243 height 418
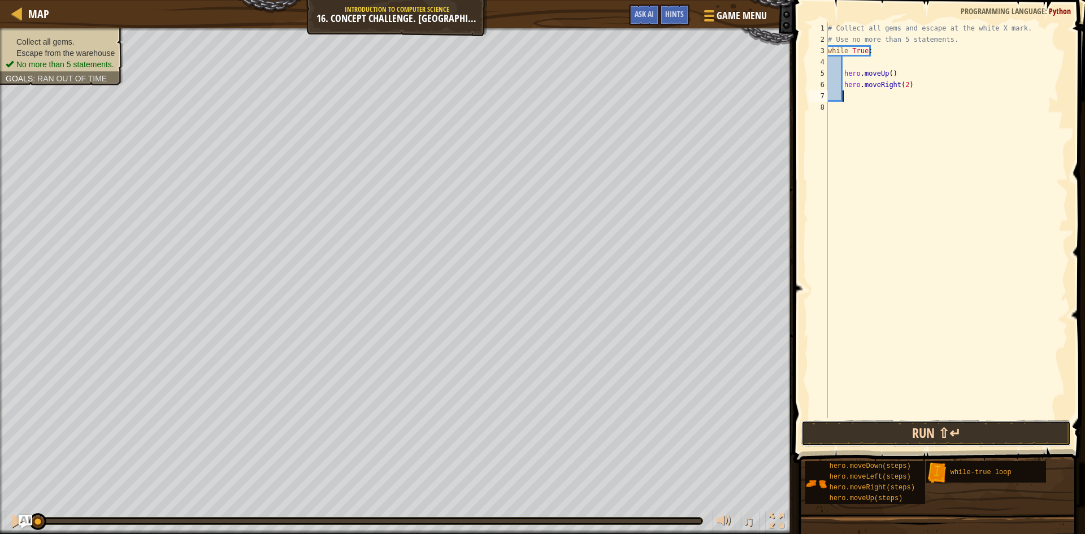
click at [890, 432] on button "Run ⇧↵" at bounding box center [937, 434] width 270 height 26
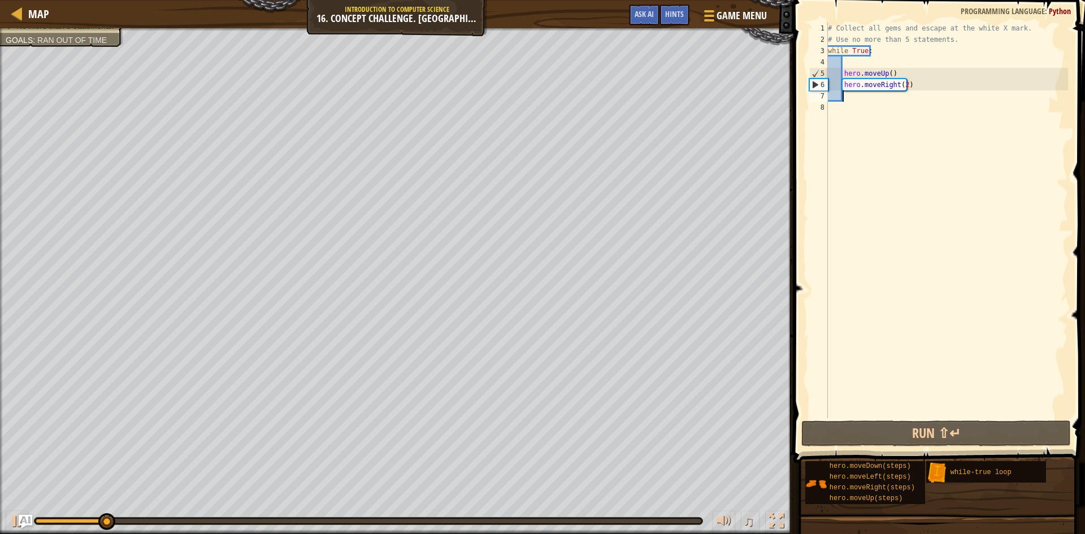
click at [887, 73] on div "# Collect all gems and escape at the white X mark. # Use no more than 5 stateme…" at bounding box center [947, 232] width 243 height 418
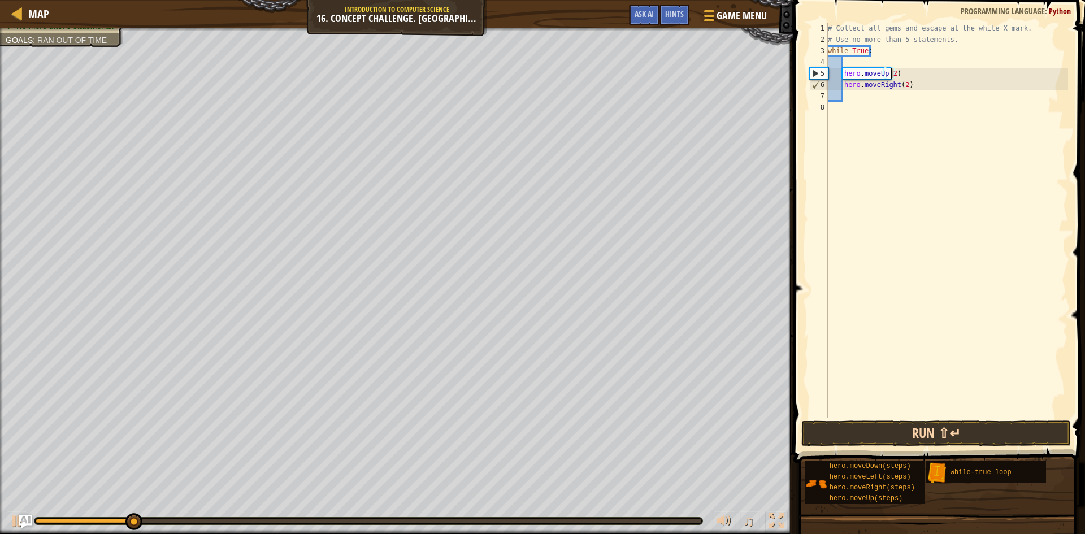
type textarea "hero.moveUp(2)"
click at [886, 435] on button "Run ⇧↵" at bounding box center [937, 434] width 270 height 26
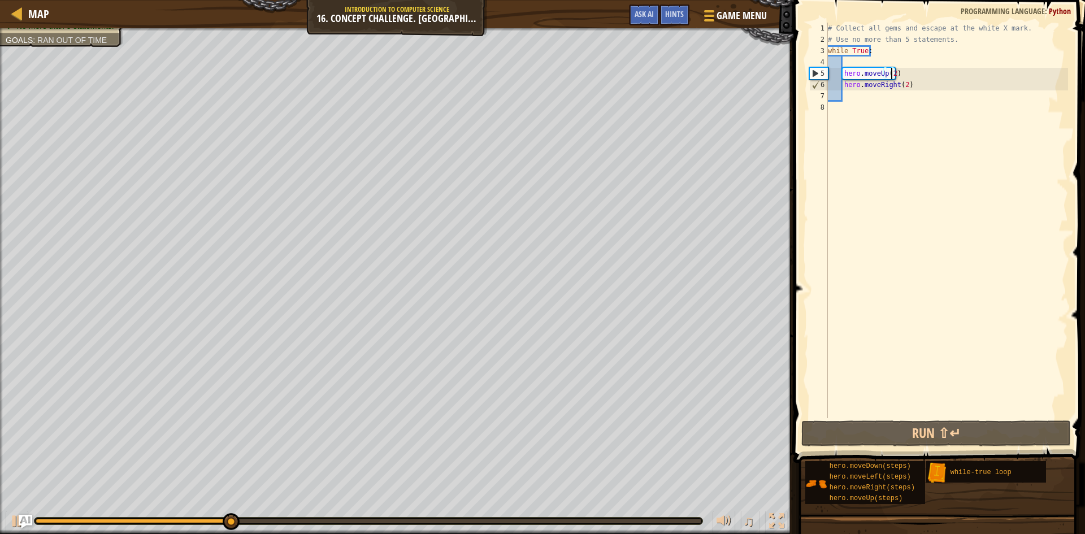
click at [897, 95] on div "# Collect all gems and escape at the white X mark. # Use no more than 5 stateme…" at bounding box center [947, 232] width 243 height 418
type textarea "m"
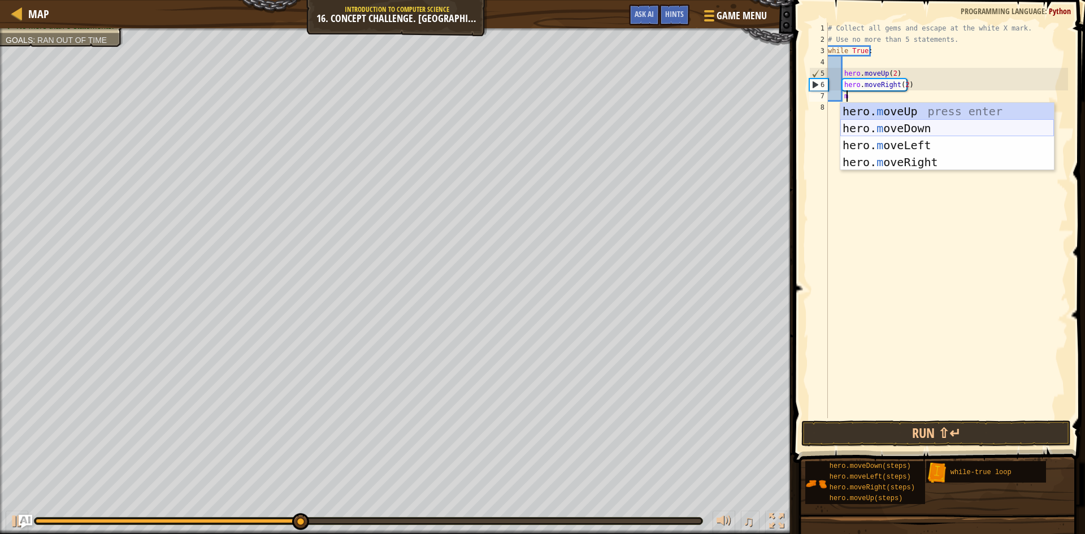
click at [921, 123] on div "hero. m oveUp press enter hero. m oveDown press enter hero. m oveLeft press ent…" at bounding box center [948, 154] width 214 height 102
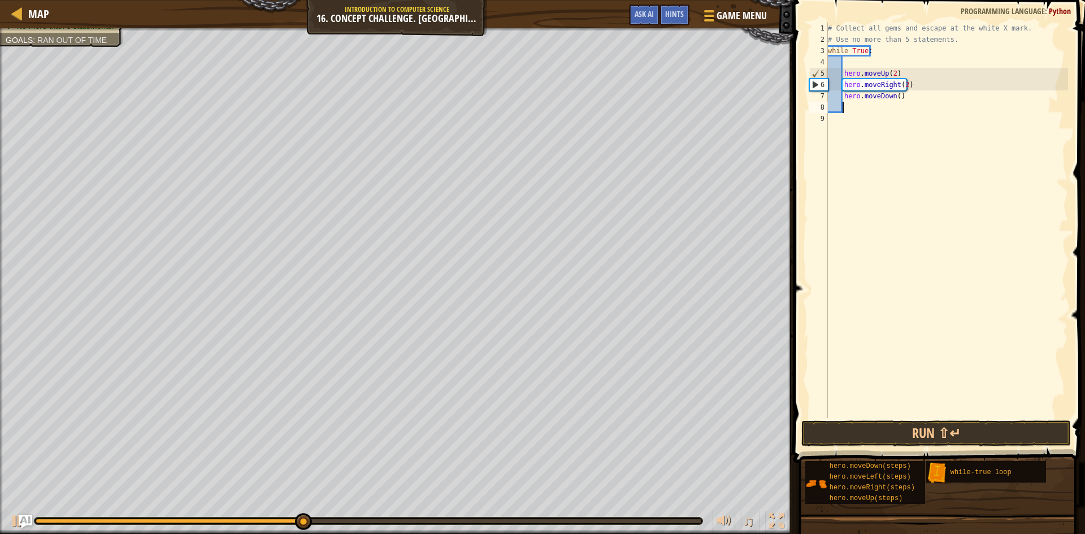
scroll to position [5, 1]
click at [931, 442] on button "Run ⇧↵" at bounding box center [937, 434] width 270 height 26
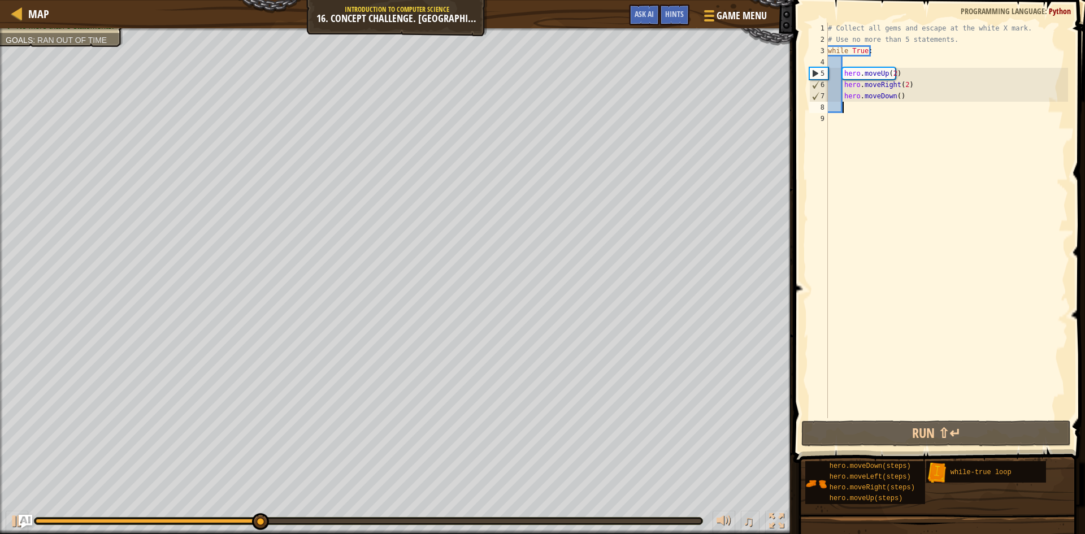
click at [889, 83] on div "# Collect all gems and escape at the white X mark. # Use no more than 5 stateme…" at bounding box center [947, 232] width 243 height 418
type textarea "hero.moveRight(2)"
click at [907, 103] on div "# Collect all gems and escape at the white X mark. # Use no more than 5 stateme…" at bounding box center [947, 232] width 243 height 418
drag, startPoint x: 905, startPoint y: 84, endPoint x: 895, endPoint y: 89, distance: 11.1
click at [899, 84] on div "# Collect all gems and escape at the white X mark. # Use no more than 5 stateme…" at bounding box center [947, 232] width 243 height 418
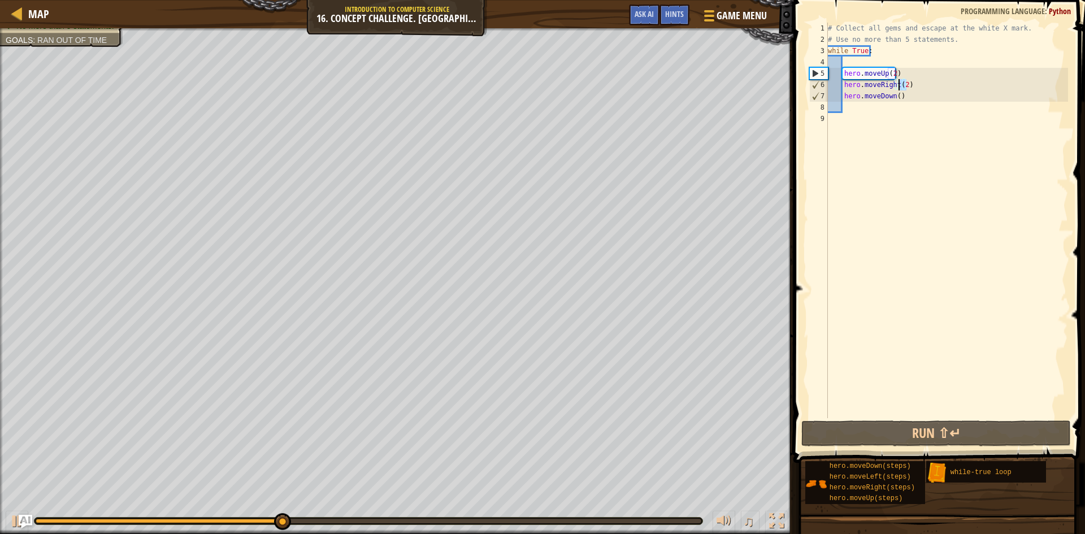
click at [907, 92] on div "# Collect all gems and escape at the white X mark. # Use no more than 5 stateme…" at bounding box center [947, 232] width 243 height 418
drag, startPoint x: 907, startPoint y: 92, endPoint x: 839, endPoint y: 71, distance: 71.7
click at [839, 71] on div "# Collect all gems and escape at the white X mark. # Use no more than 5 stateme…" at bounding box center [947, 232] width 243 height 418
type textarea "hero.moveUp(2) hero.moveRight(2)"
click at [897, 133] on div "# Collect all gems and escape at the white X mark. # Use no more than 5 stateme…" at bounding box center [947, 232] width 243 height 418
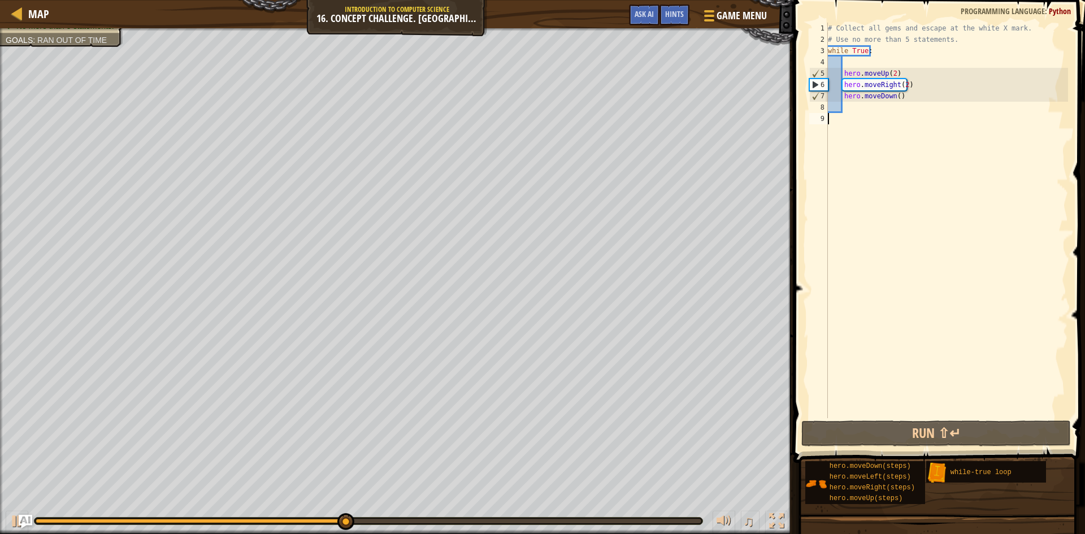
scroll to position [5, 0]
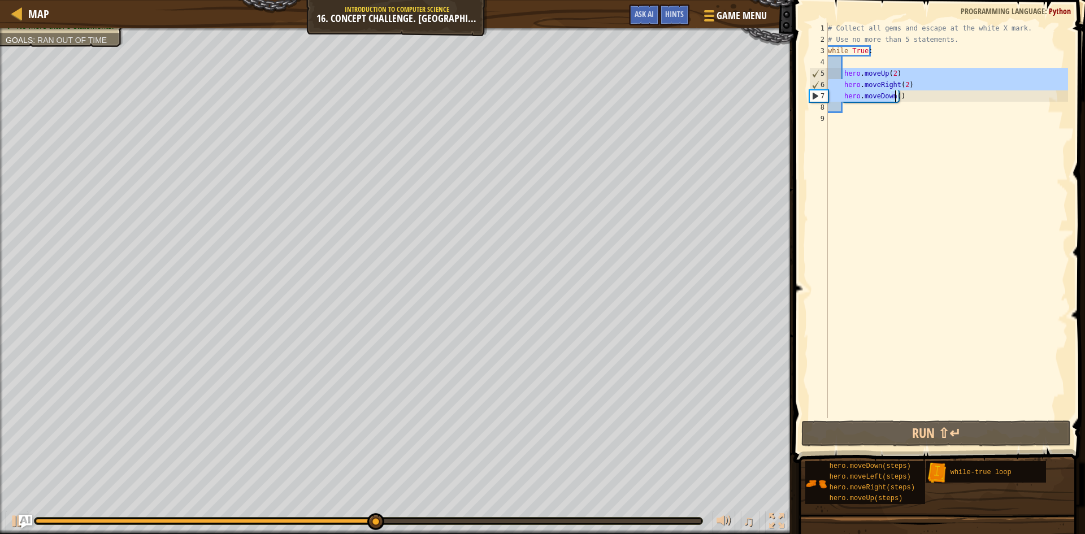
drag, startPoint x: 843, startPoint y: 73, endPoint x: 894, endPoint y: 97, distance: 55.6
click at [894, 97] on div "# Collect all gems and escape at the white X mark. # Use no more than 5 stateme…" at bounding box center [947, 232] width 243 height 418
type textarea "hero.moveRight(2) hero.moveDown()"
click at [885, 105] on div "# Collect all gems and escape at the white X mark. # Use no more than 5 stateme…" at bounding box center [947, 232] width 243 height 418
